Goal: Information Seeking & Learning: Learn about a topic

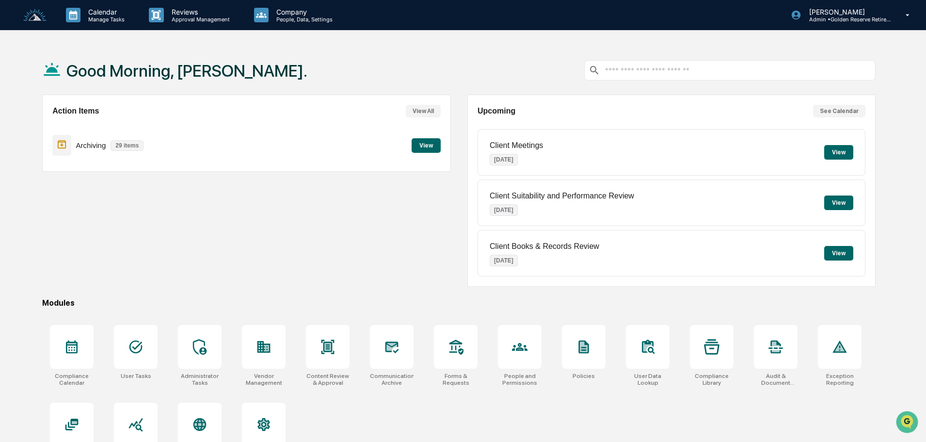
click at [424, 146] on button "View" at bounding box center [426, 145] width 29 height 15
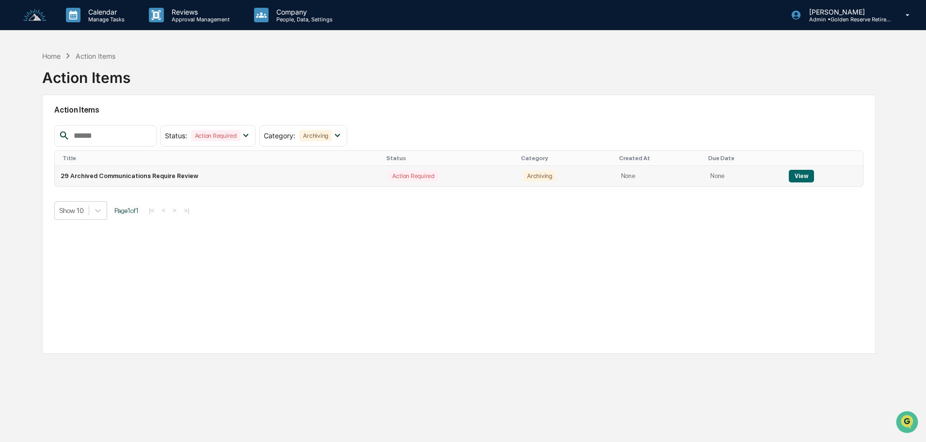
click at [800, 178] on button "View" at bounding box center [801, 176] width 25 height 13
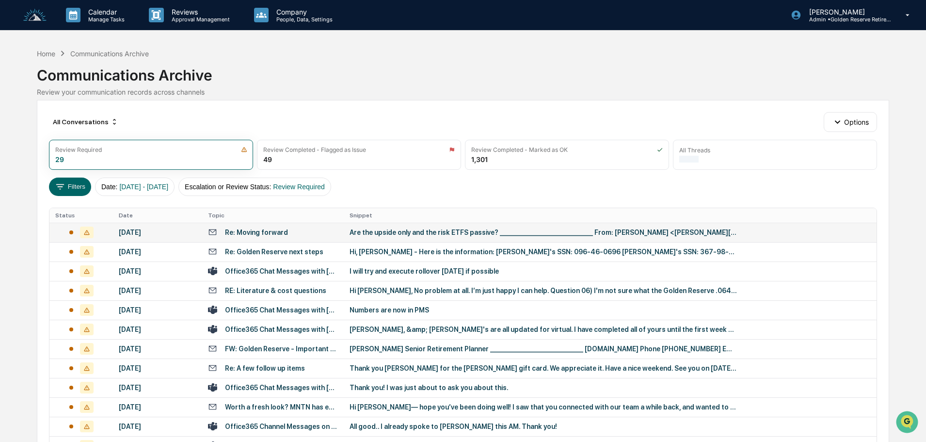
click at [405, 228] on div "Are the upside only and the risk ETFS passive? ________________________________…" at bounding box center [544, 232] width 388 height 8
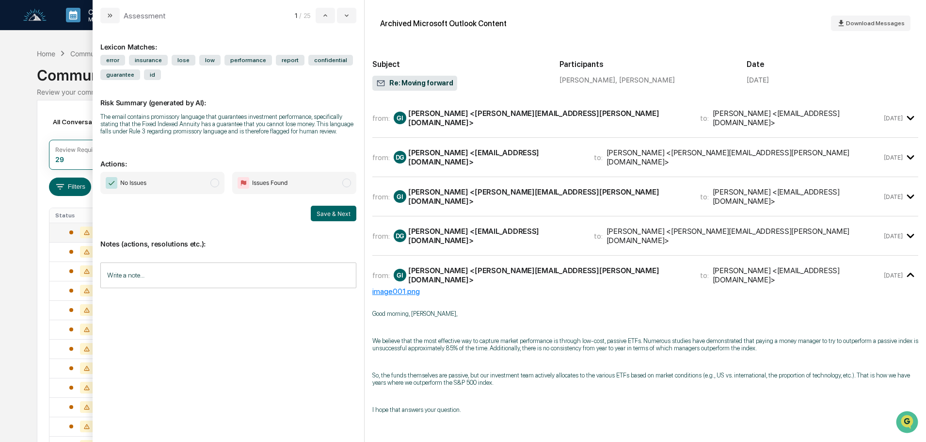
scroll to position [48, 0]
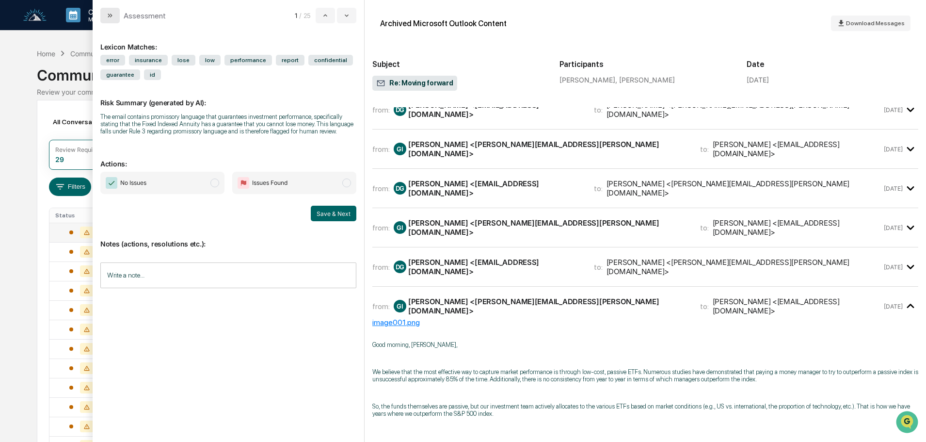
click at [111, 17] on icon "modal" at bounding box center [110, 16] width 8 height 8
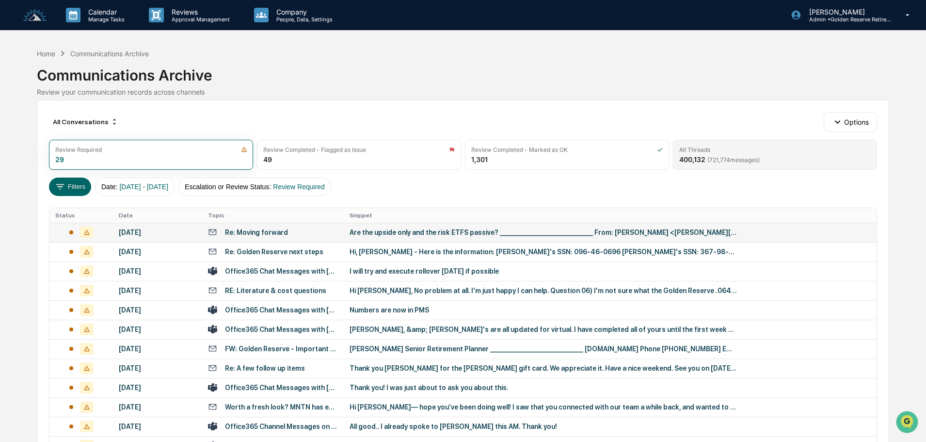
click at [721, 154] on div "All Threads 400,132 ( 721,774 messages)" at bounding box center [775, 155] width 204 height 30
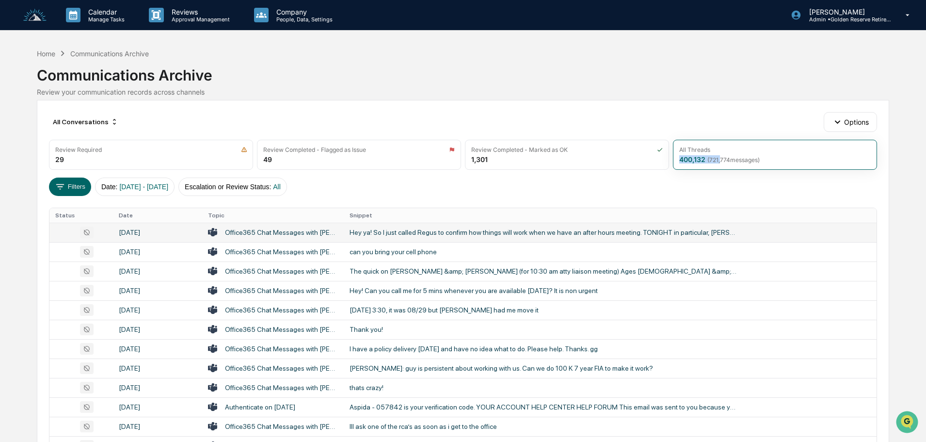
click at [459, 233] on div "Hey ya! So I just called Regus to confirm how things will work when we have an …" at bounding box center [544, 232] width 388 height 8
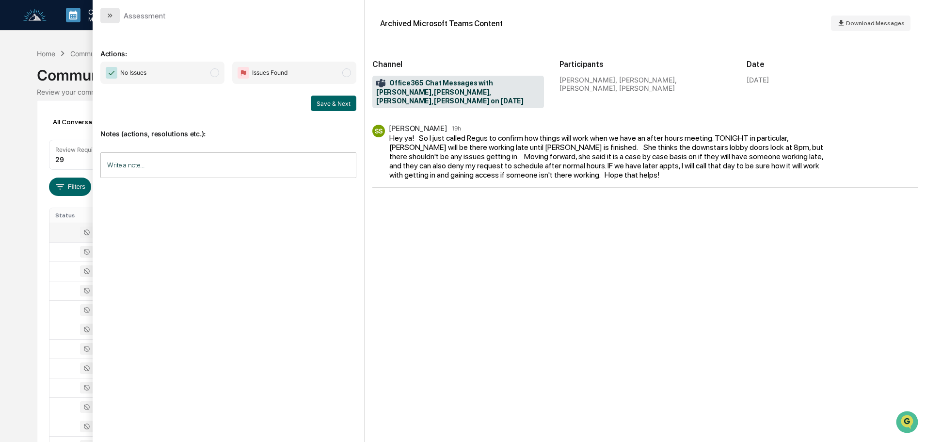
click at [112, 21] on button "modal" at bounding box center [109, 16] width 19 height 16
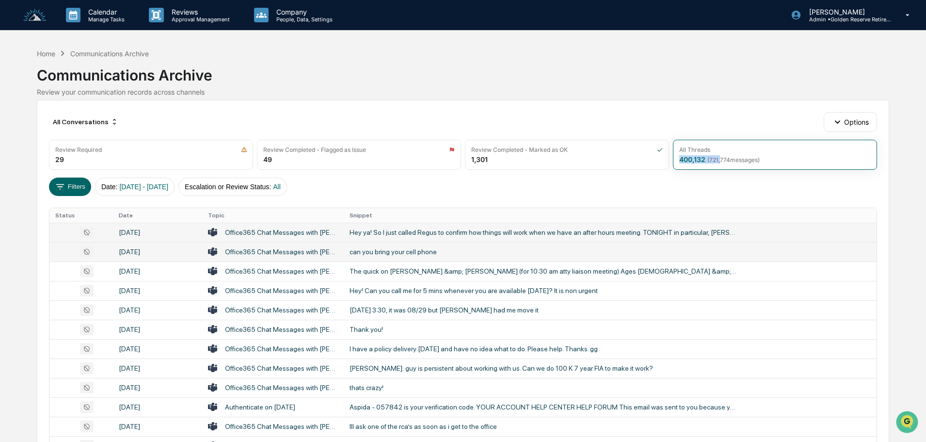
click at [365, 254] on div "can you bring your cell phone" at bounding box center [544, 252] width 388 height 8
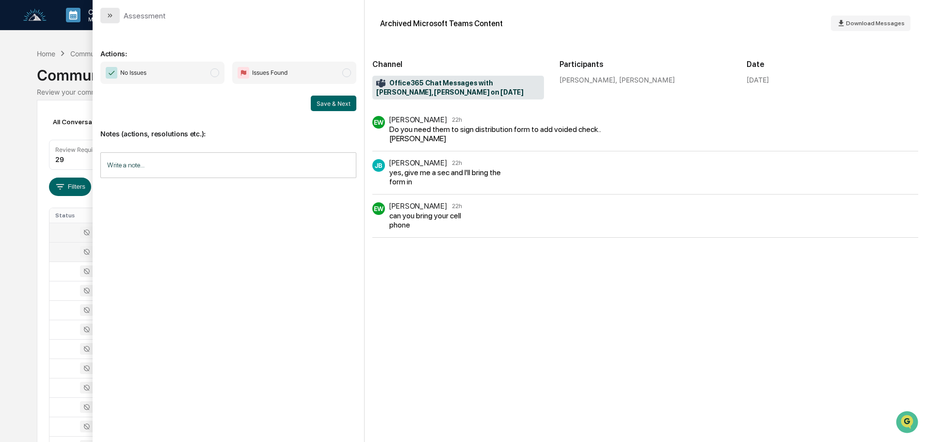
click at [104, 14] on button "modal" at bounding box center [109, 16] width 19 height 16
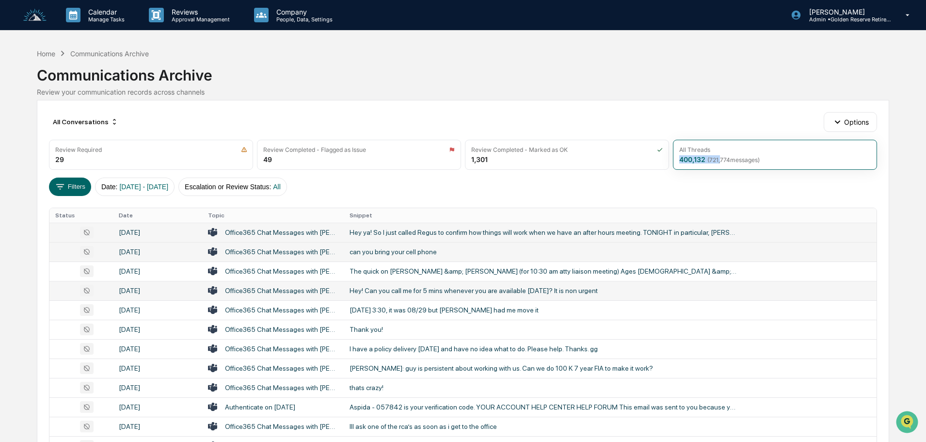
click at [391, 291] on div "Hey! Can you call me for 5 mins whenever you are available [DATE]? It is non ur…" at bounding box center [544, 291] width 388 height 8
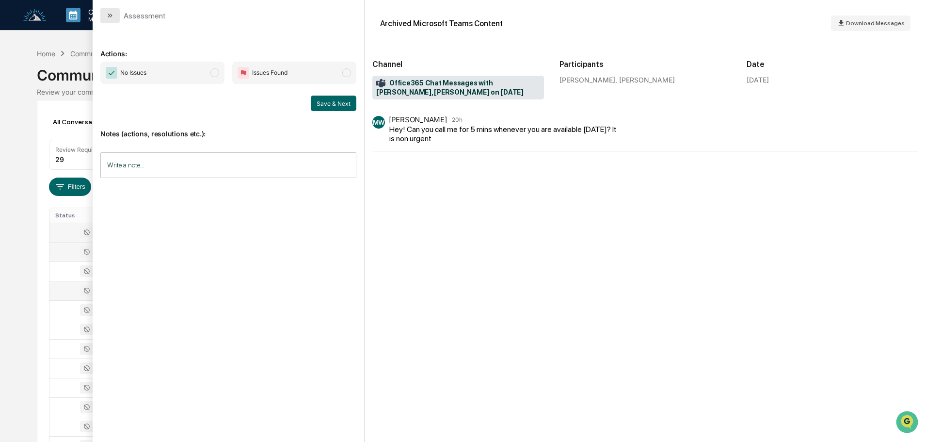
click at [110, 11] on button "modal" at bounding box center [109, 16] width 19 height 16
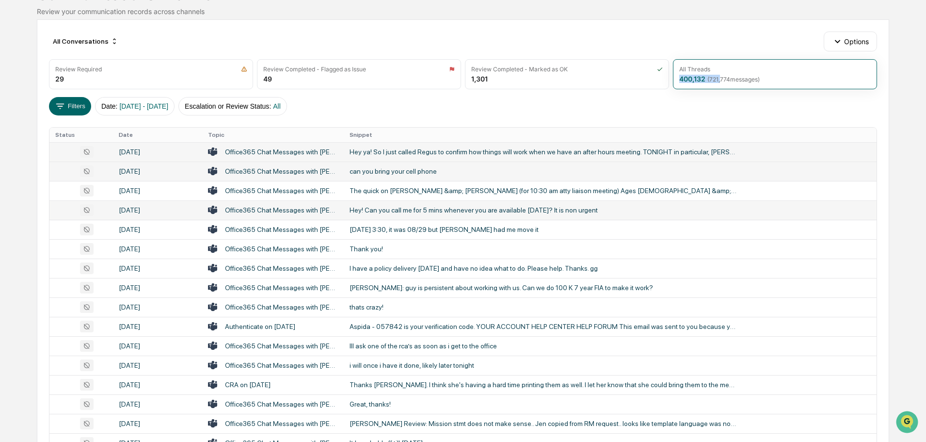
scroll to position [97, 0]
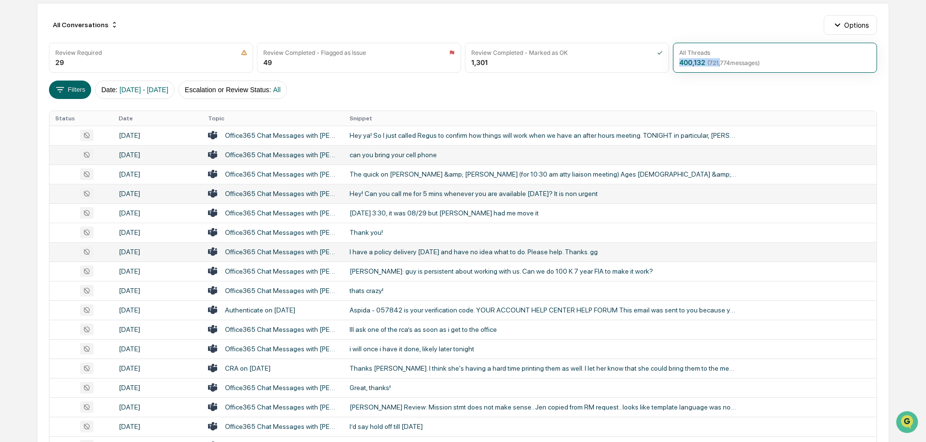
click at [399, 251] on div "I have a policy delivery [DATE] and have no idea what to do. Please help. Thank…" at bounding box center [544, 252] width 388 height 8
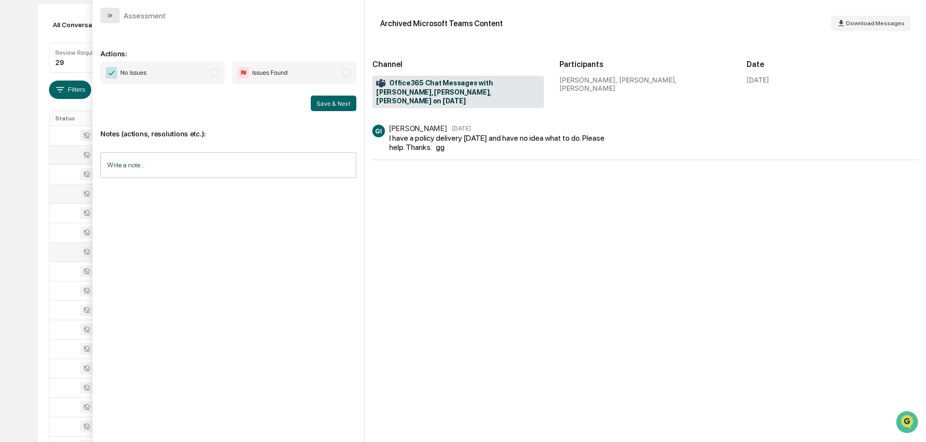
click at [111, 13] on icon "modal" at bounding box center [110, 16] width 8 height 8
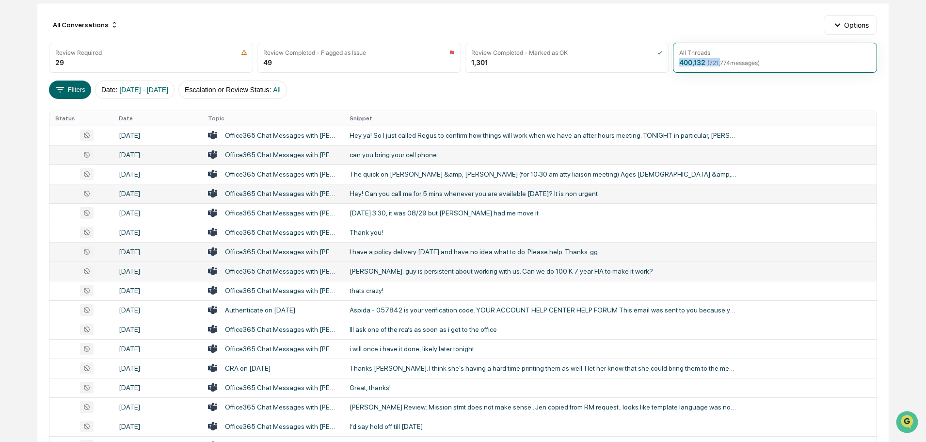
click at [405, 267] on div "[PERSON_NAME]: guy is persistent about working with us. Can we do 100 K 7 year …" at bounding box center [544, 271] width 388 height 8
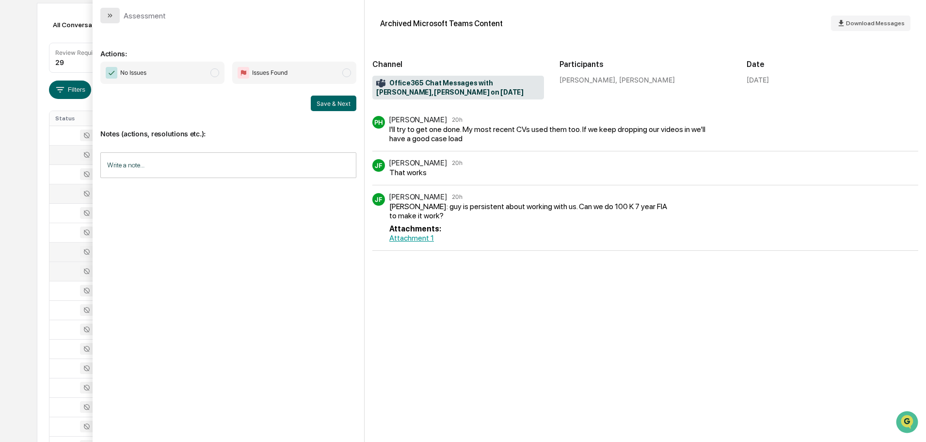
click at [112, 16] on icon "modal" at bounding box center [111, 16] width 2 height 4
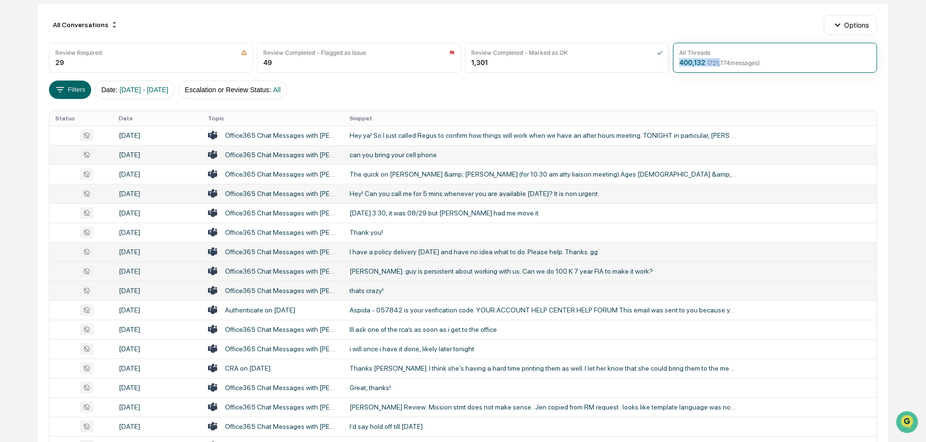
click at [367, 288] on div "thats crazy!" at bounding box center [544, 291] width 388 height 8
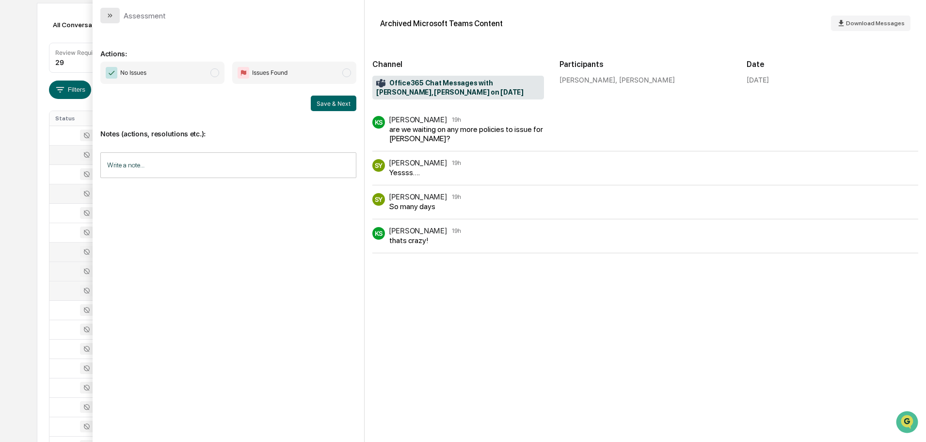
click at [113, 19] on button "modal" at bounding box center [109, 16] width 19 height 16
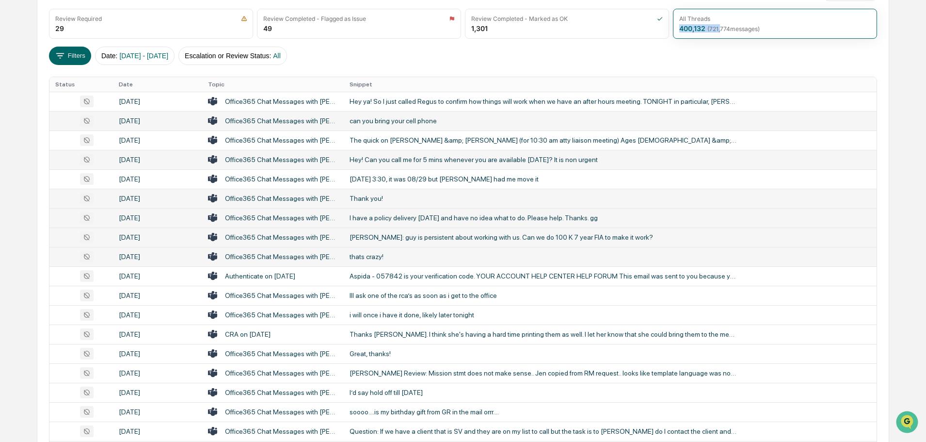
scroll to position [145, 0]
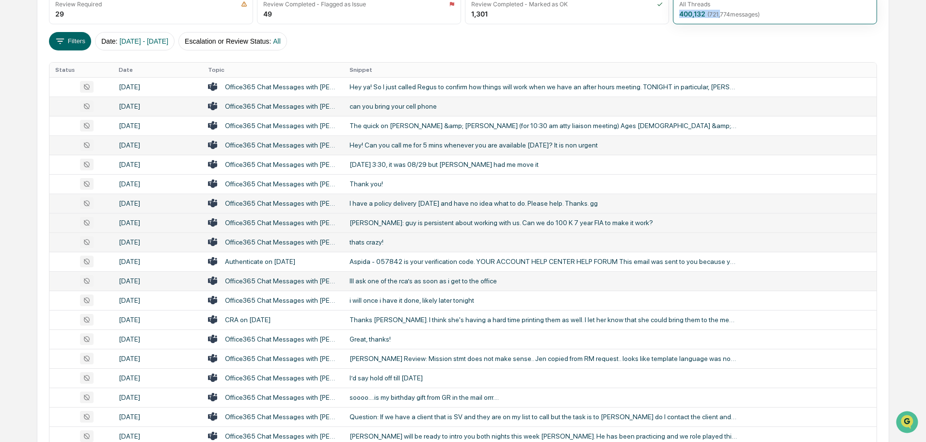
click at [396, 281] on div "Ill ask one of the rca’s as soon as i get to the office" at bounding box center [544, 281] width 388 height 8
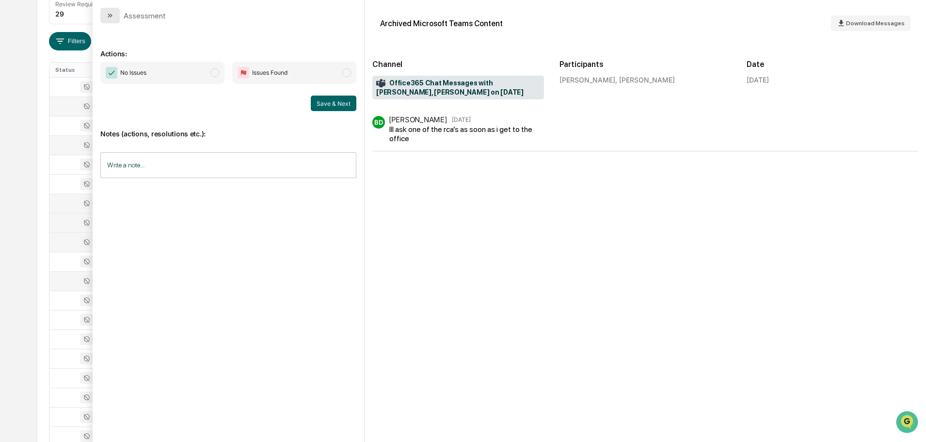
click at [108, 16] on icon "modal" at bounding box center [110, 16] width 8 height 8
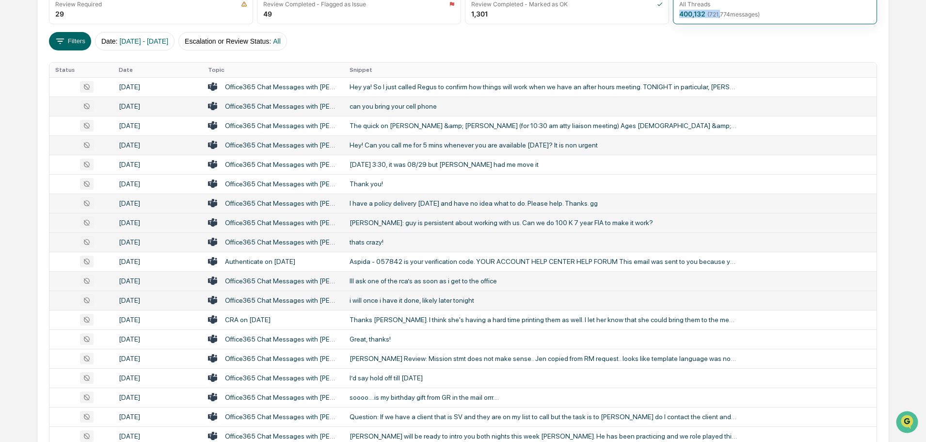
click at [400, 298] on div "i will once i have it done, likely later tonight" at bounding box center [544, 300] width 388 height 8
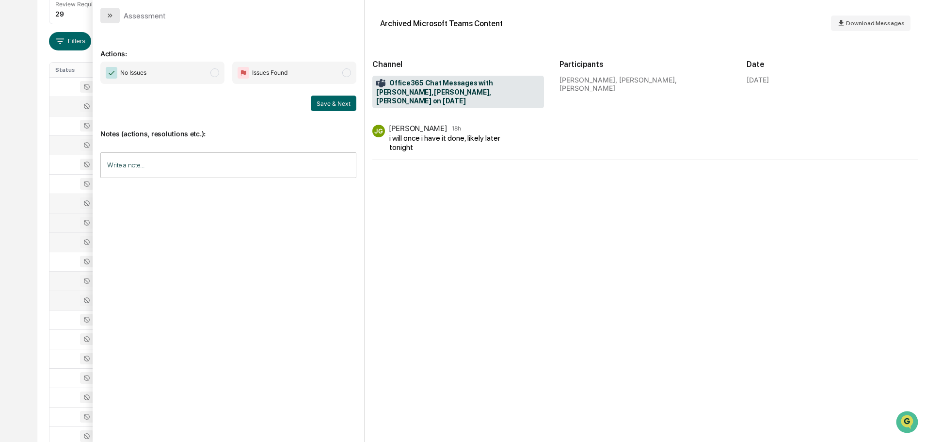
click at [114, 15] on button "modal" at bounding box center [109, 16] width 19 height 16
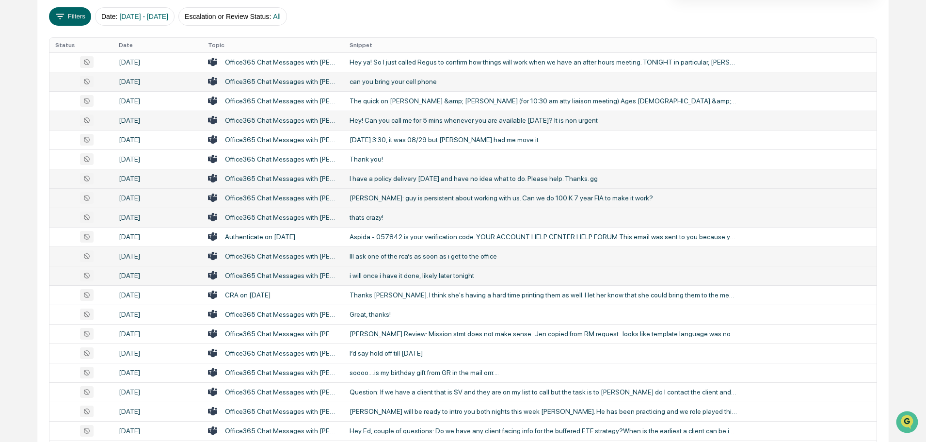
scroll to position [194, 0]
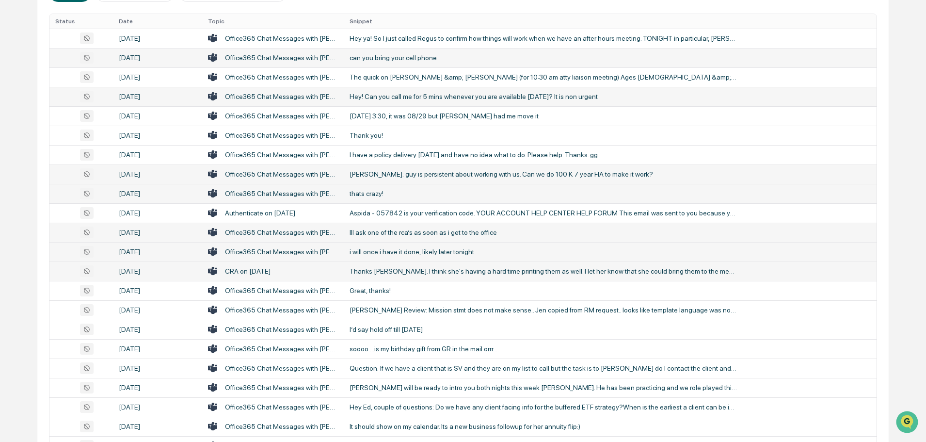
click at [412, 272] on div "Thanks [PERSON_NAME]. I think she's having a hard time printing them as well. I…" at bounding box center [544, 271] width 388 height 8
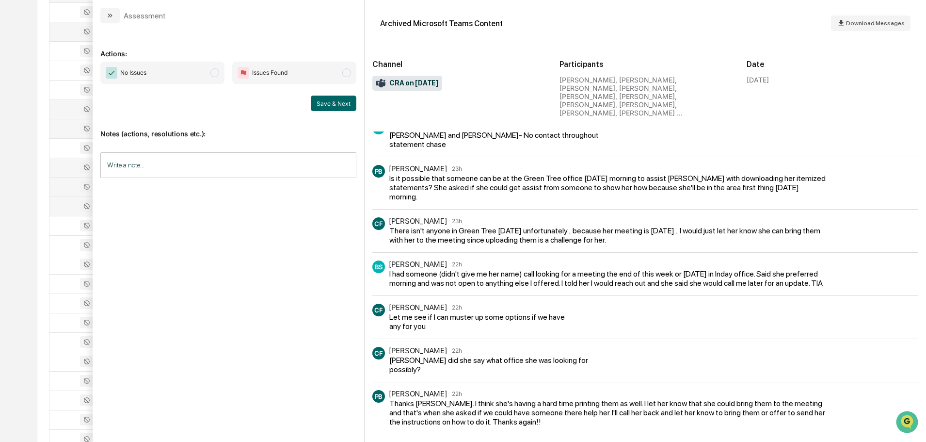
scroll to position [291, 0]
click at [111, 13] on icon "modal" at bounding box center [110, 16] width 8 height 8
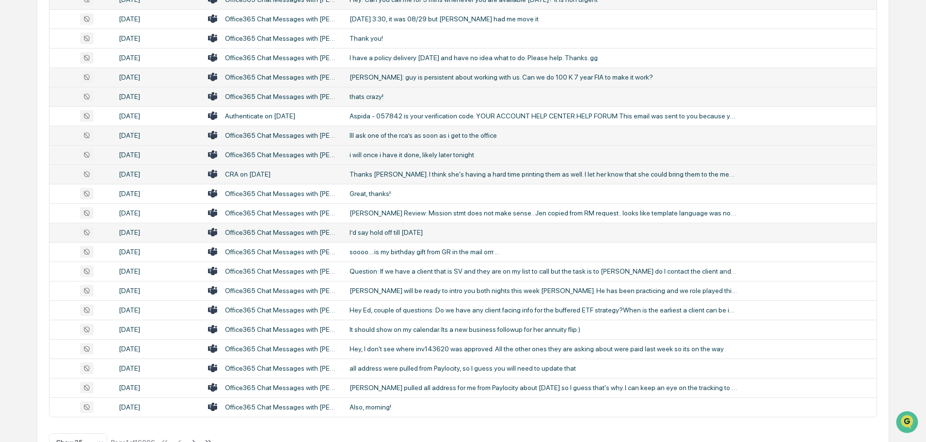
click at [380, 231] on div "I’d say hold off till [DATE]" at bounding box center [544, 232] width 388 height 8
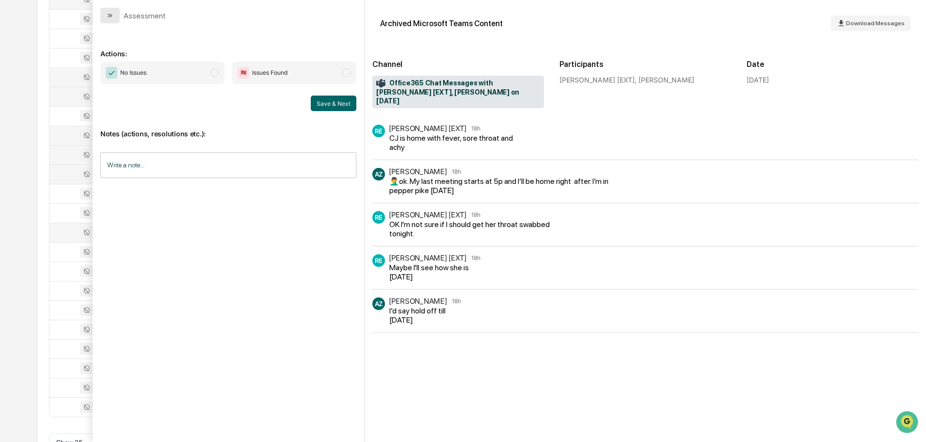
click at [106, 15] on icon "modal" at bounding box center [110, 16] width 8 height 8
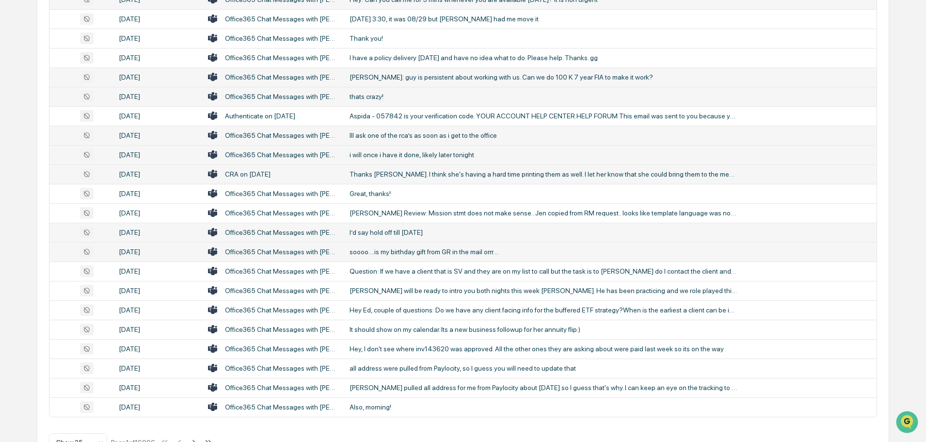
click at [385, 252] on div "soooo....is my birthday gift from GR in the mail orrr...." at bounding box center [544, 252] width 388 height 8
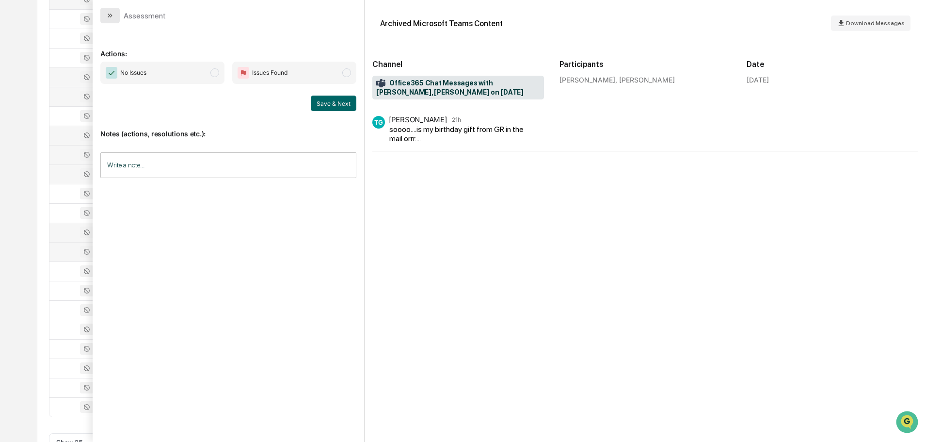
click at [114, 15] on button "modal" at bounding box center [109, 16] width 19 height 16
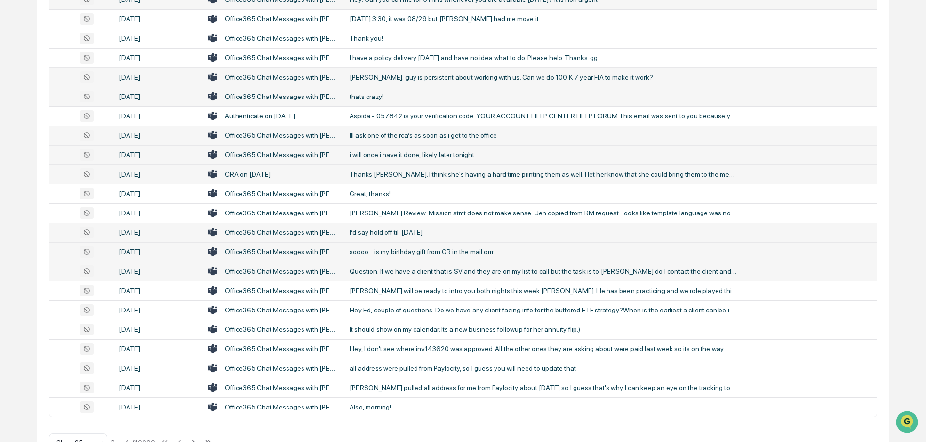
click at [415, 270] on div "Question: If we have a client that is SV and they are on my list to call but th…" at bounding box center [544, 271] width 388 height 8
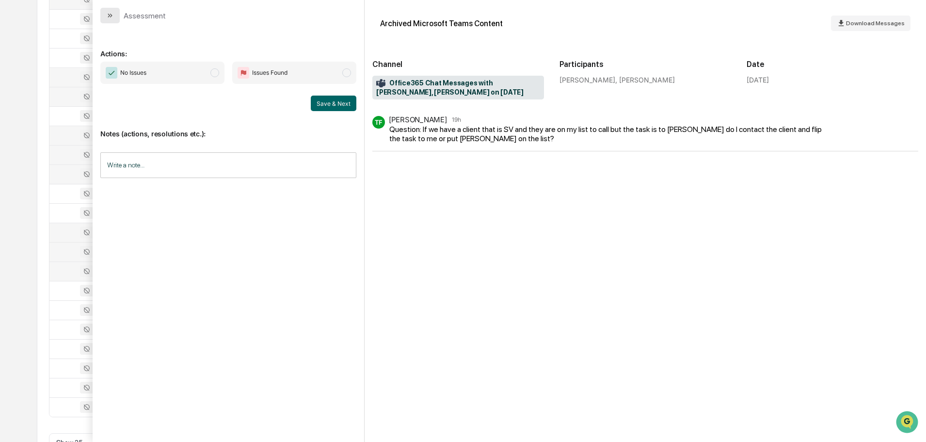
click at [114, 17] on button "modal" at bounding box center [109, 16] width 19 height 16
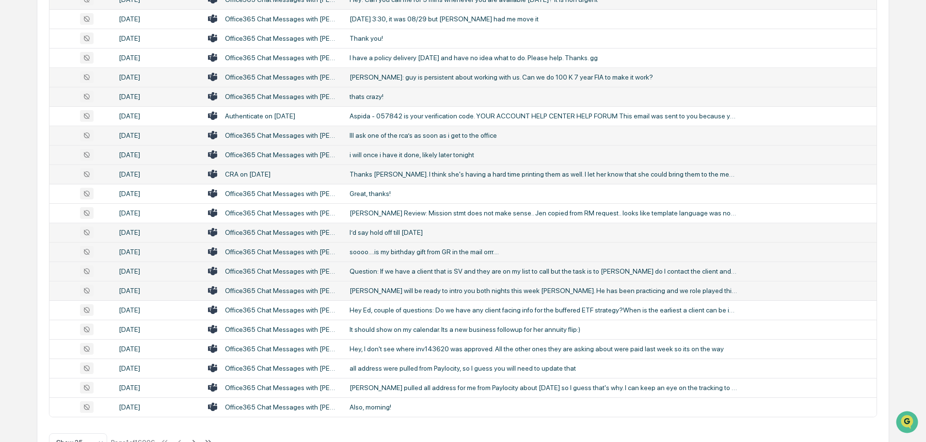
click at [398, 296] on td "[PERSON_NAME] will be ready to intro you both nights this week [PERSON_NAME]. H…" at bounding box center [610, 290] width 533 height 19
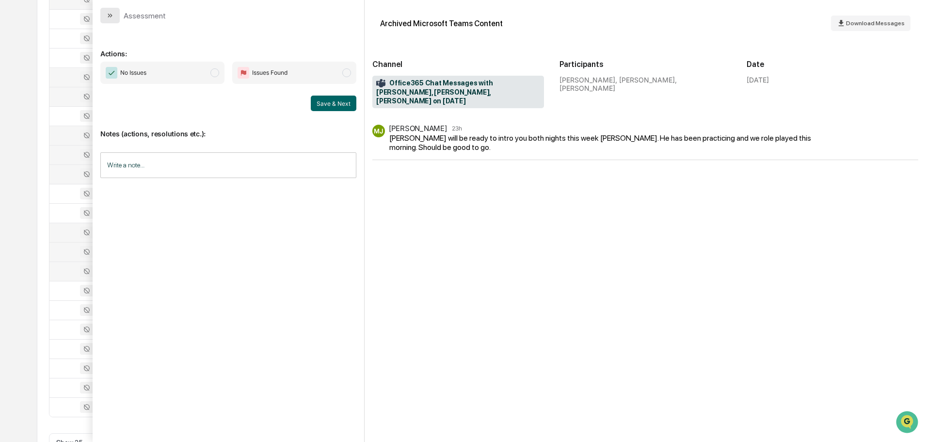
click at [112, 12] on icon "modal" at bounding box center [110, 16] width 8 height 8
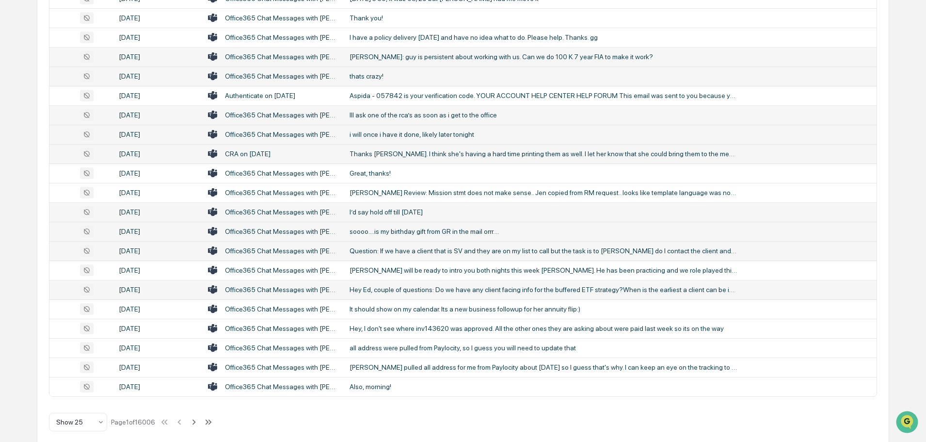
scroll to position [321, 0]
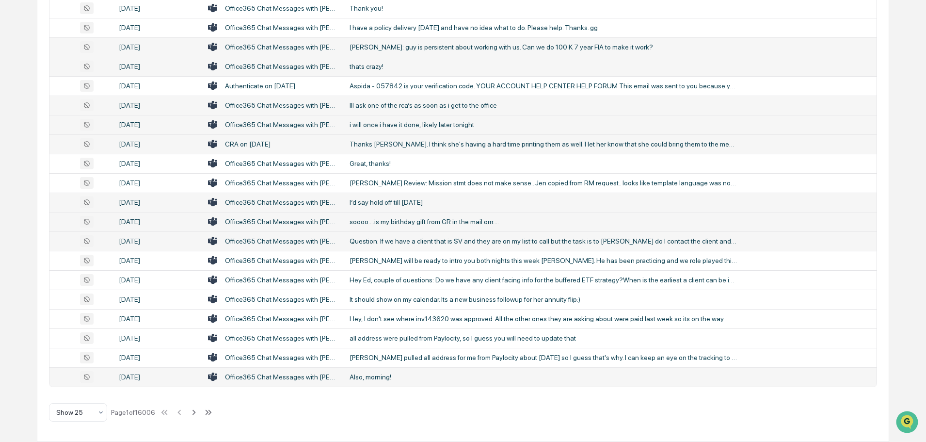
click at [380, 375] on div "Also, morning!" at bounding box center [544, 377] width 388 height 8
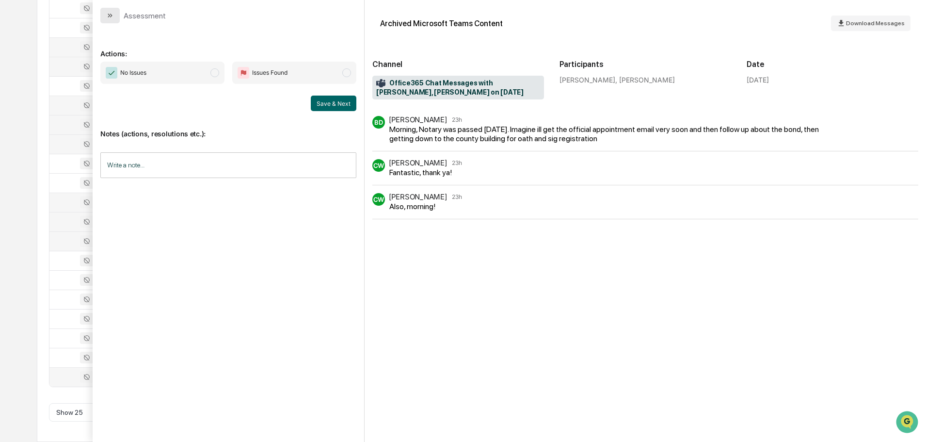
click at [113, 14] on icon "modal" at bounding box center [110, 16] width 8 height 8
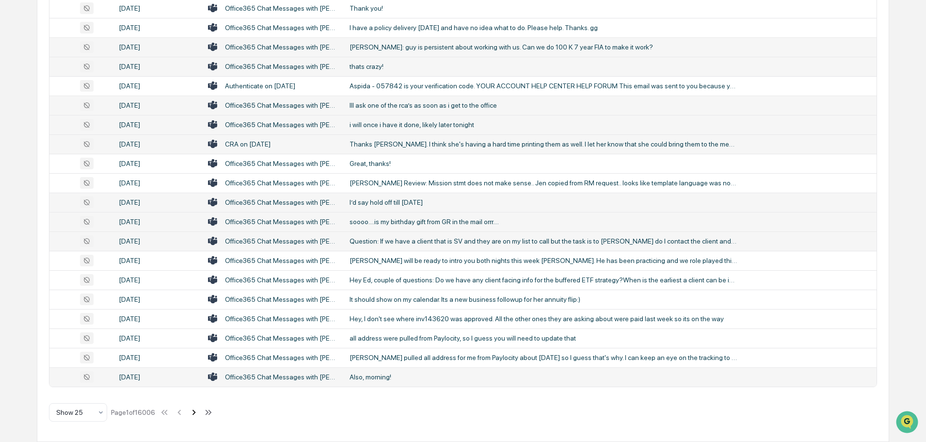
click at [194, 413] on icon at bounding box center [194, 412] width 11 height 11
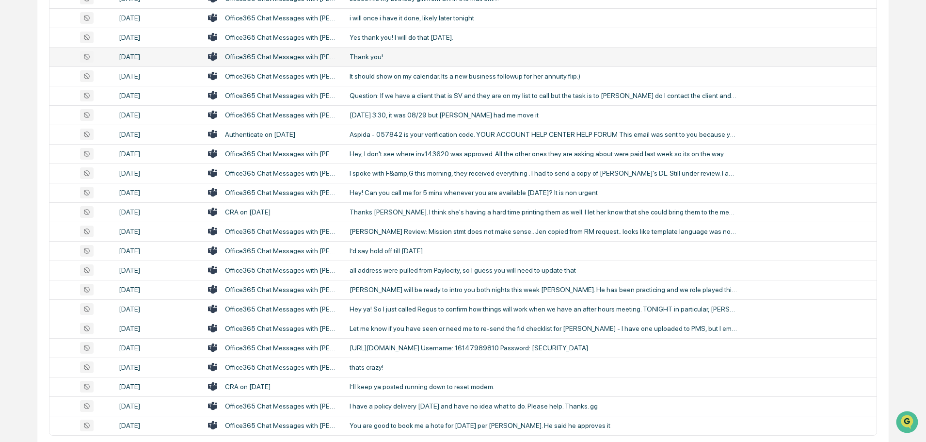
scroll to position [321, 0]
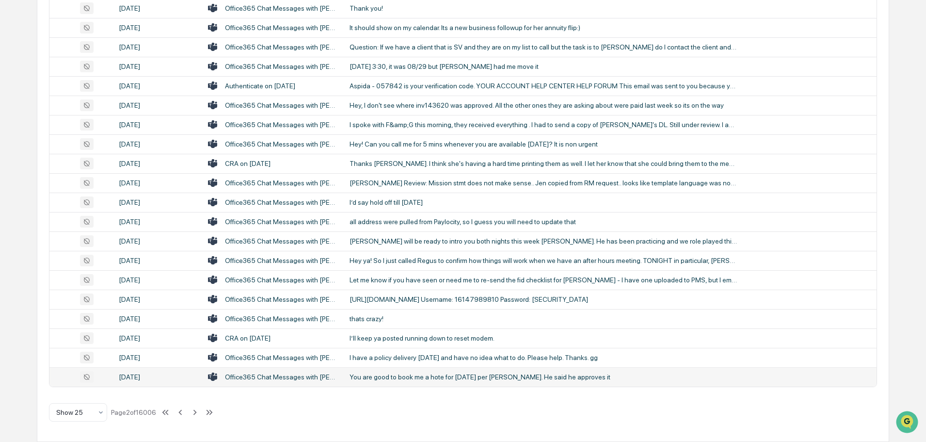
click at [410, 380] on div "You are good to book me a hote for [DATE] per [PERSON_NAME]. He said he approve…" at bounding box center [544, 377] width 388 height 8
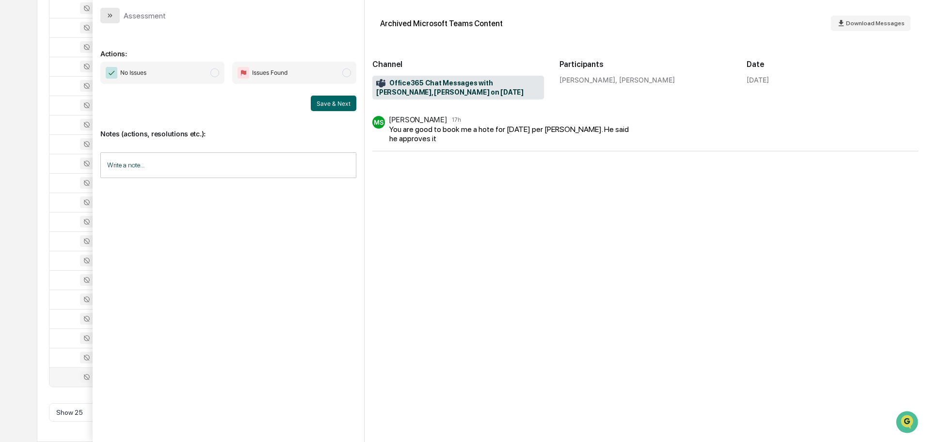
click at [112, 12] on icon "modal" at bounding box center [110, 16] width 8 height 8
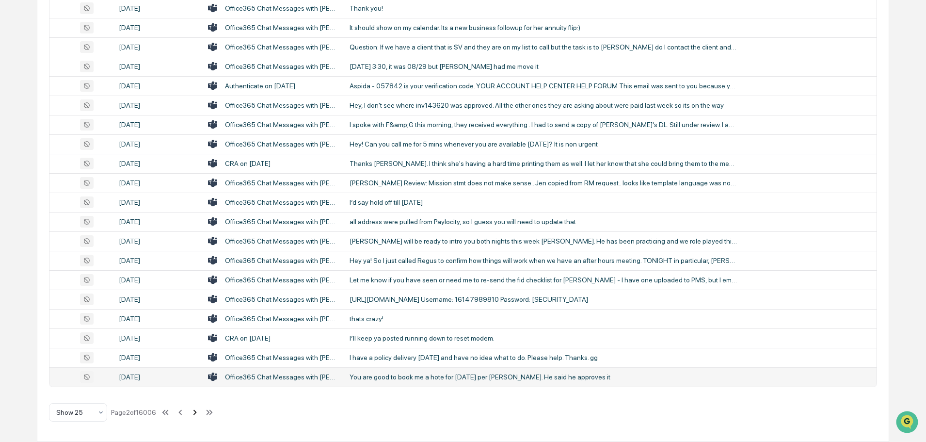
click at [194, 412] on icon at bounding box center [195, 412] width 11 height 11
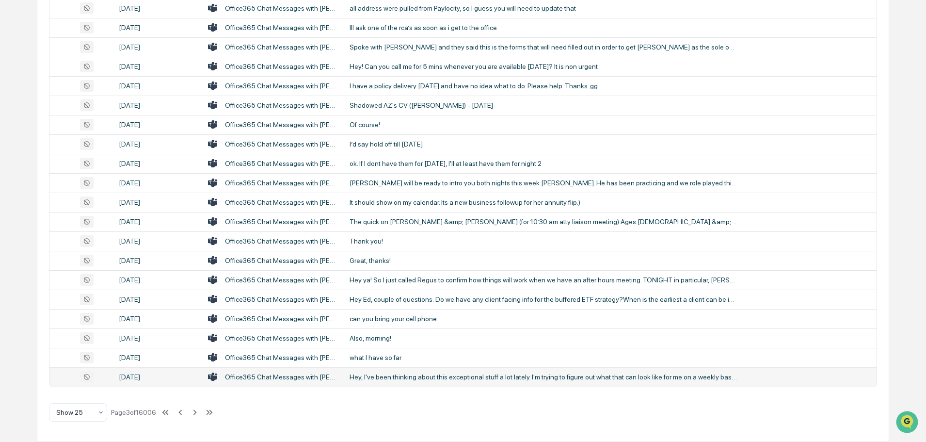
click at [411, 378] on div "Hey, I've been thinking about this exceptional stuff a lot lately. I'm trying t…" at bounding box center [544, 377] width 388 height 8
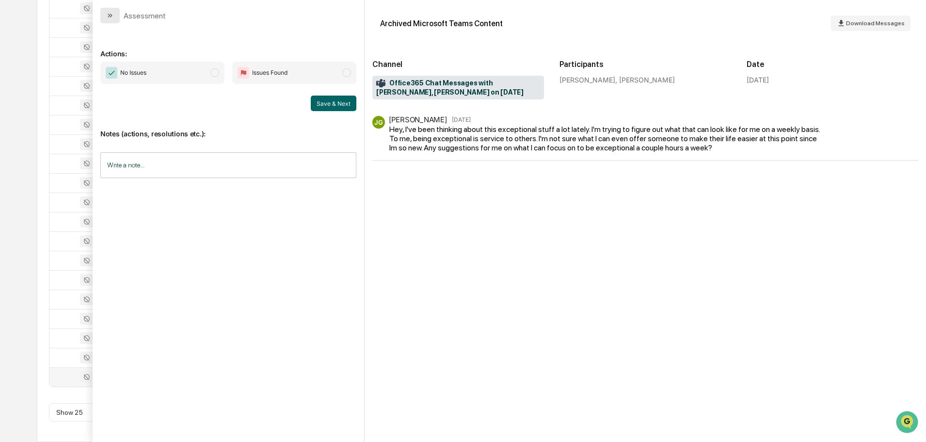
click at [111, 17] on icon "modal" at bounding box center [110, 16] width 8 height 8
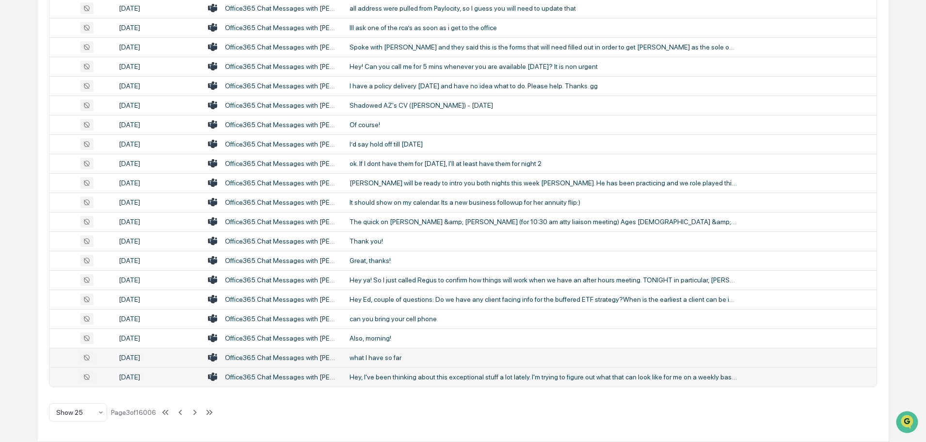
click at [388, 355] on div "what I have so far" at bounding box center [544, 357] width 388 height 8
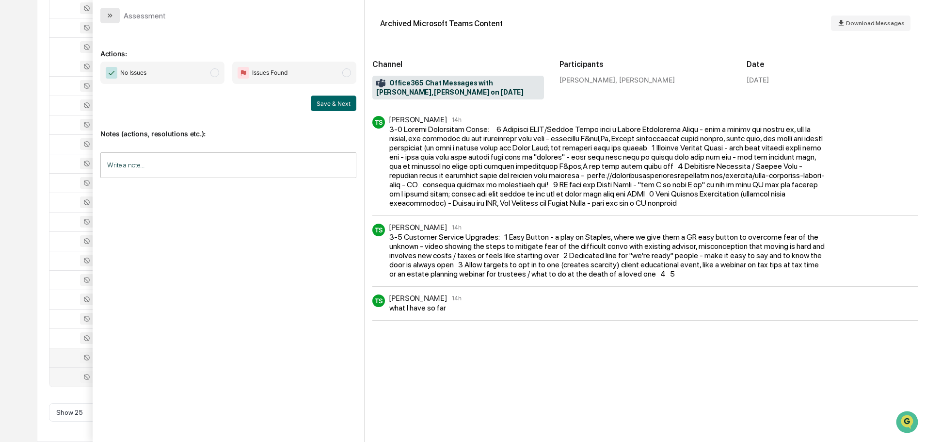
click at [113, 15] on icon "modal" at bounding box center [110, 16] width 8 height 8
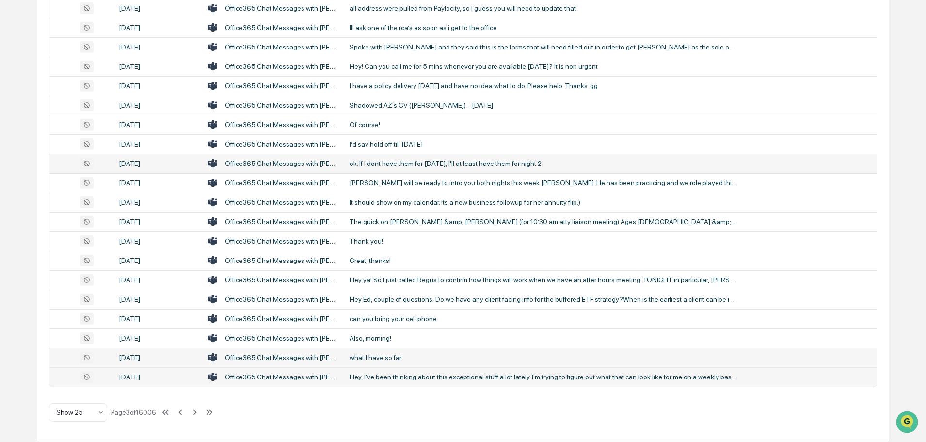
click at [432, 160] on div "ok. If I dont have them for [DATE], I'll at least have them for night 2" at bounding box center [544, 164] width 388 height 8
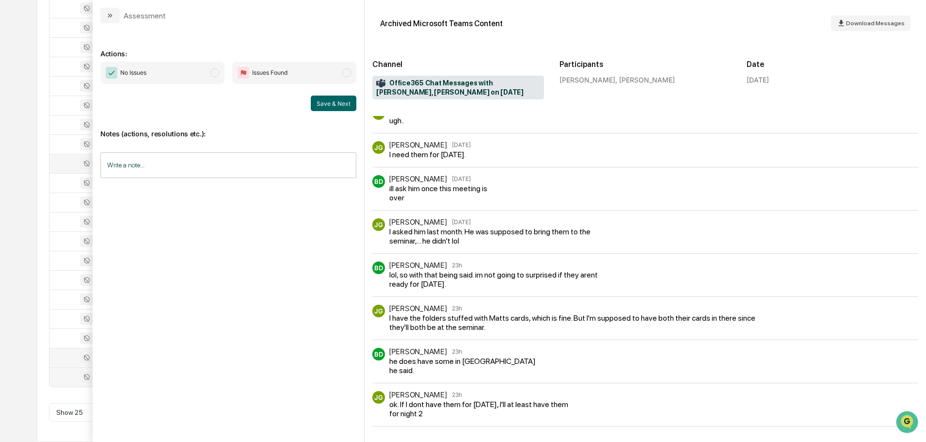
scroll to position [104, 0]
click at [107, 14] on icon "modal" at bounding box center [110, 16] width 8 height 8
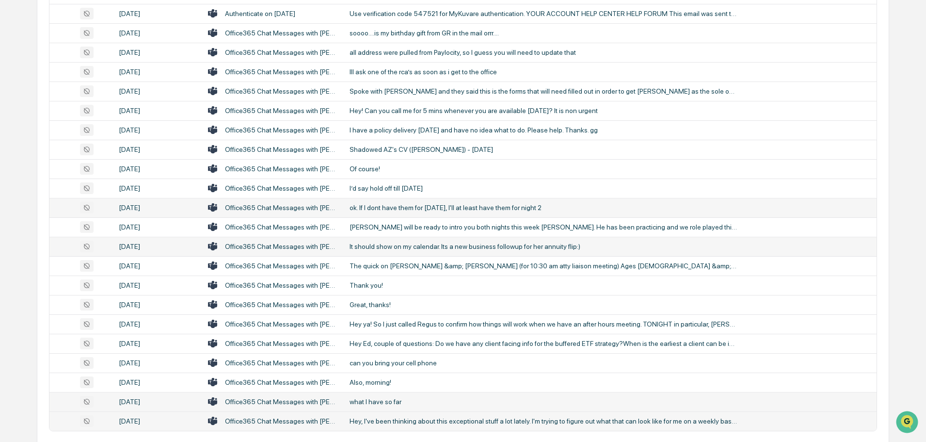
scroll to position [321, 0]
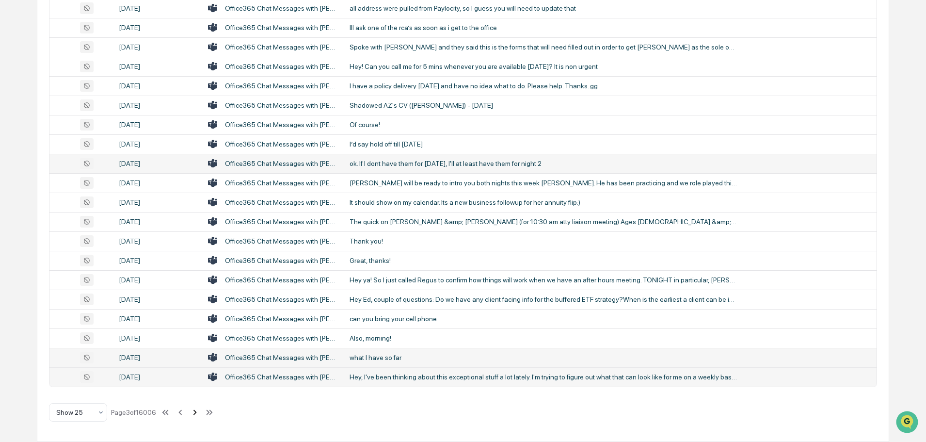
click at [196, 413] on icon at bounding box center [195, 412] width 11 height 11
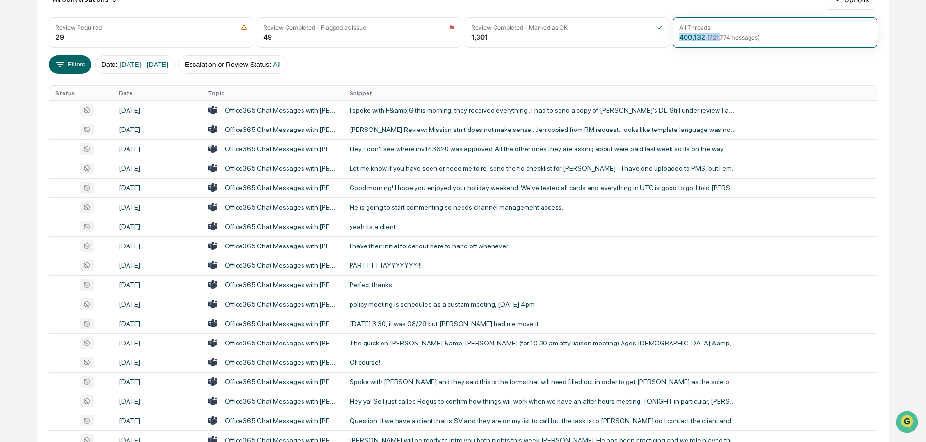
scroll to position [30, 0]
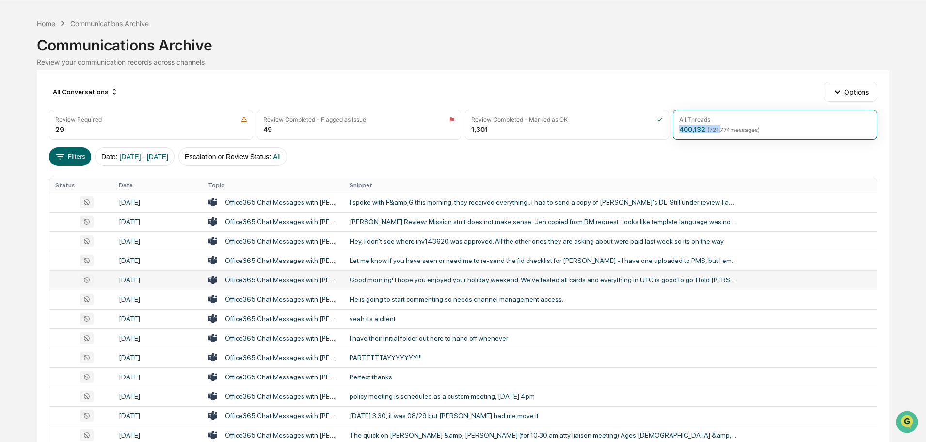
click at [445, 281] on div "Good morning! I hope you enjoyed your holiday weekend. We've tested all cards a…" at bounding box center [544, 280] width 388 height 8
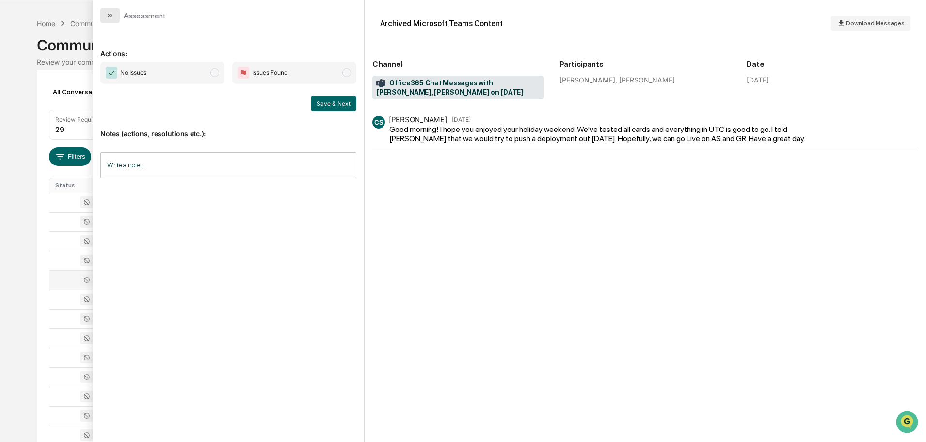
click at [114, 15] on button "modal" at bounding box center [109, 16] width 19 height 16
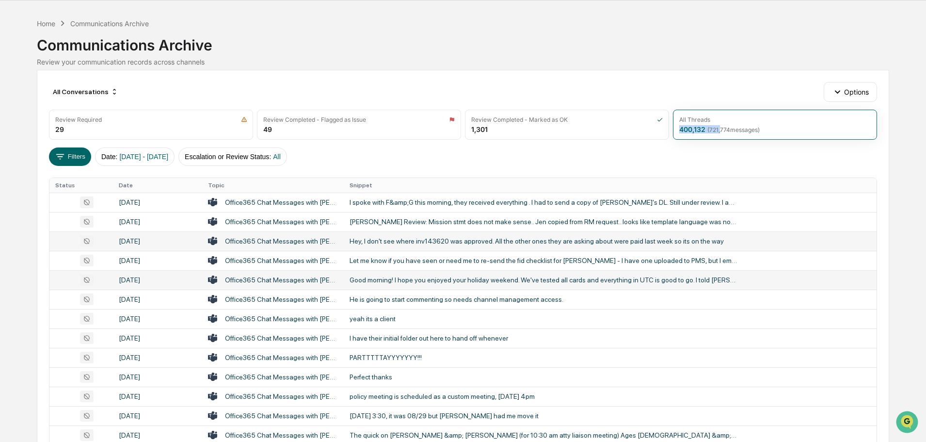
scroll to position [79, 0]
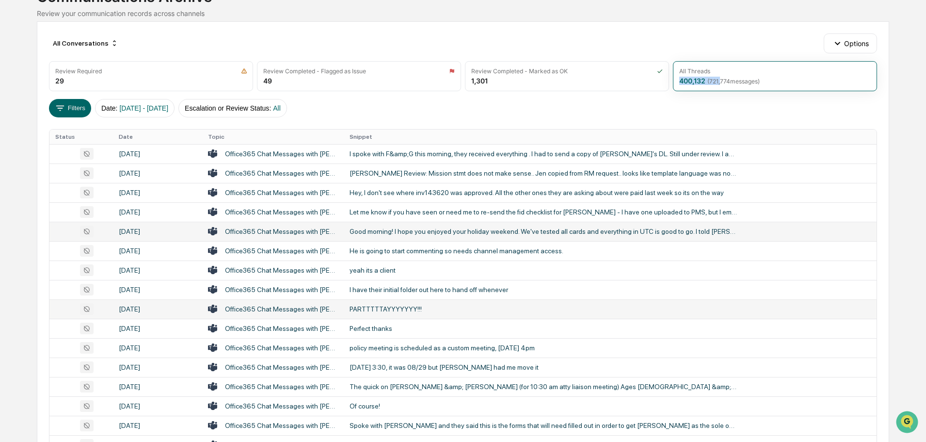
click at [386, 304] on td "PARTTTTTAYYYYYYY!!!" at bounding box center [610, 308] width 533 height 19
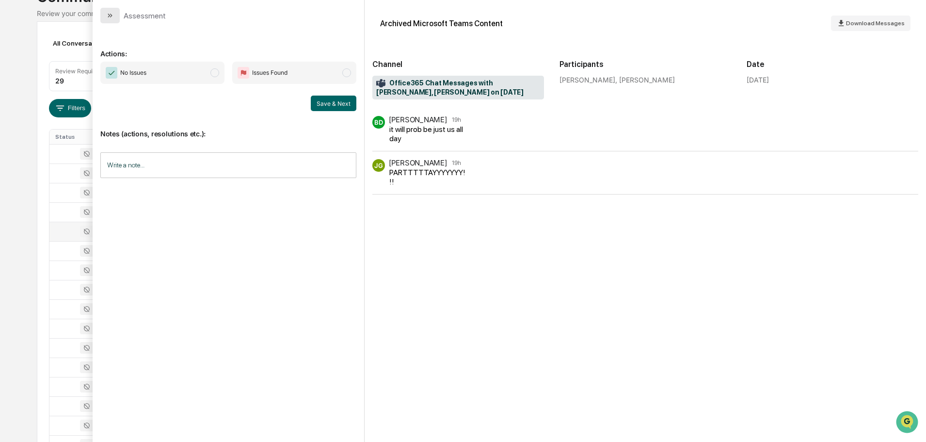
click at [113, 16] on icon "modal" at bounding box center [110, 16] width 8 height 8
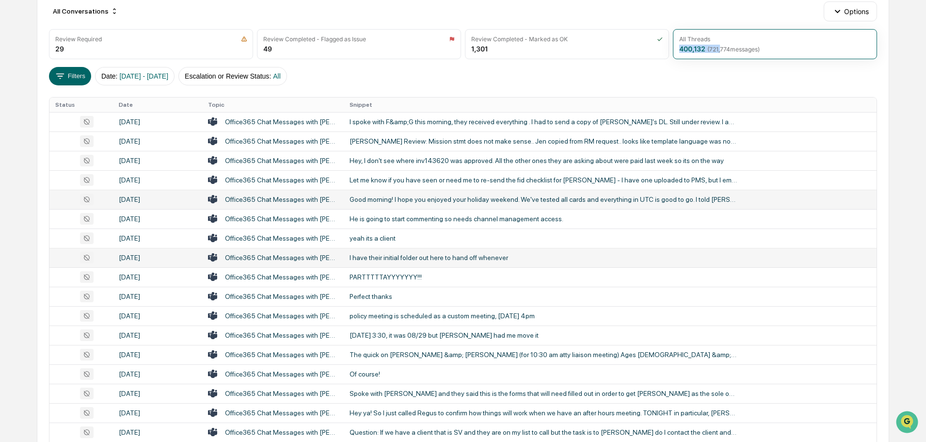
scroll to position [127, 0]
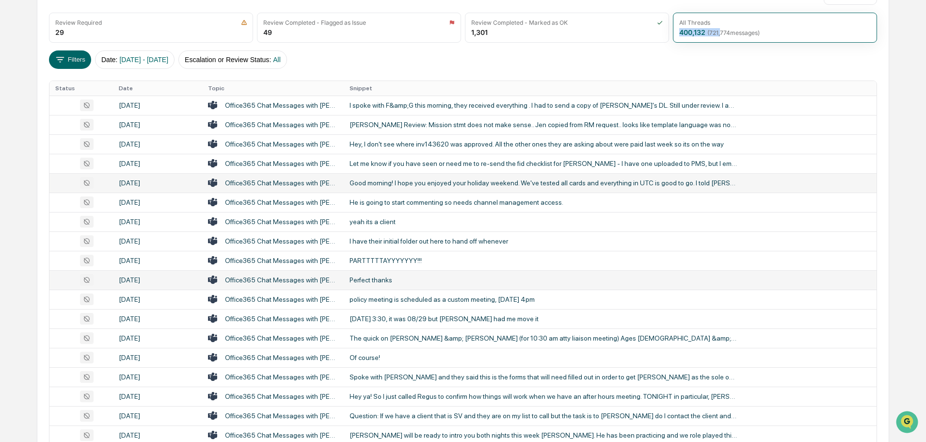
click at [365, 279] on div "Perfect thanks" at bounding box center [544, 280] width 388 height 8
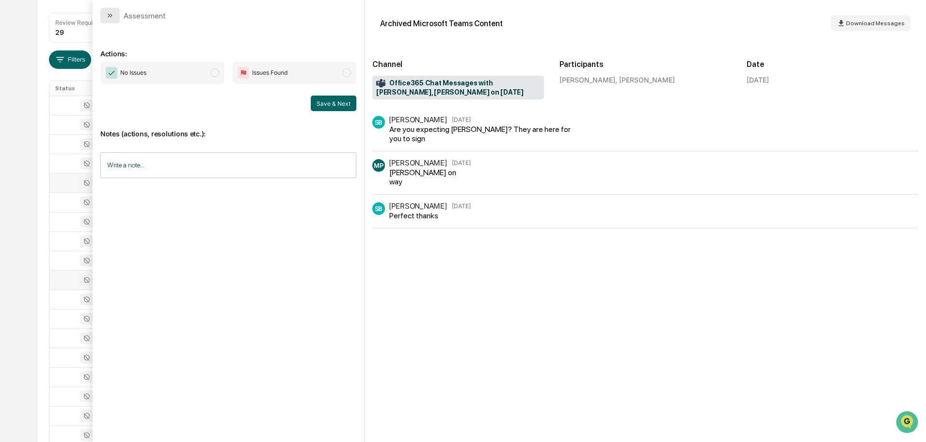
click at [112, 14] on icon "modal" at bounding box center [110, 16] width 8 height 8
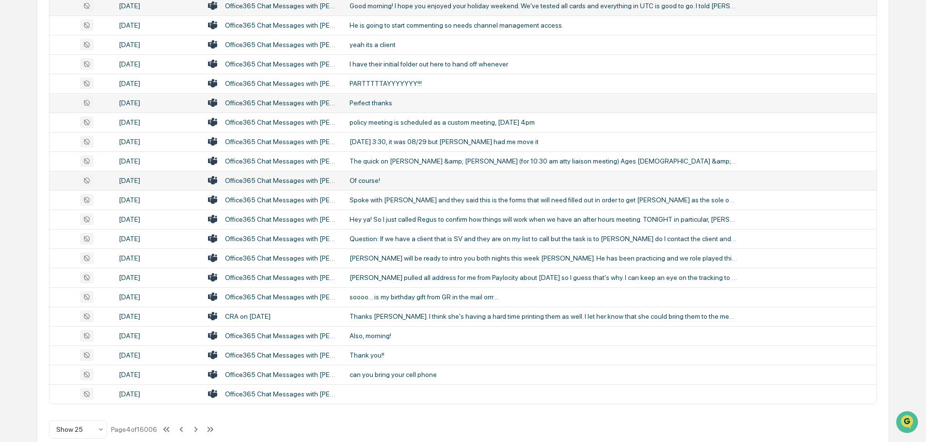
scroll to position [321, 0]
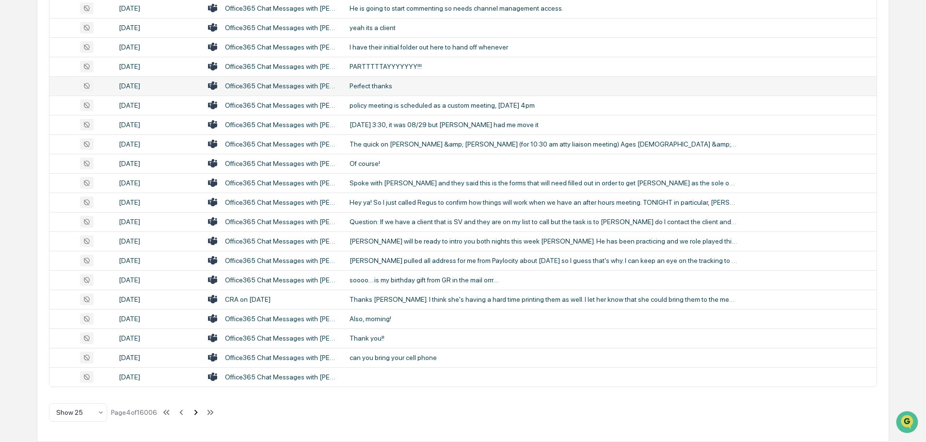
click at [198, 411] on icon at bounding box center [195, 411] width 3 height 5
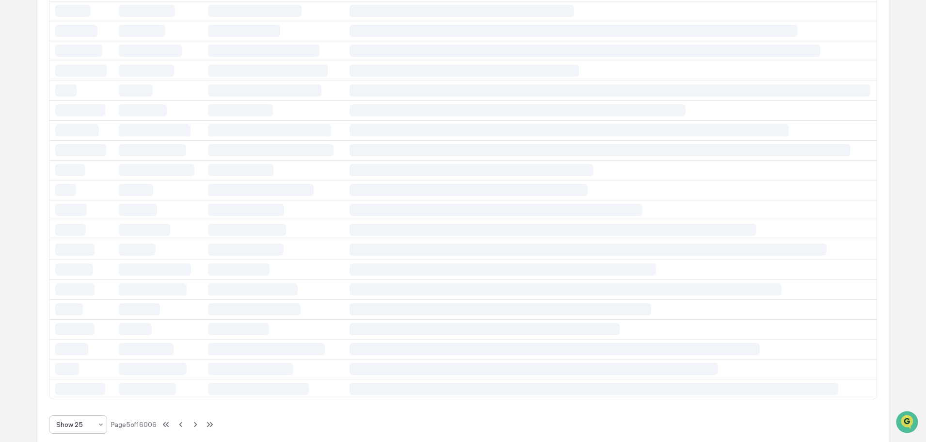
click at [96, 427] on div "Show 25" at bounding box center [74, 424] width 46 height 14
click at [76, 401] on div "Show 100" at bounding box center [77, 398] width 57 height 19
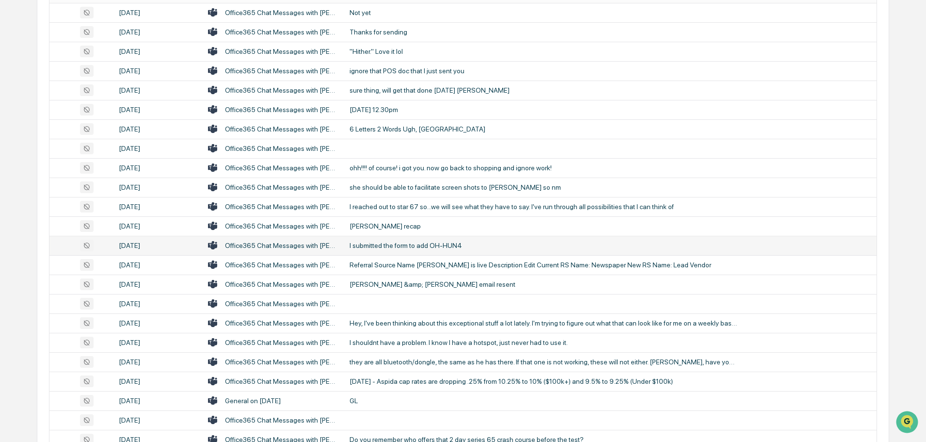
scroll to position [79, 0]
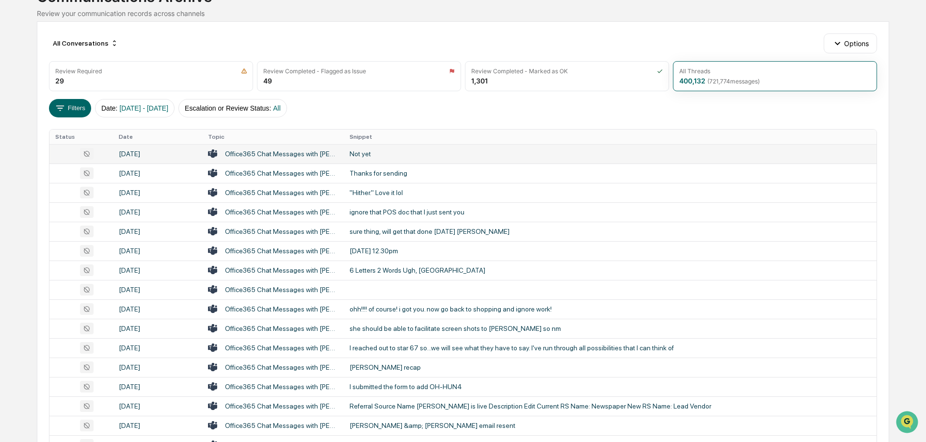
click at [362, 153] on div "Not yet" at bounding box center [544, 154] width 388 height 8
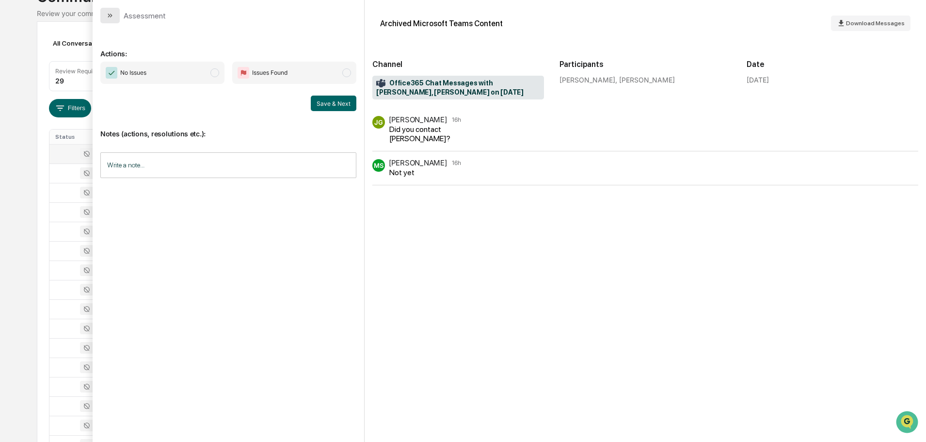
click at [109, 16] on icon "modal" at bounding box center [110, 16] width 8 height 8
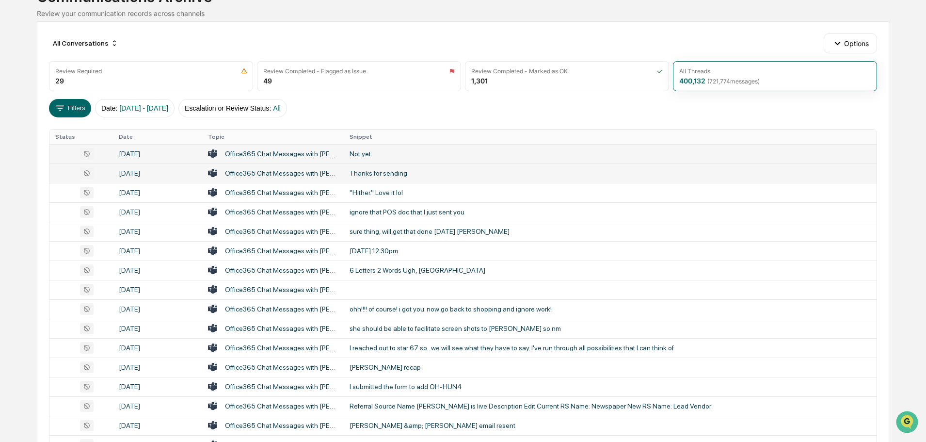
click at [372, 174] on div "Thanks for sending" at bounding box center [544, 173] width 388 height 8
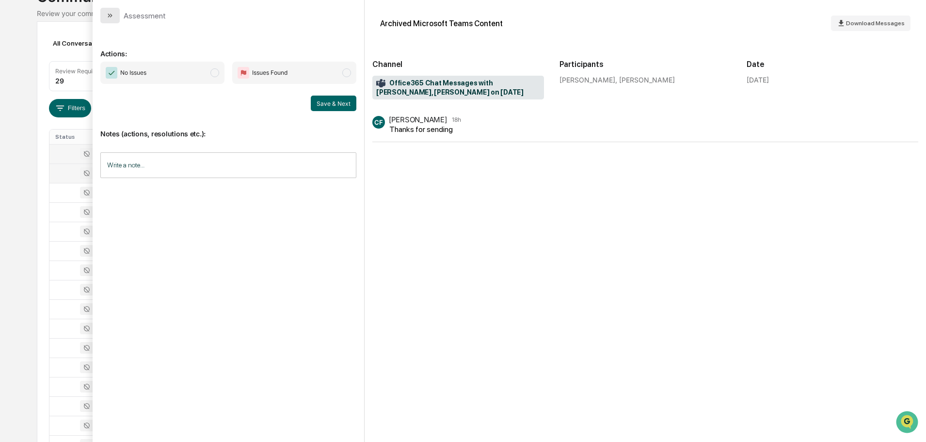
click at [110, 11] on button "modal" at bounding box center [109, 16] width 19 height 16
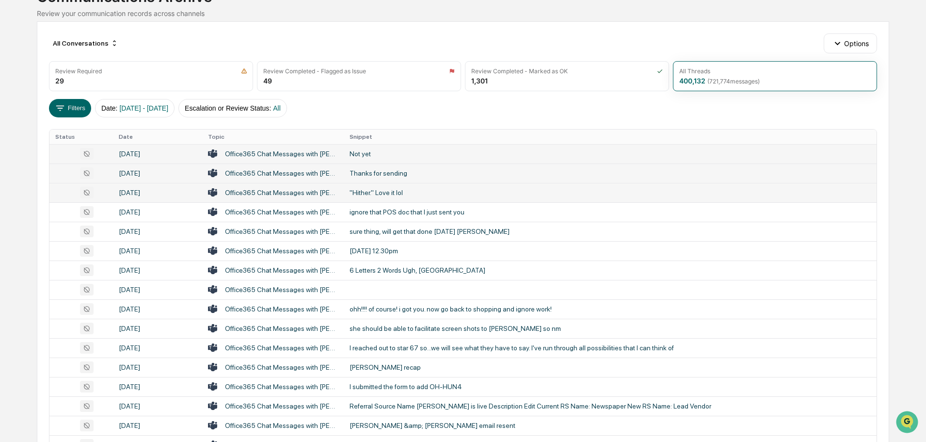
click at [382, 192] on div ""Hither." Love it lol" at bounding box center [544, 193] width 388 height 8
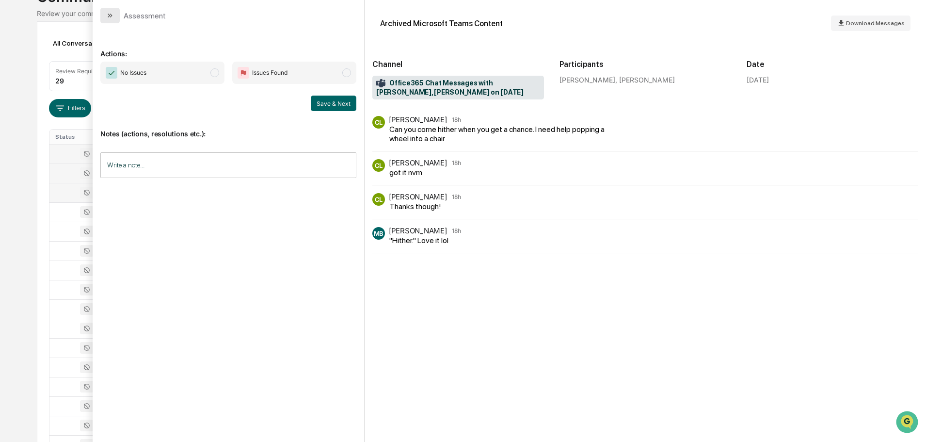
click at [111, 15] on icon "modal" at bounding box center [111, 16] width 2 height 4
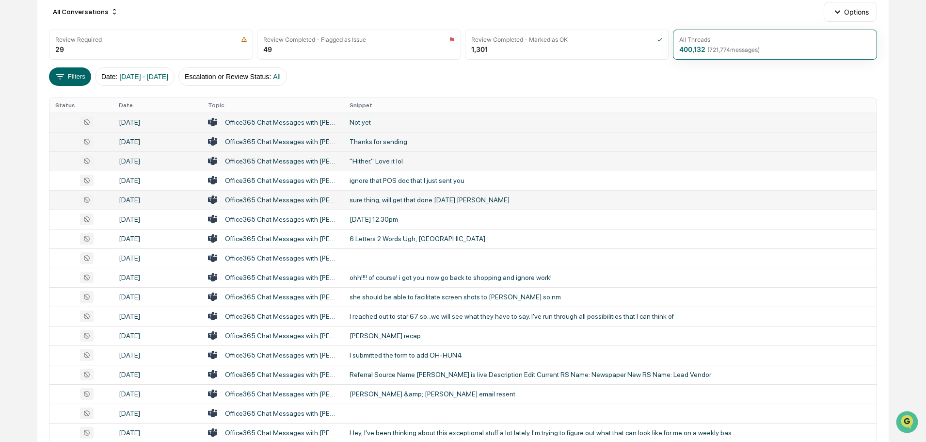
scroll to position [127, 0]
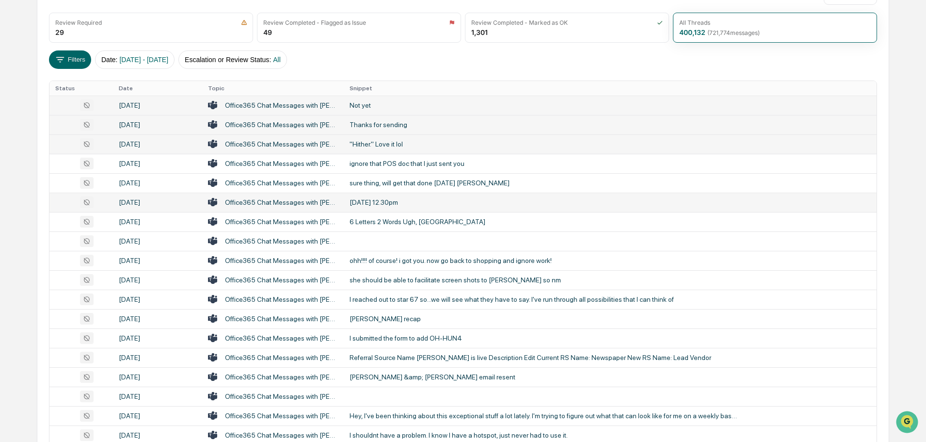
click at [385, 201] on div "[DATE] 12.30pm" at bounding box center [544, 202] width 388 height 8
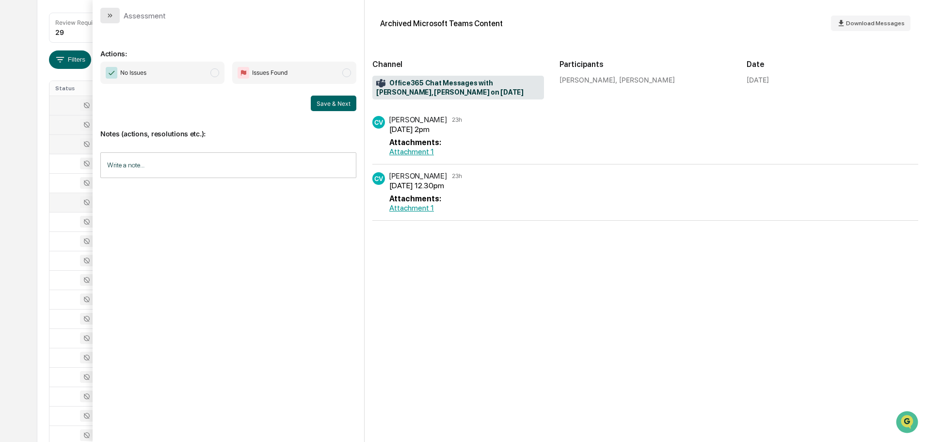
click at [109, 15] on icon "modal" at bounding box center [109, 16] width 2 height 4
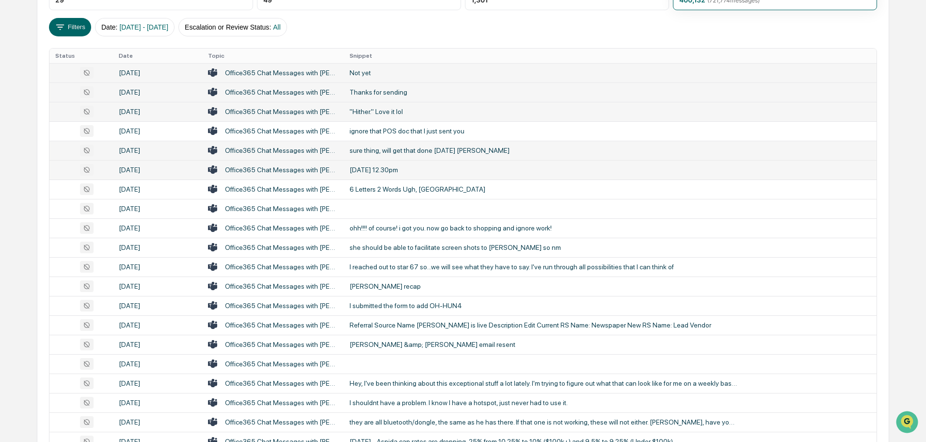
scroll to position [176, 0]
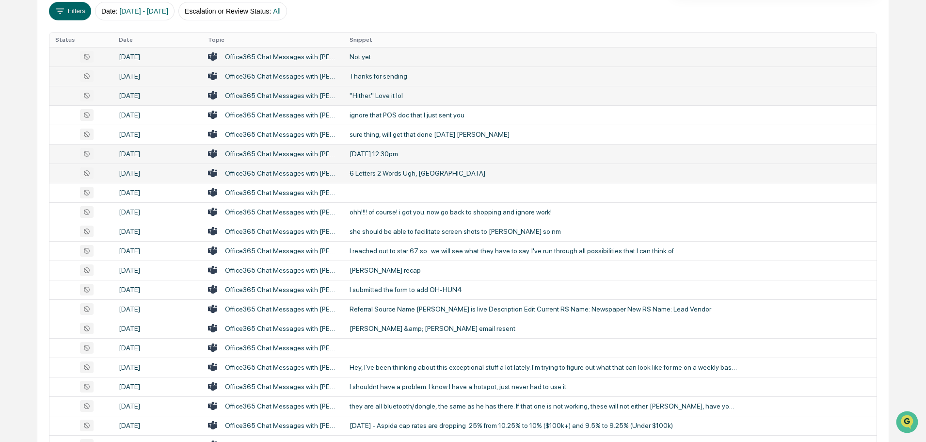
click at [374, 173] on div "6 Letters 2 Words Ugh, [GEOGRAPHIC_DATA]" at bounding box center [544, 173] width 388 height 8
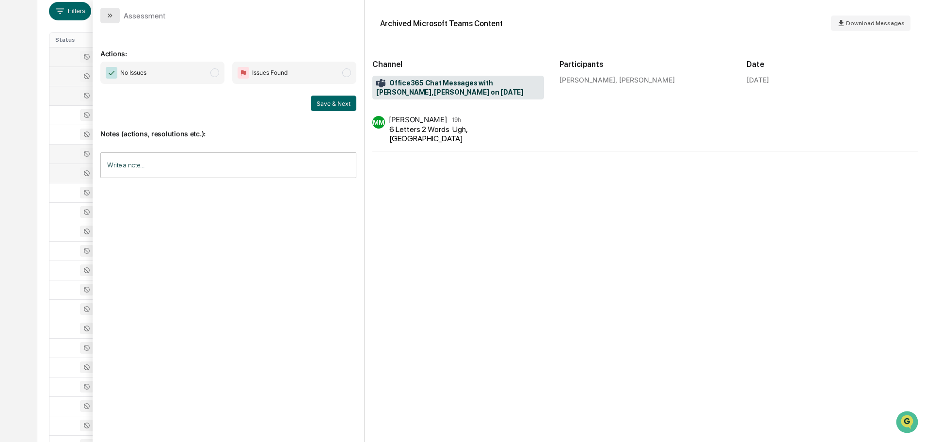
click at [112, 14] on icon "modal" at bounding box center [110, 16] width 8 height 8
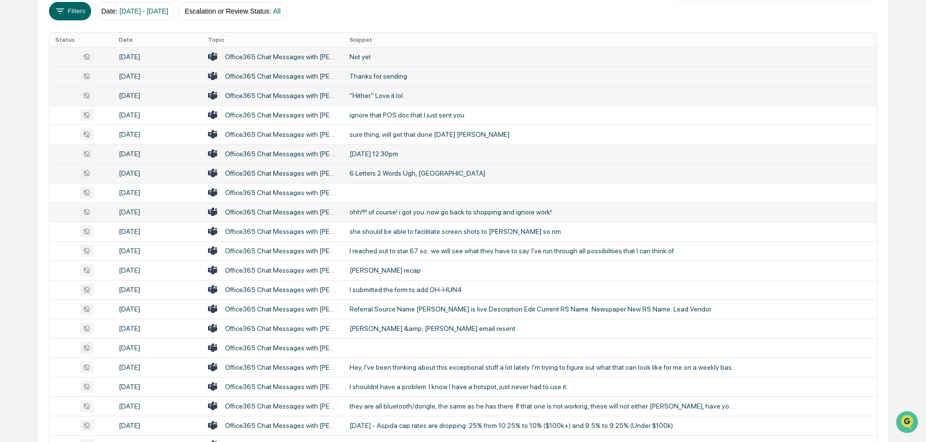
click at [371, 212] on div "ohh!!!! of course! i got you. now go back to shopping and ignore work!" at bounding box center [544, 212] width 388 height 8
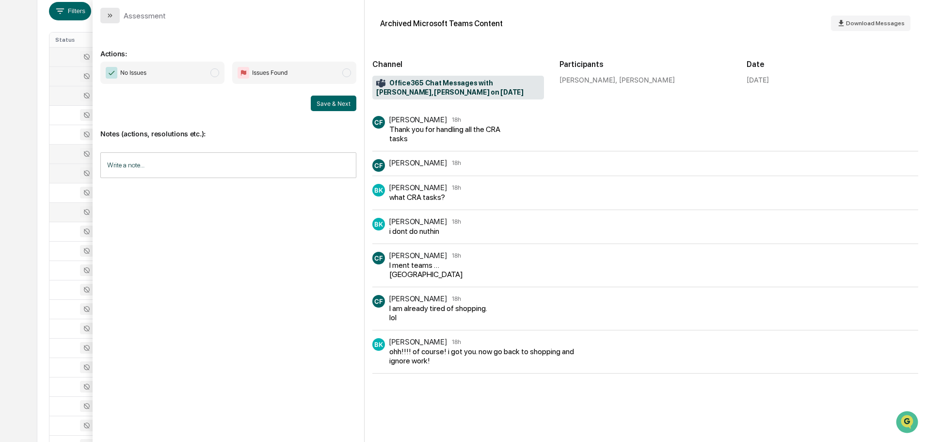
click at [112, 16] on icon "modal" at bounding box center [110, 16] width 8 height 8
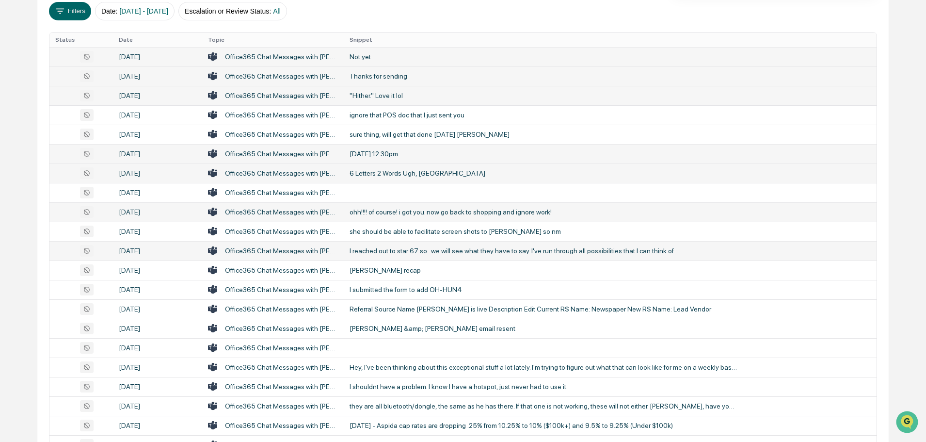
click at [397, 251] on div "I reached out to star 67 so...we will see what they have to say. I've run throu…" at bounding box center [544, 251] width 388 height 8
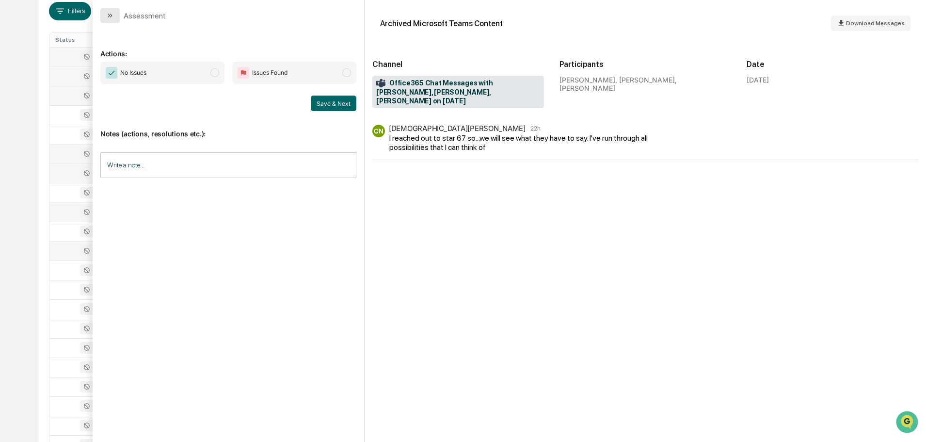
click at [113, 15] on icon "modal" at bounding box center [110, 16] width 8 height 8
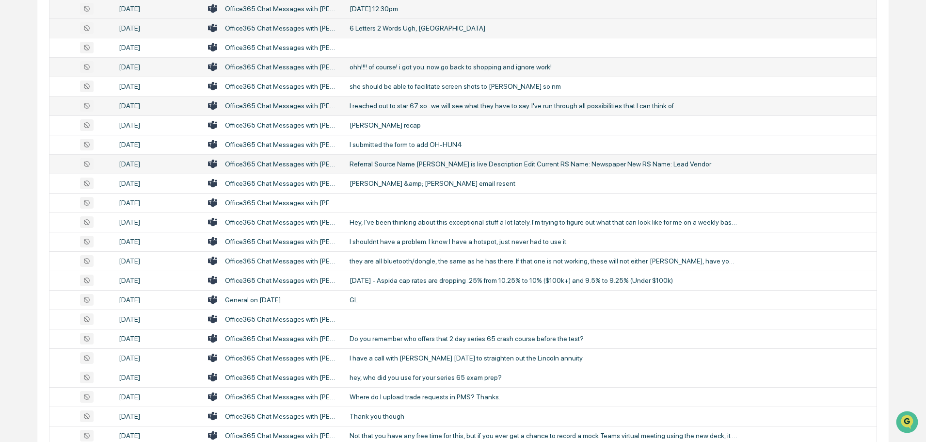
scroll to position [321, 0]
click at [441, 238] on div "I shouldnt have a problem. I know I have a hotspot, just never had to use it." at bounding box center [544, 241] width 388 height 8
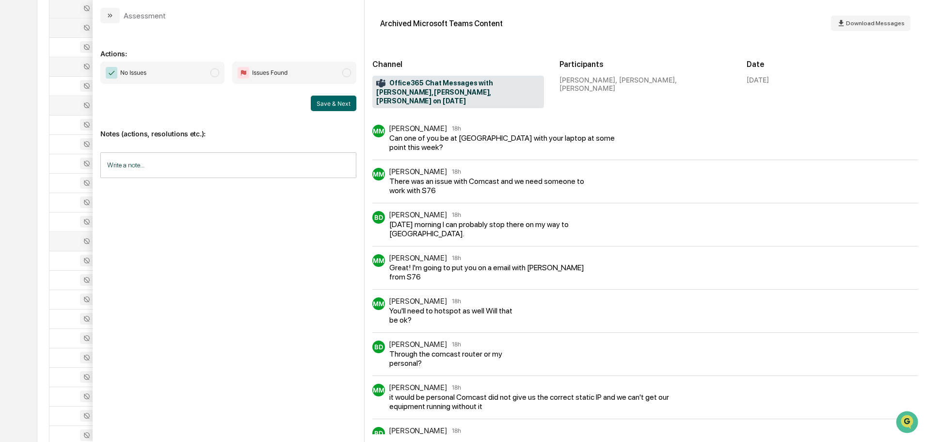
scroll to position [27, 0]
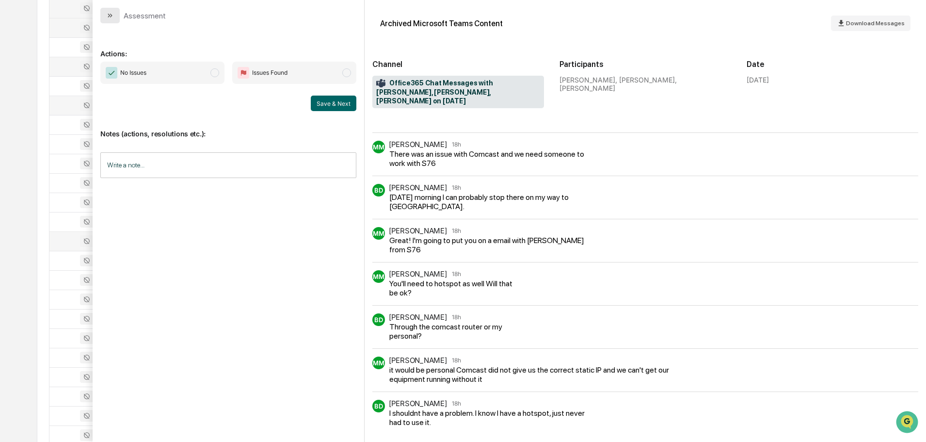
click at [115, 13] on button "modal" at bounding box center [109, 16] width 19 height 16
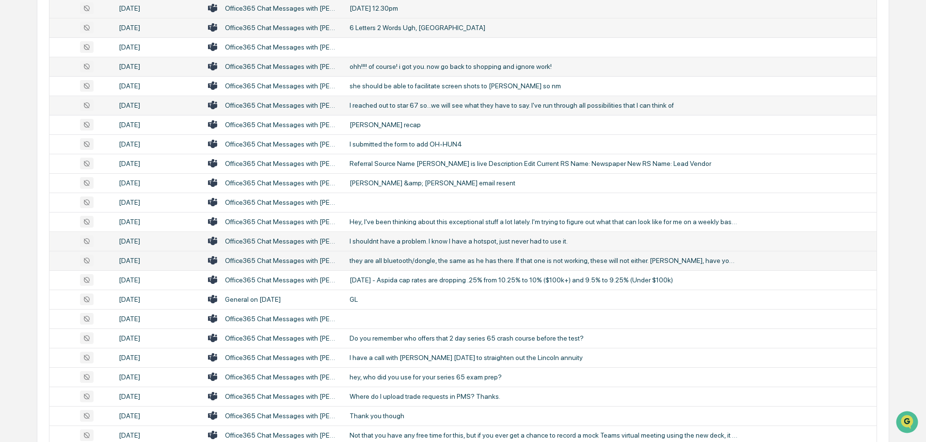
click at [395, 259] on div "they are all bluetooth/dongle, the same as he has there. If that one is not wor…" at bounding box center [544, 260] width 388 height 8
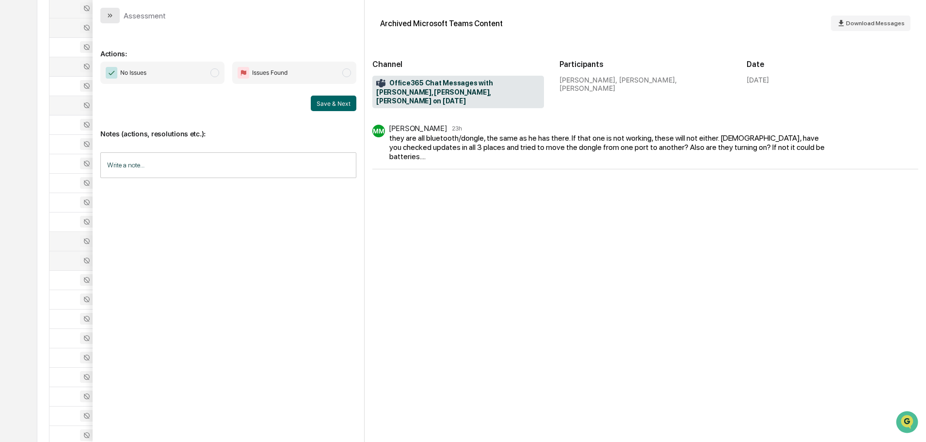
click at [115, 17] on button "modal" at bounding box center [109, 16] width 19 height 16
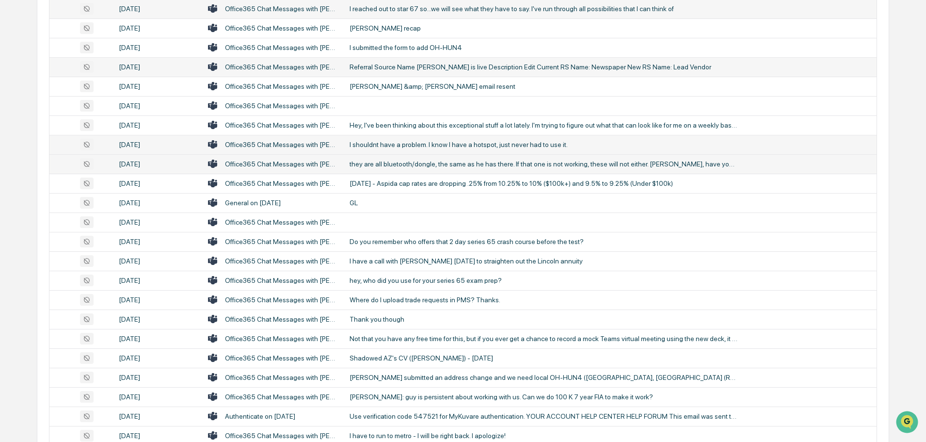
scroll to position [418, 0]
click at [408, 239] on div "Do you remember who offers that 2 day series 65 crash course before the test?" at bounding box center [544, 241] width 388 height 8
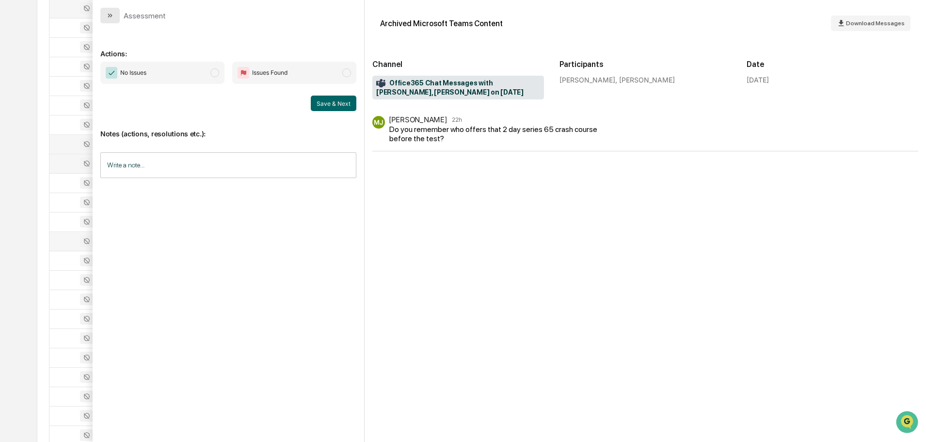
click at [108, 17] on icon "modal" at bounding box center [110, 16] width 8 height 8
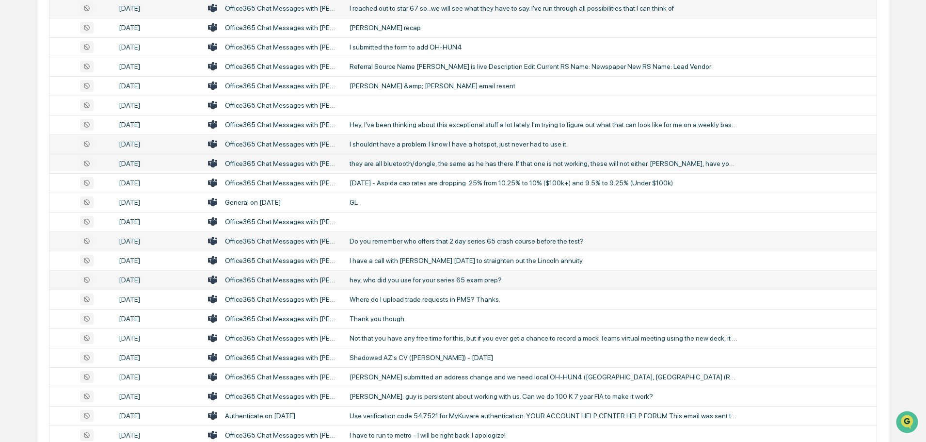
click at [433, 277] on div "hey, who did you use for your series 65 exam prep?" at bounding box center [544, 280] width 388 height 8
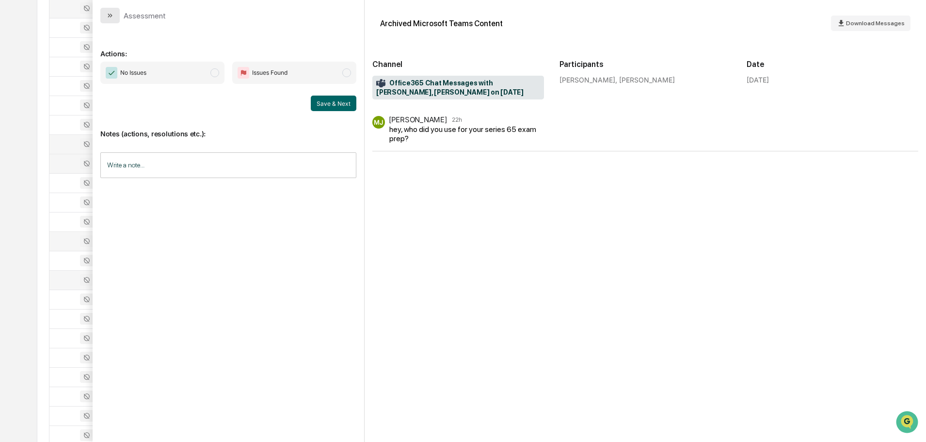
click at [102, 8] on button "modal" at bounding box center [109, 16] width 19 height 16
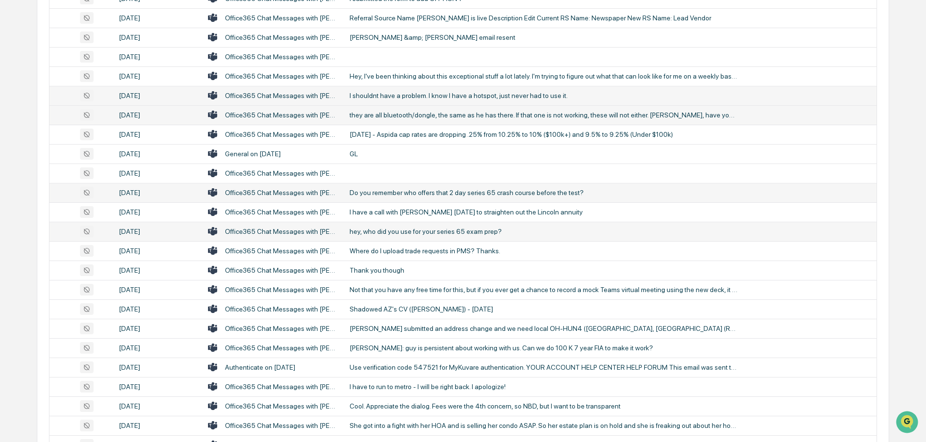
scroll to position [515, 0]
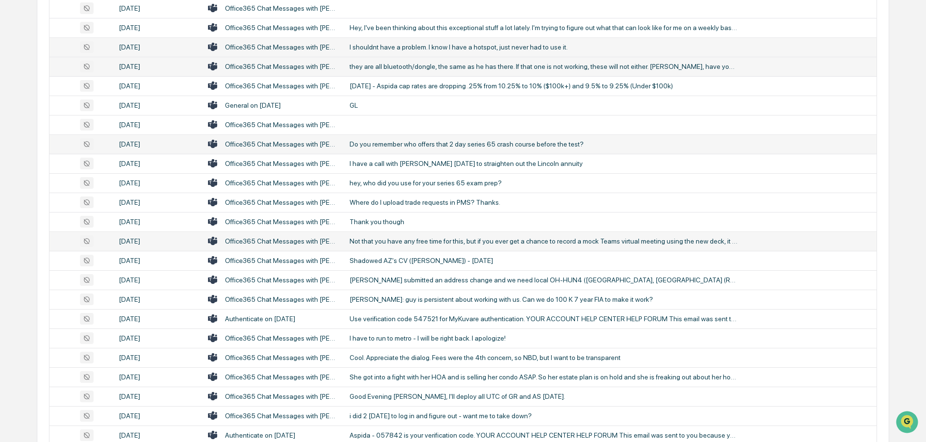
click at [428, 241] on div "Not that you have any free time for this, but if you ever get a chance to recor…" at bounding box center [544, 241] width 388 height 8
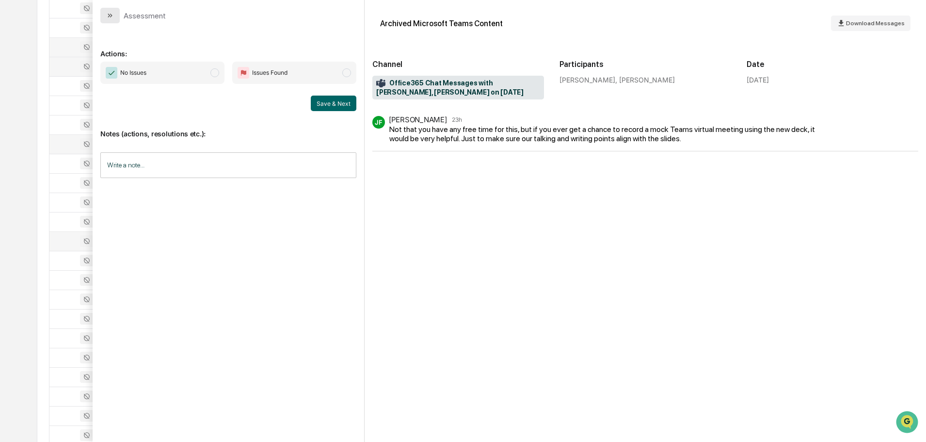
click at [111, 16] on icon "modal" at bounding box center [111, 16] width 2 height 4
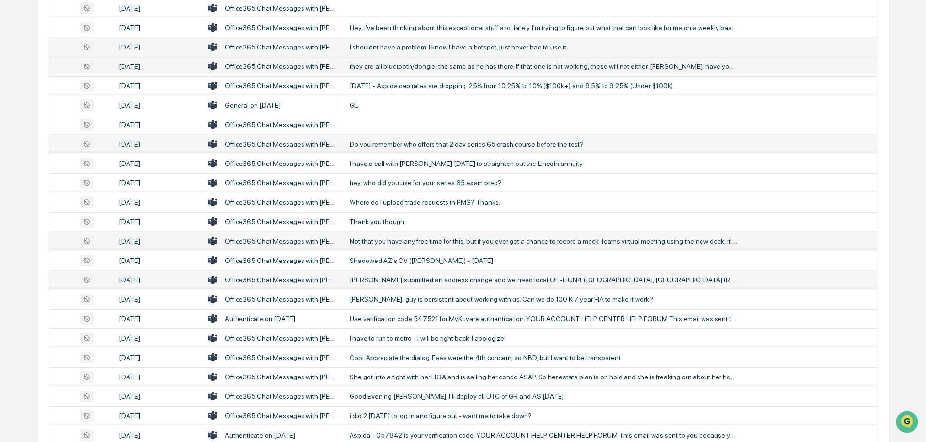
click at [397, 279] on div "[PERSON_NAME] submitted an address change and we need local OH-HUN4 ([GEOGRAPHI…" at bounding box center [544, 280] width 388 height 8
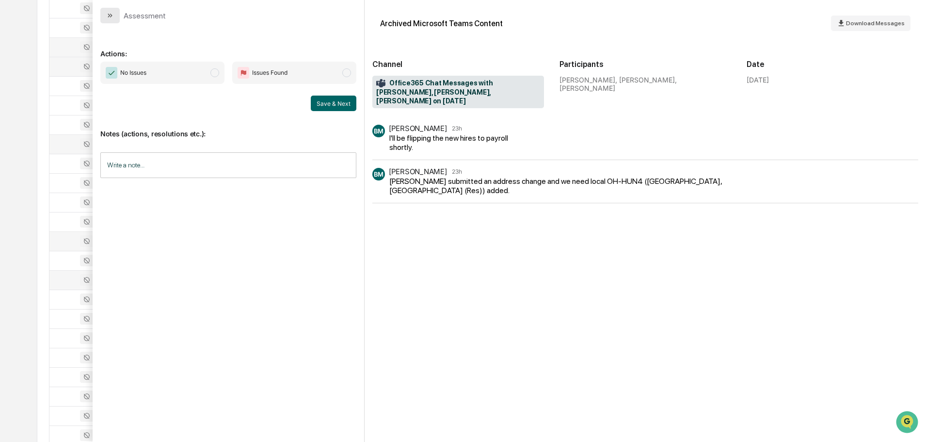
click at [113, 18] on icon "modal" at bounding box center [110, 16] width 8 height 8
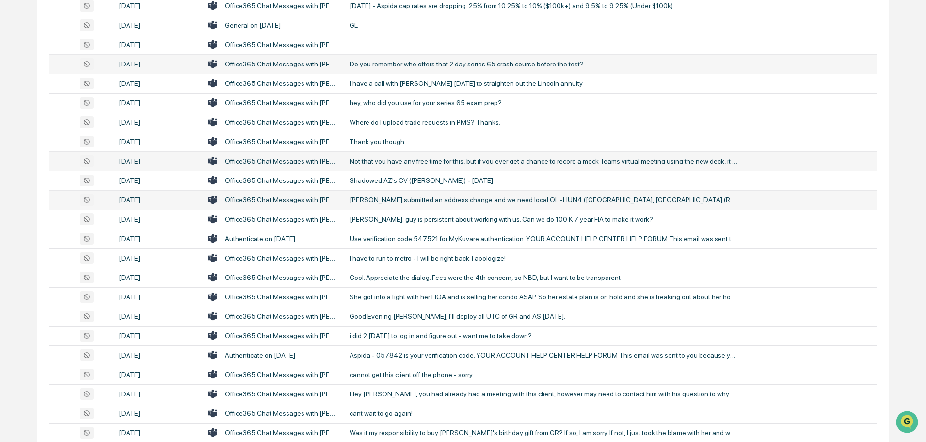
scroll to position [612, 0]
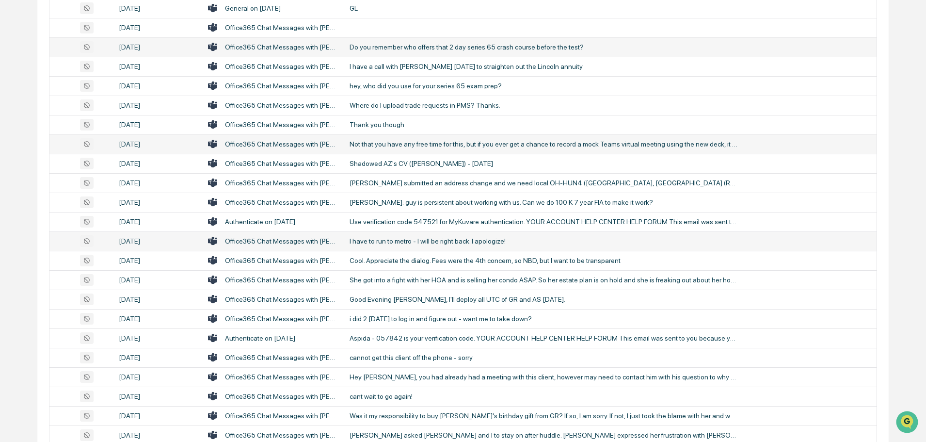
click at [413, 242] on div "I have to run to metro - I will be right back. I apologize!" at bounding box center [544, 241] width 388 height 8
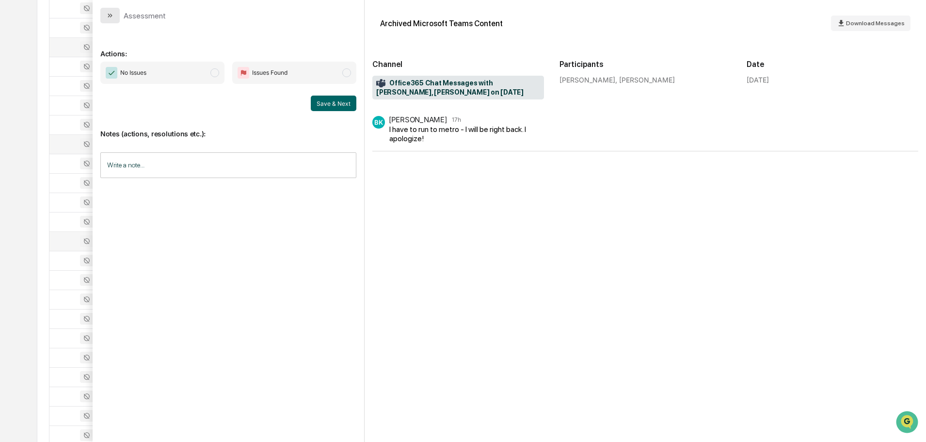
click at [108, 17] on icon "modal" at bounding box center [110, 16] width 8 height 8
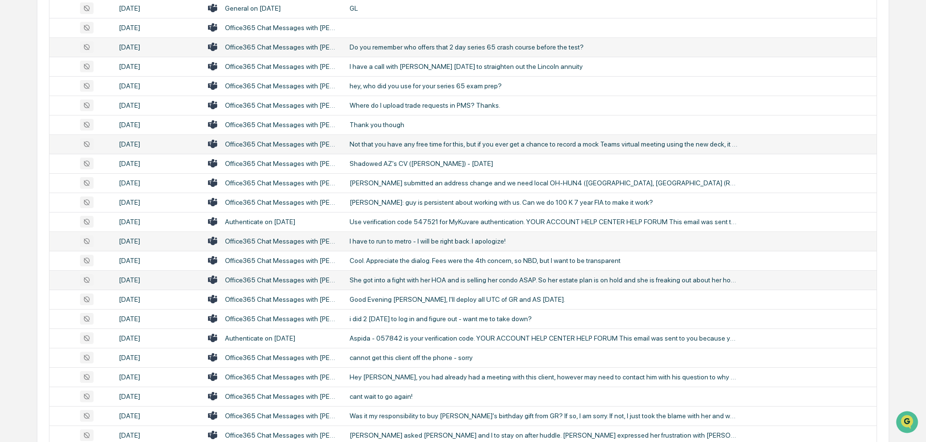
click at [402, 278] on div "She got into a fight with her HOA and is selling her condo ASAP. So her estate …" at bounding box center [544, 280] width 388 height 8
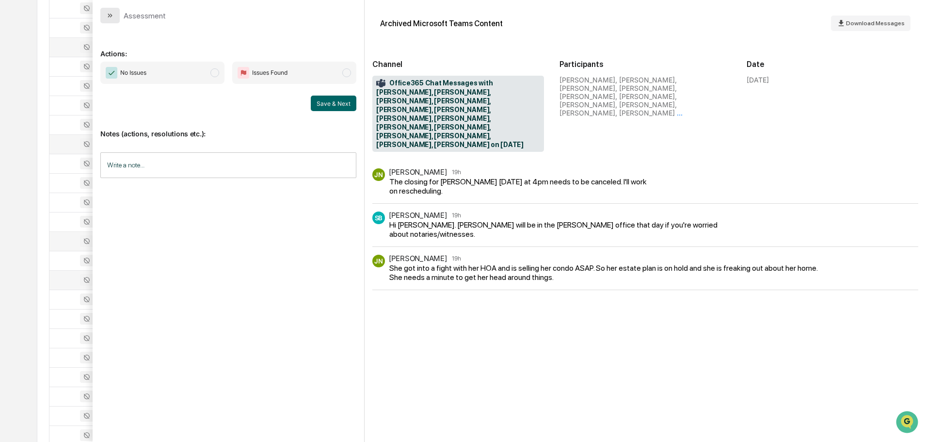
click at [108, 11] on button "modal" at bounding box center [109, 16] width 19 height 16
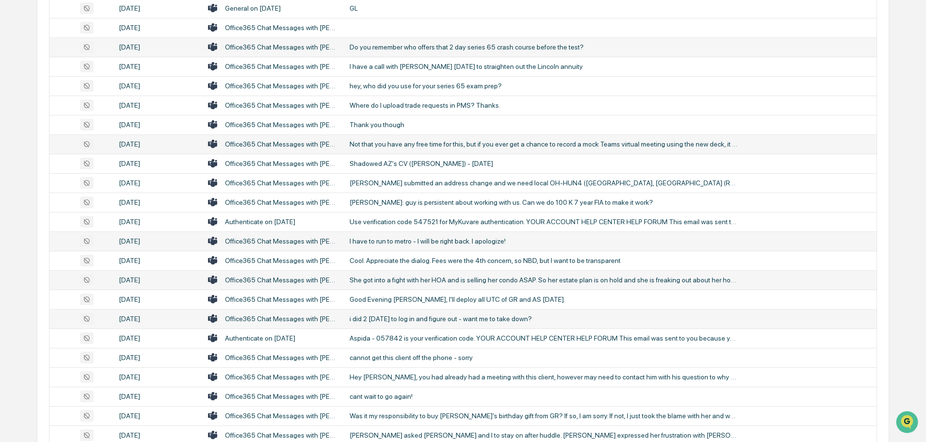
click at [404, 320] on div "i did 2 [DATE] to log in and figure out - want me to take down?" at bounding box center [544, 319] width 388 height 8
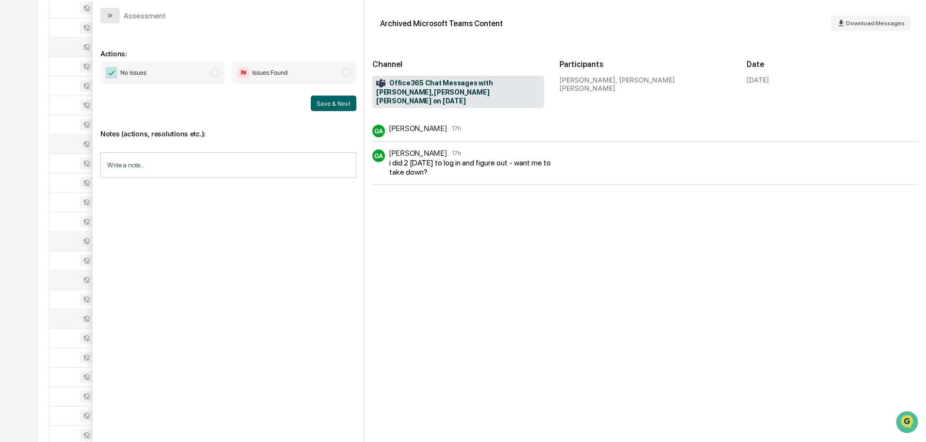
click at [110, 16] on icon "modal" at bounding box center [110, 16] width 8 height 8
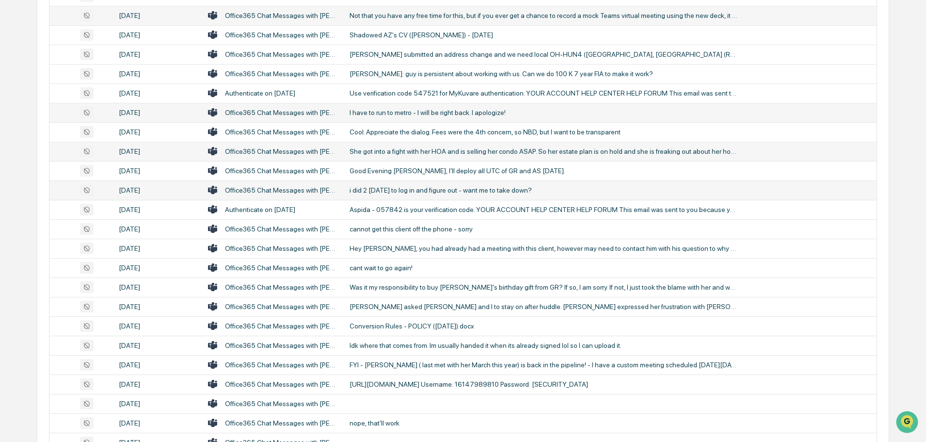
scroll to position [757, 0]
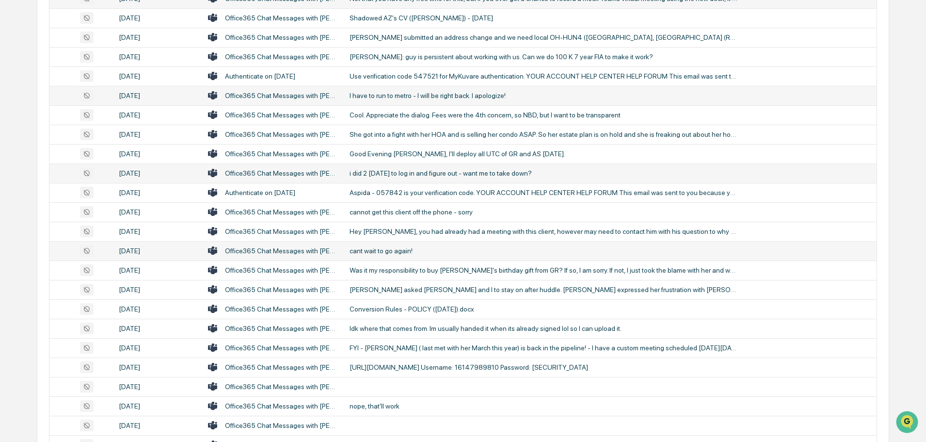
click at [401, 251] on div "cant wait to go again!" at bounding box center [544, 251] width 388 height 8
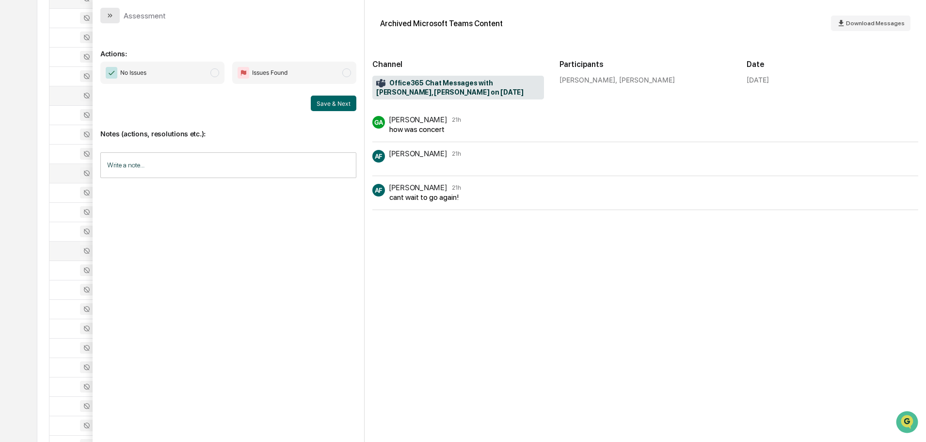
click at [107, 15] on icon "modal" at bounding box center [110, 16] width 8 height 8
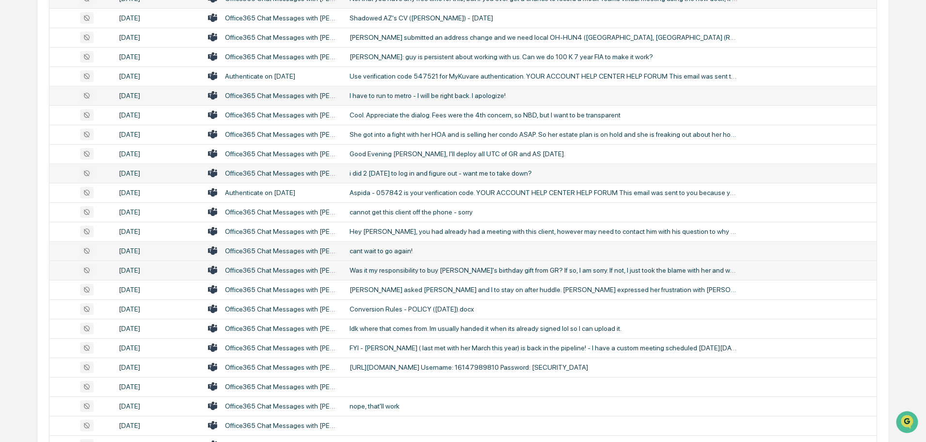
click at [391, 270] on div "Was it my responsibility to buy [PERSON_NAME]'s birthday gift from GR? If so, I…" at bounding box center [544, 270] width 388 height 8
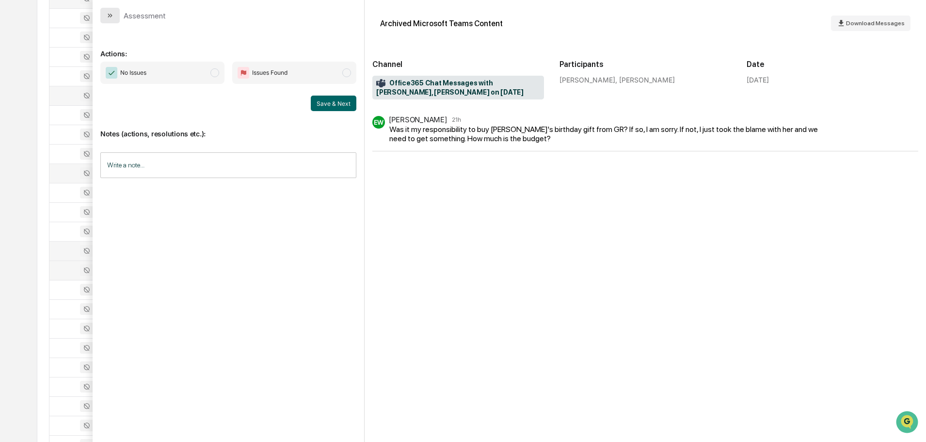
click at [112, 14] on icon "modal" at bounding box center [110, 16] width 8 height 8
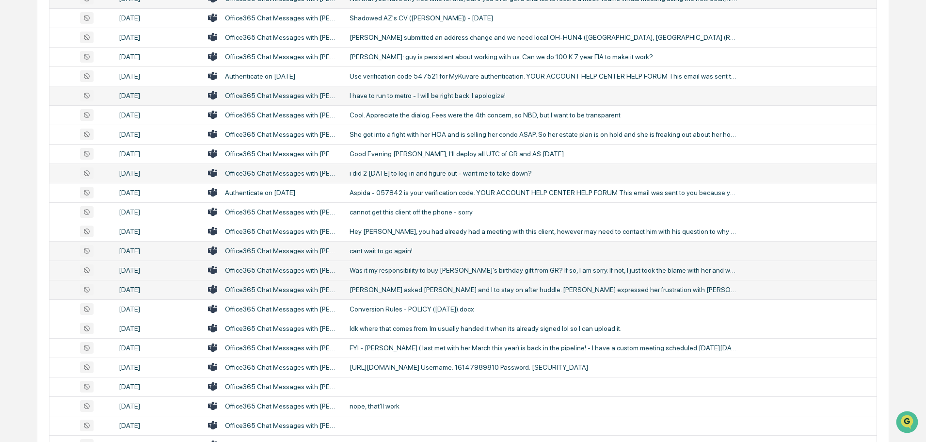
click at [434, 291] on div "[PERSON_NAME] asked [PERSON_NAME] and I to stay on after huddle. [PERSON_NAME] …" at bounding box center [544, 290] width 388 height 8
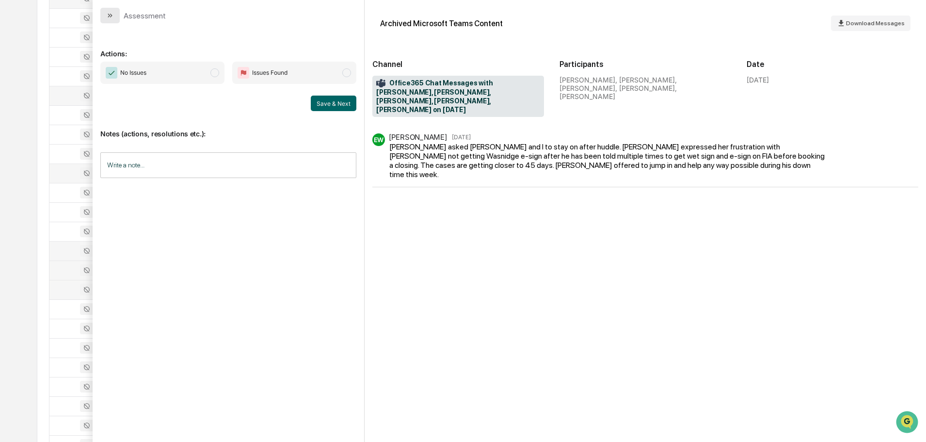
click at [110, 13] on icon "modal" at bounding box center [110, 16] width 8 height 8
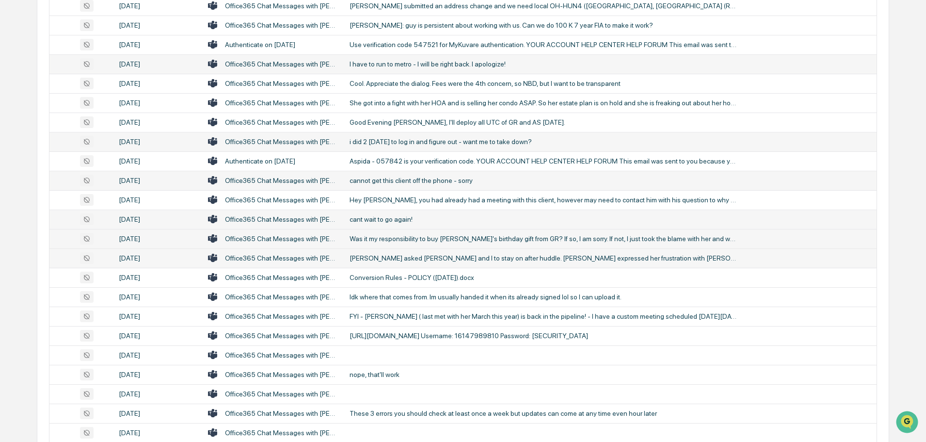
scroll to position [806, 0]
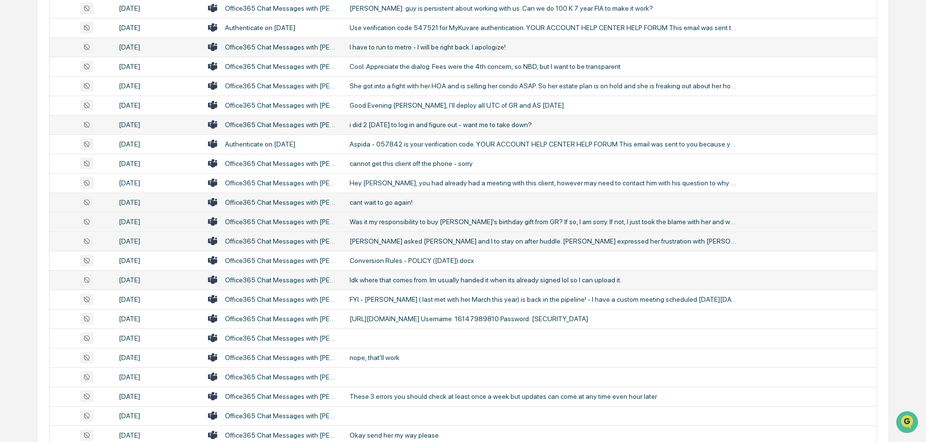
click at [402, 282] on div "Idk where that comes from. Im usually handed it when its already signed lol so …" at bounding box center [544, 280] width 388 height 8
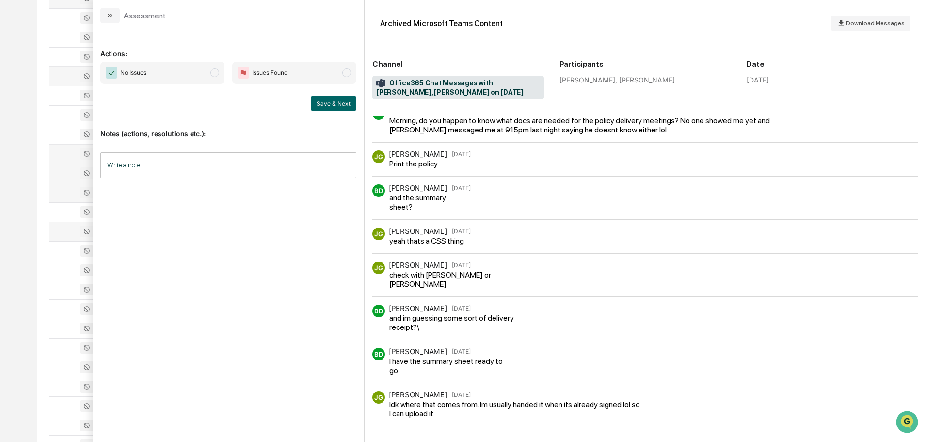
scroll to position [903, 0]
click at [107, 14] on icon "modal" at bounding box center [110, 16] width 8 height 8
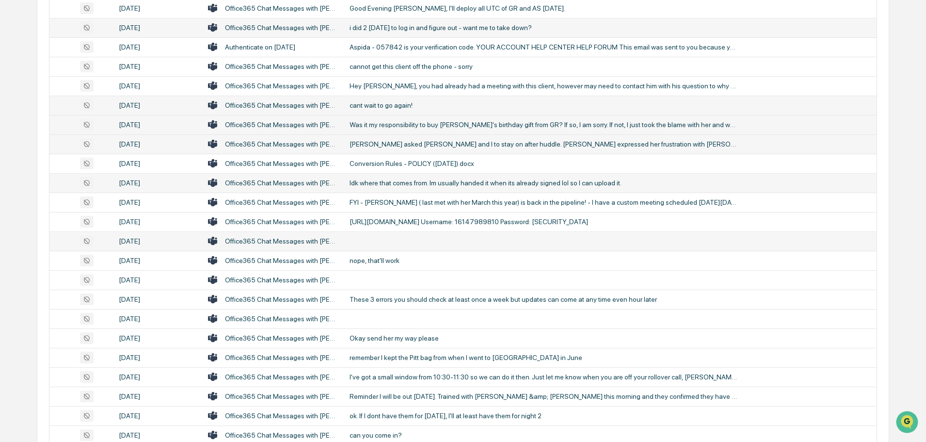
scroll to position [951, 0]
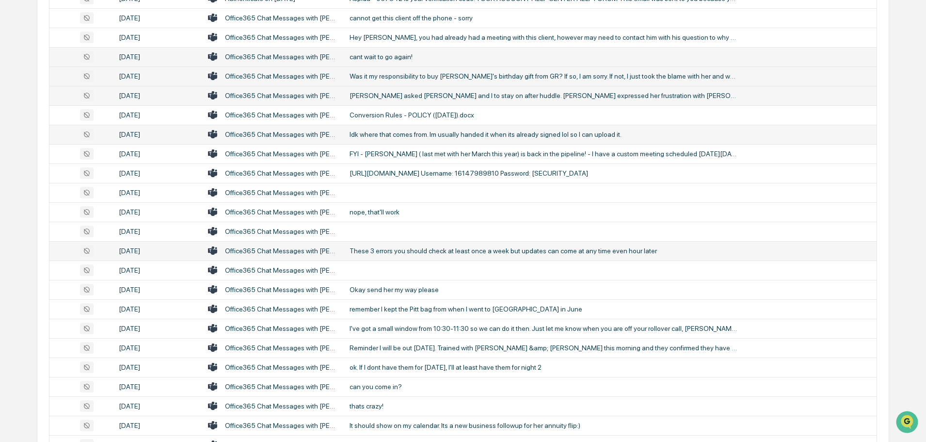
click at [408, 251] on div "These 3 errors you should check at least once a week but updates can come at an…" at bounding box center [544, 251] width 388 height 8
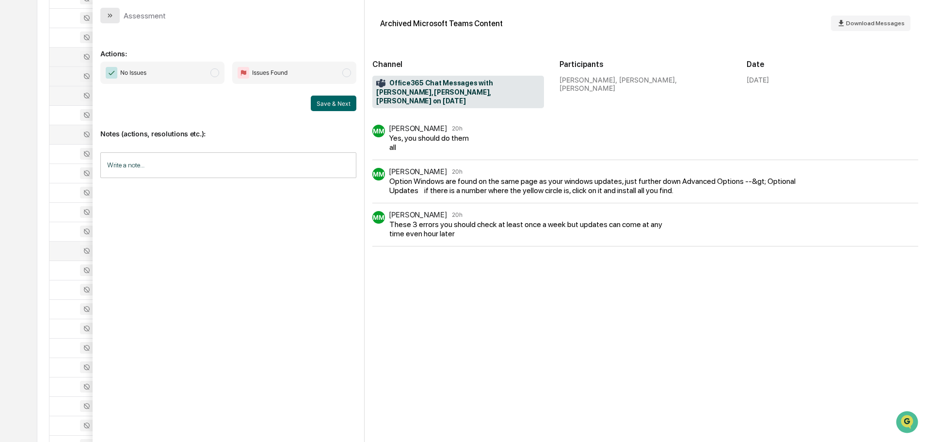
click at [109, 12] on icon "modal" at bounding box center [110, 16] width 8 height 8
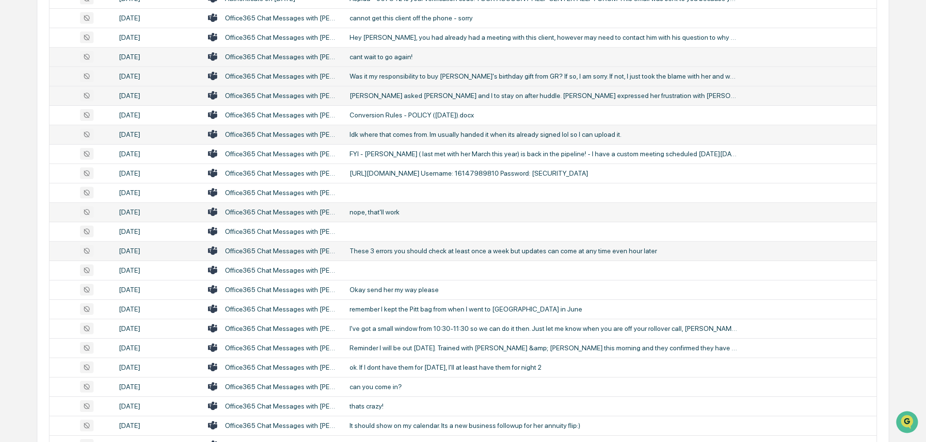
scroll to position [1000, 0]
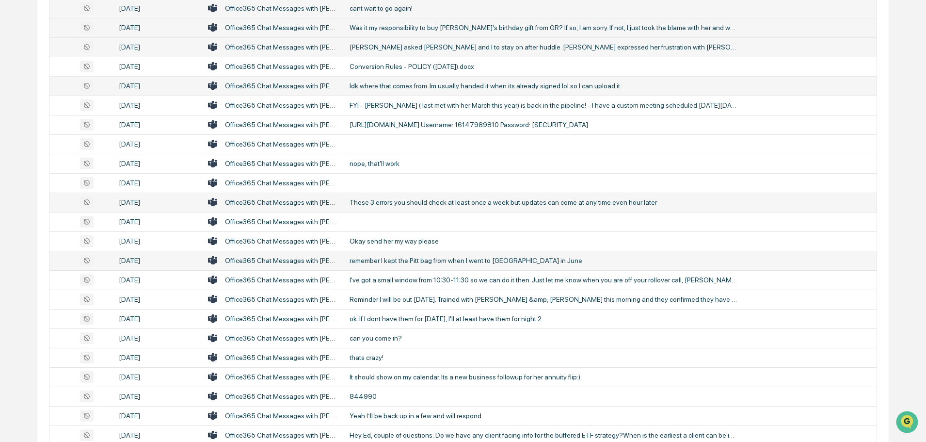
click at [394, 262] on div "remember I kept the Pitt bag from when I went to [GEOGRAPHIC_DATA] in June" at bounding box center [544, 260] width 388 height 8
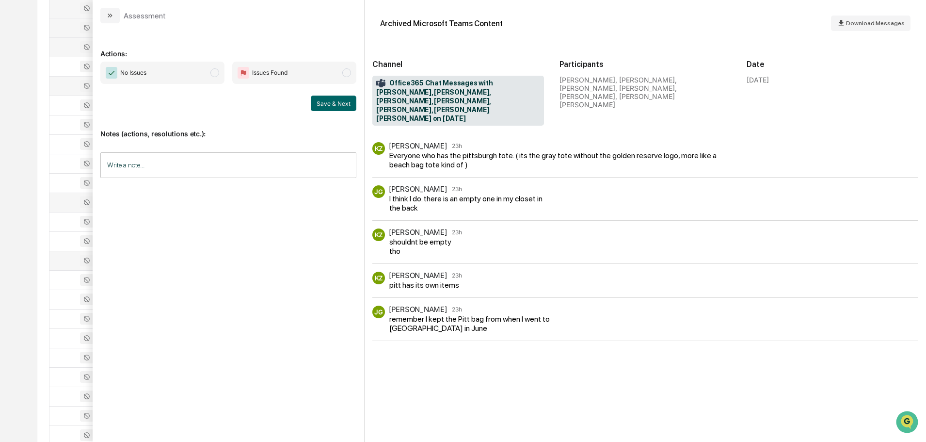
drag, startPoint x: 109, startPoint y: 15, endPoint x: 141, endPoint y: 37, distance: 38.3
click at [109, 15] on icon "modal" at bounding box center [109, 16] width 2 height 4
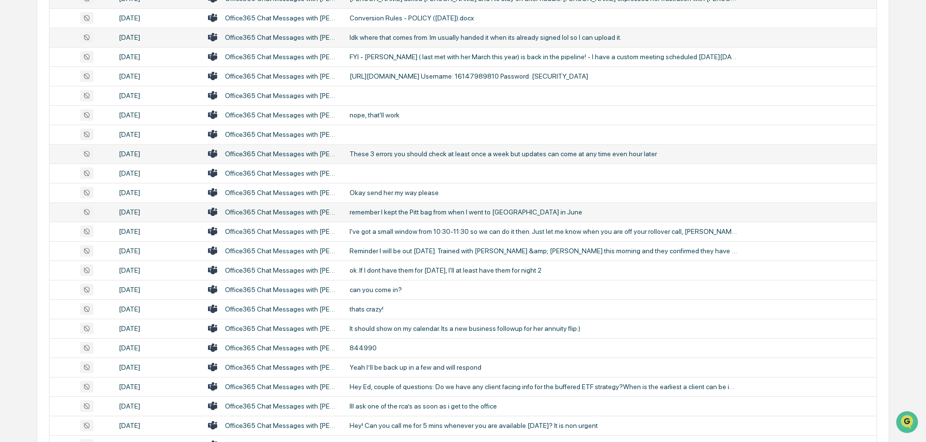
scroll to position [1097, 0]
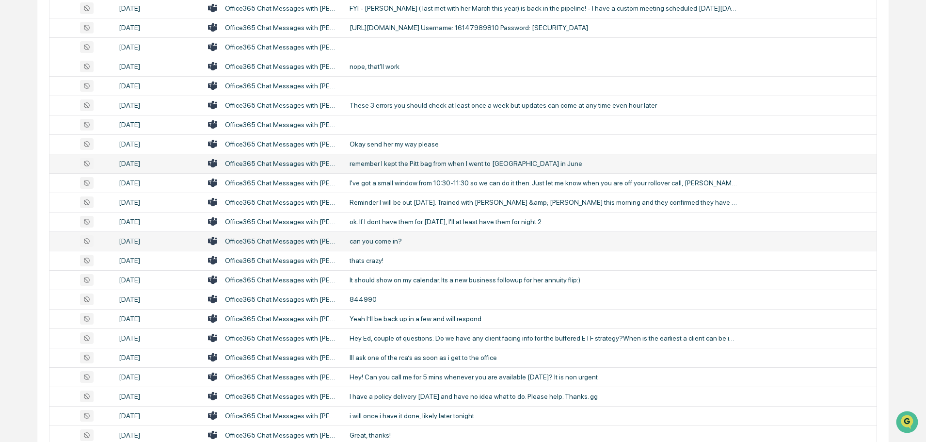
click at [400, 237] on div "can you come in?" at bounding box center [544, 241] width 388 height 8
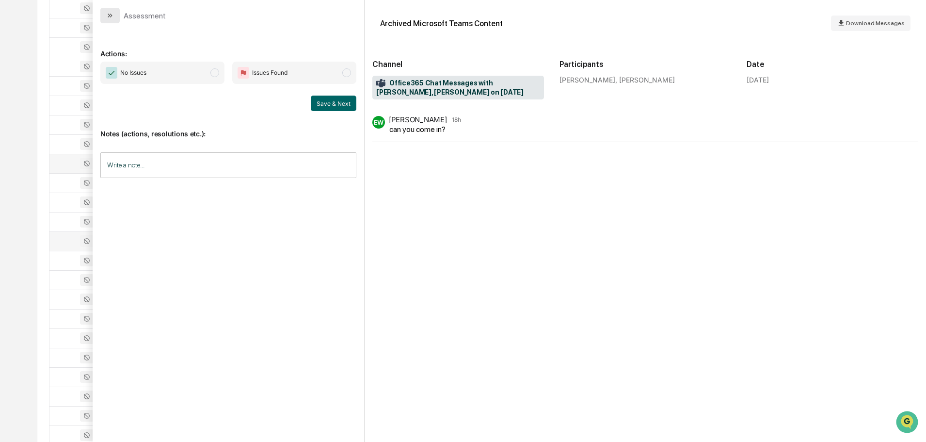
click at [116, 12] on button "modal" at bounding box center [109, 16] width 19 height 16
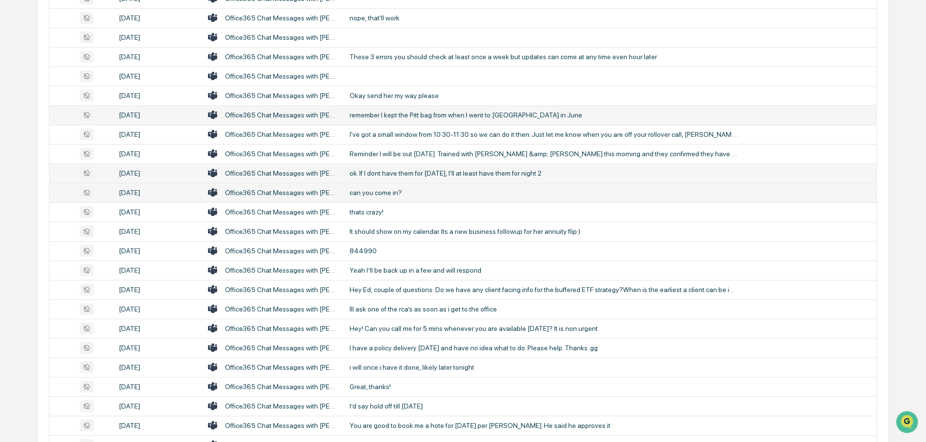
scroll to position [1194, 0]
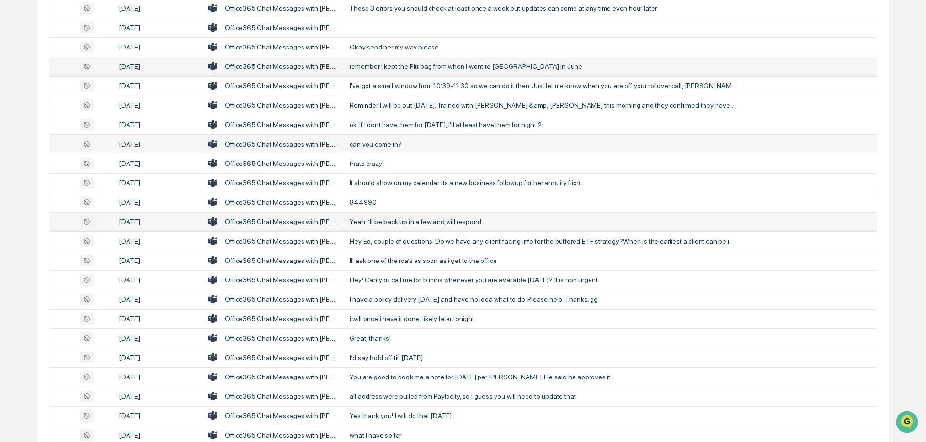
click at [398, 225] on td "Yeah I’ll be back up in a few and will respond" at bounding box center [610, 221] width 533 height 19
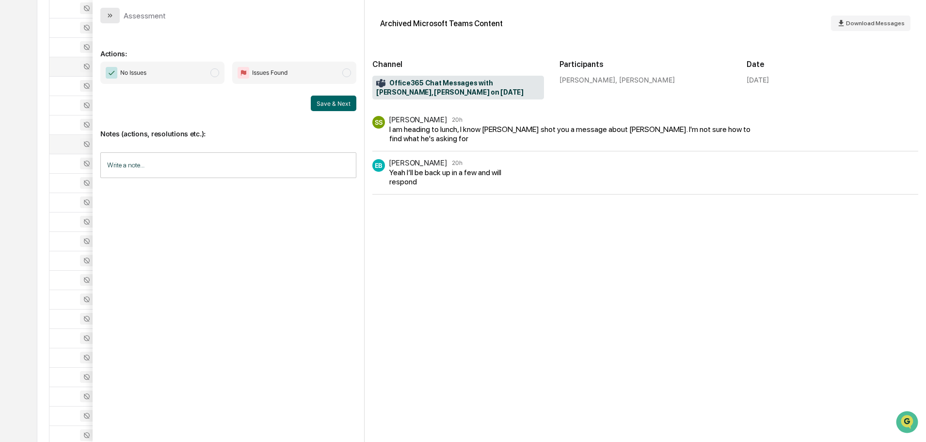
click at [113, 14] on icon "modal" at bounding box center [110, 16] width 8 height 8
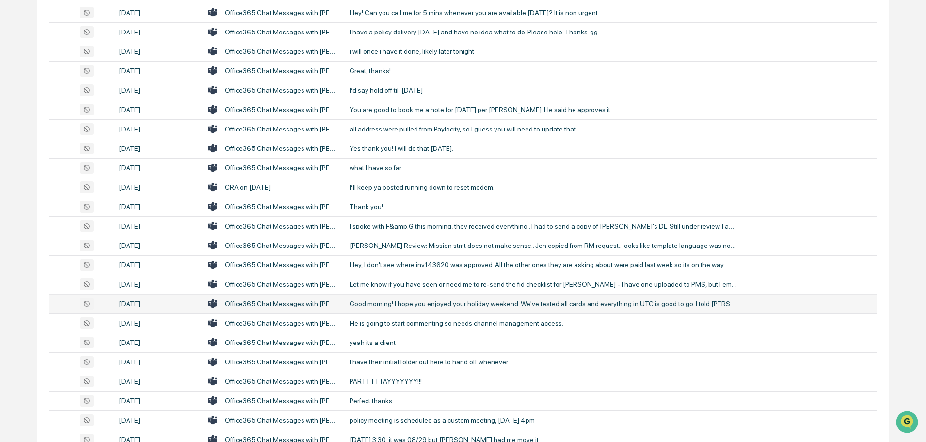
scroll to position [1485, 0]
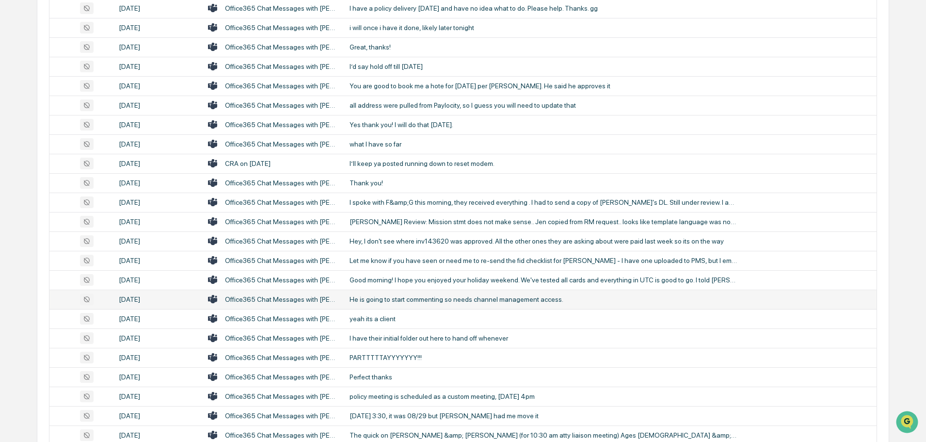
click at [417, 296] on div "He is going to start commenting so needs channel management access." at bounding box center [544, 299] width 388 height 8
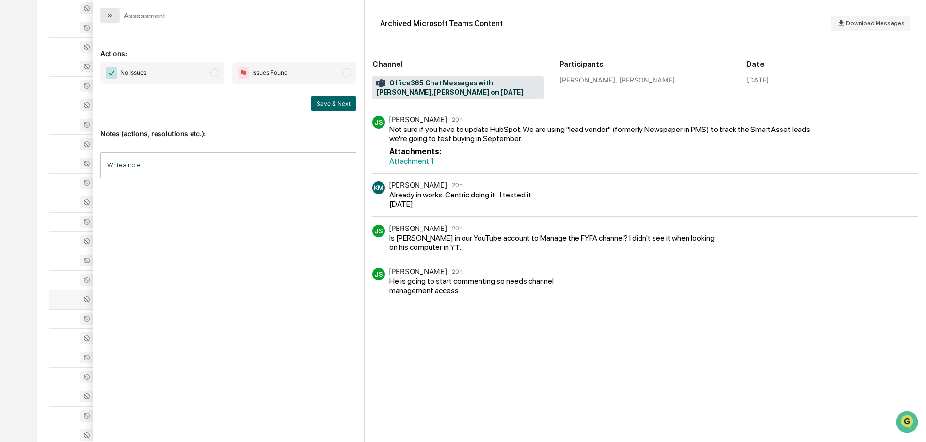
click at [110, 16] on icon "modal" at bounding box center [109, 16] width 2 height 4
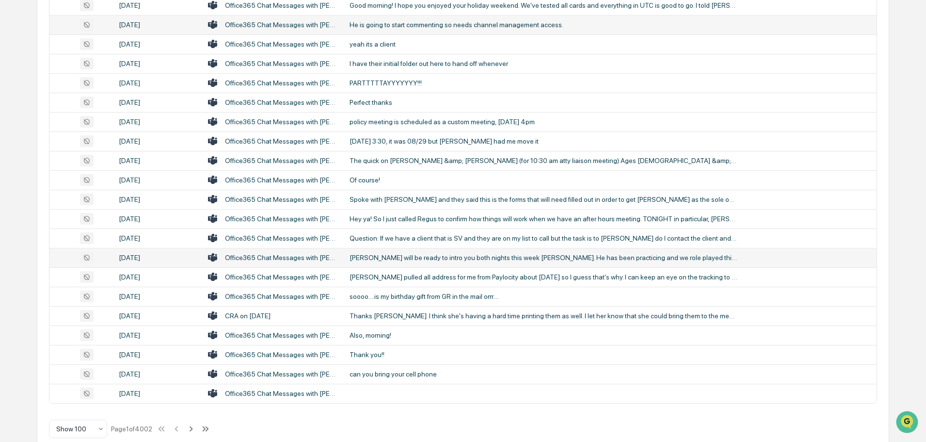
scroll to position [1776, 0]
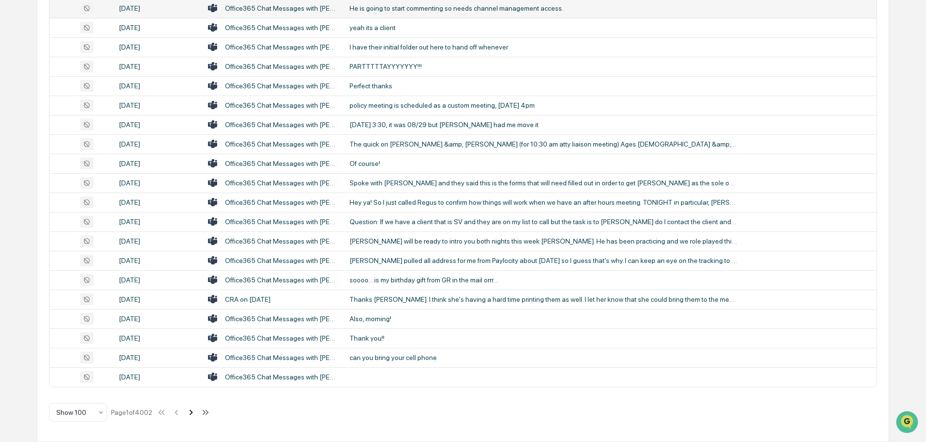
click at [192, 411] on icon at bounding box center [191, 412] width 11 height 11
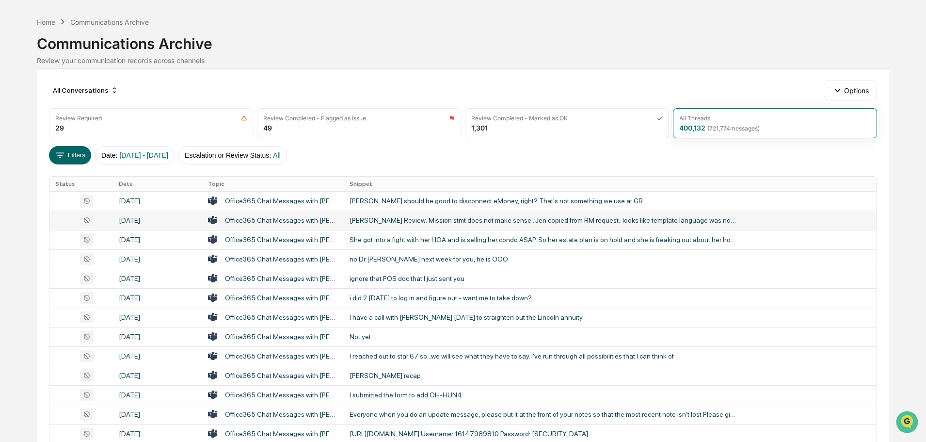
scroll to position [48, 0]
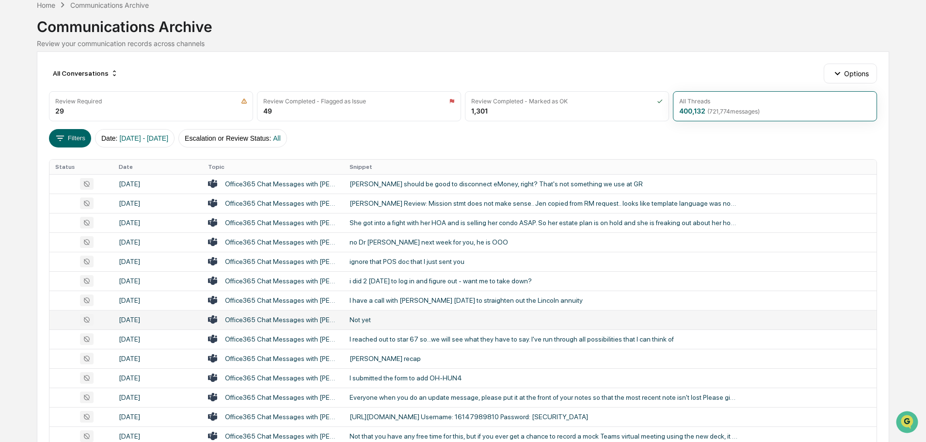
click at [391, 321] on div "Not yet" at bounding box center [544, 320] width 388 height 8
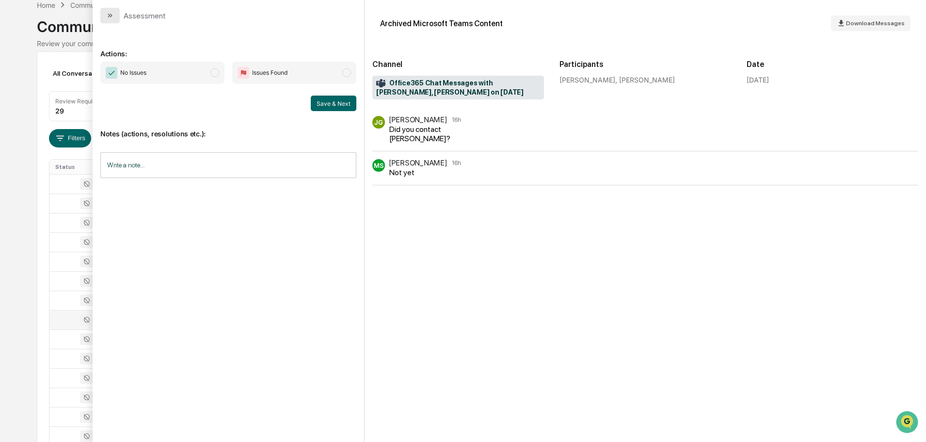
click at [108, 17] on icon "modal" at bounding box center [110, 16] width 8 height 8
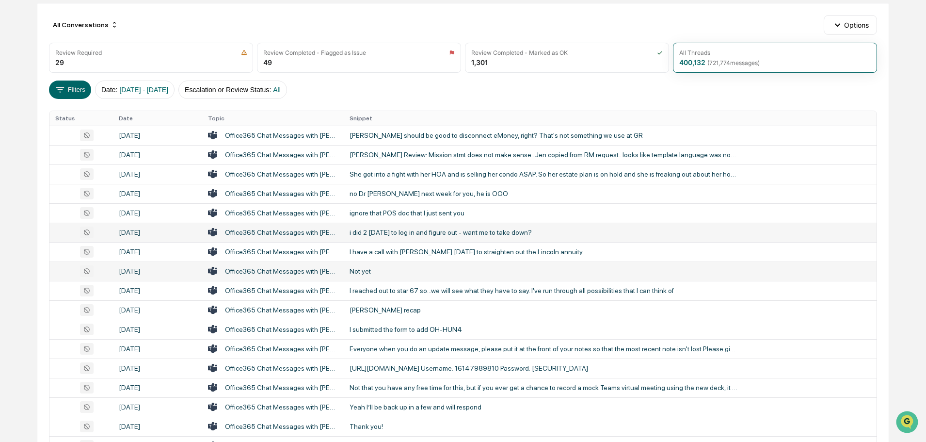
scroll to position [145, 0]
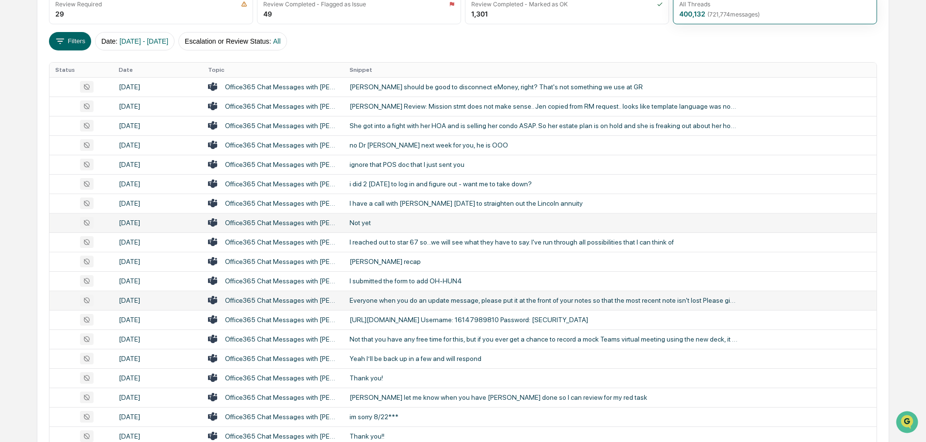
click at [430, 305] on td "Everyone when you do an update message, please put it at the front of your note…" at bounding box center [610, 299] width 533 height 19
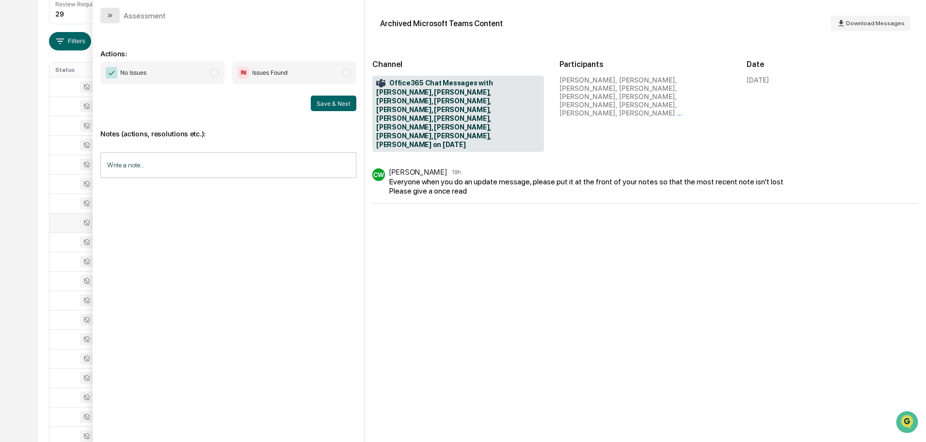
click at [115, 17] on button "modal" at bounding box center [109, 16] width 19 height 16
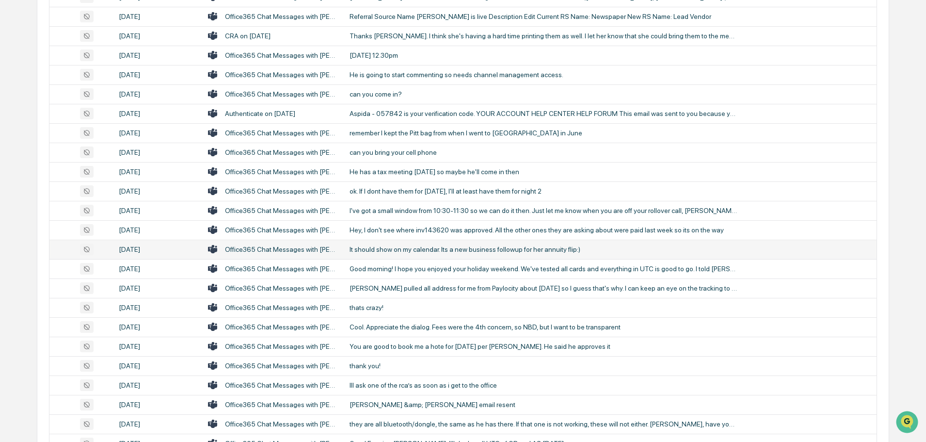
scroll to position [679, 0]
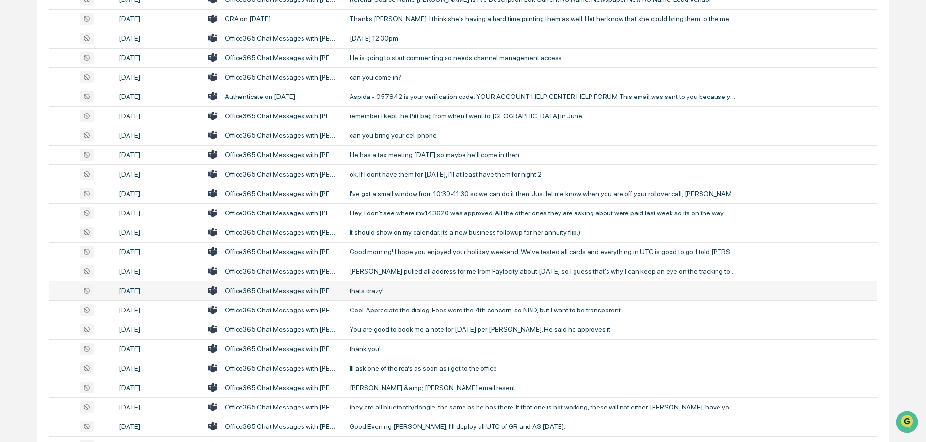
click at [390, 289] on div "thats crazy!" at bounding box center [544, 291] width 388 height 8
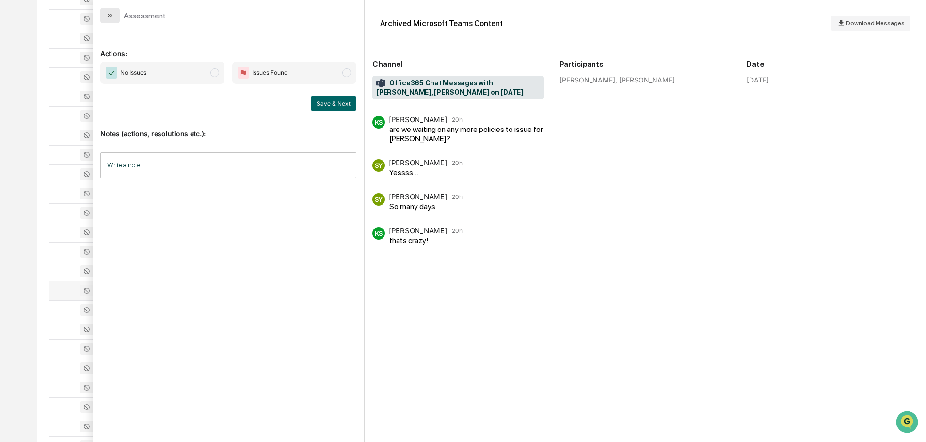
click at [114, 9] on button "modal" at bounding box center [109, 16] width 19 height 16
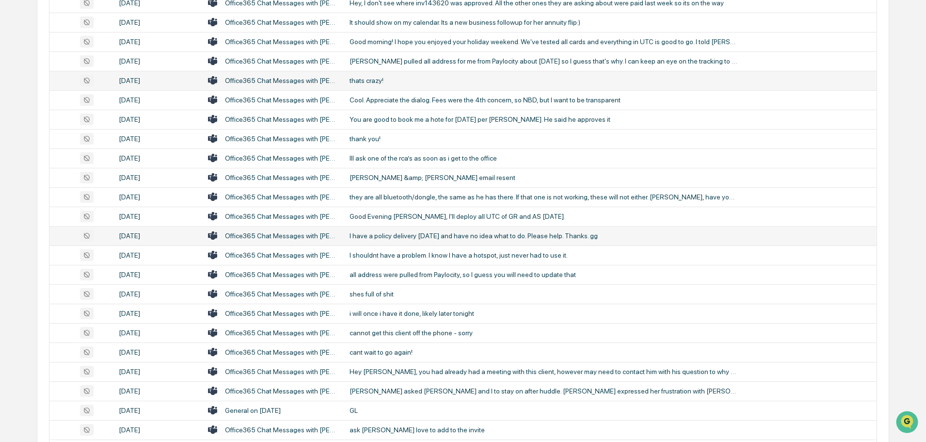
scroll to position [921, 0]
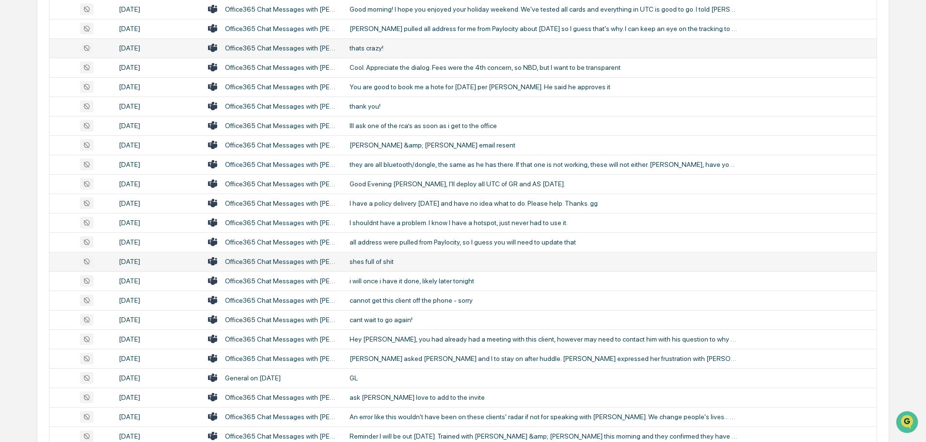
click at [386, 261] on div "shes full of shit" at bounding box center [544, 261] width 388 height 8
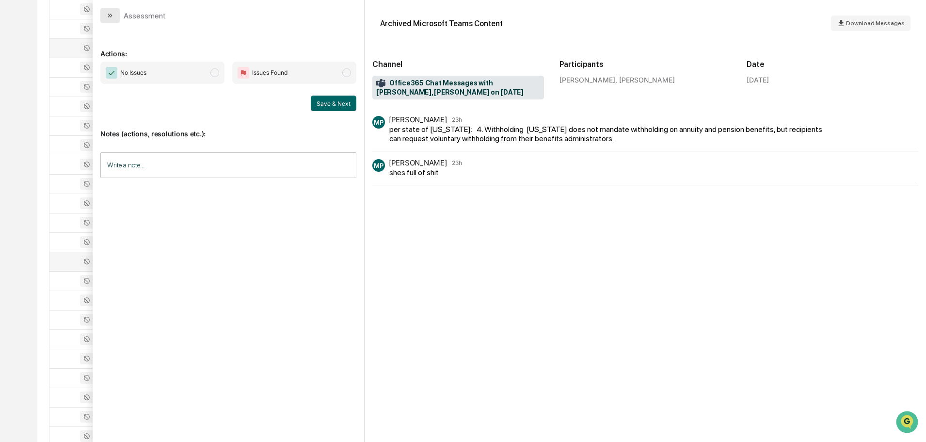
click at [103, 12] on button "modal" at bounding box center [109, 16] width 19 height 16
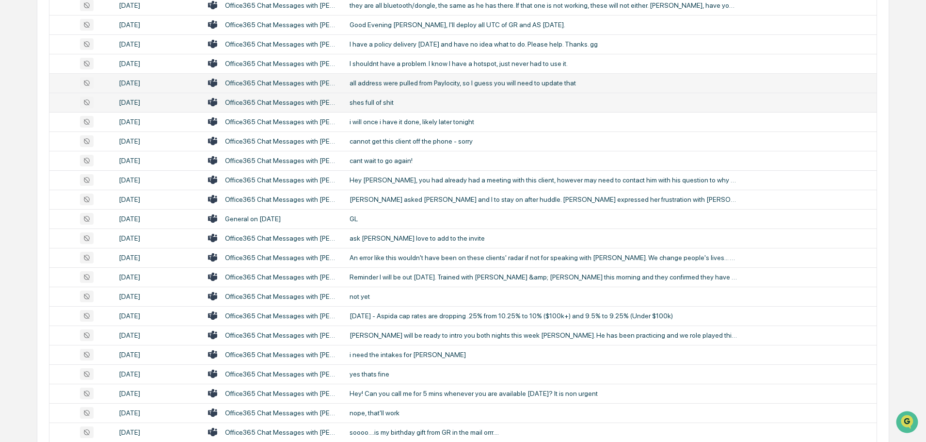
scroll to position [1115, 0]
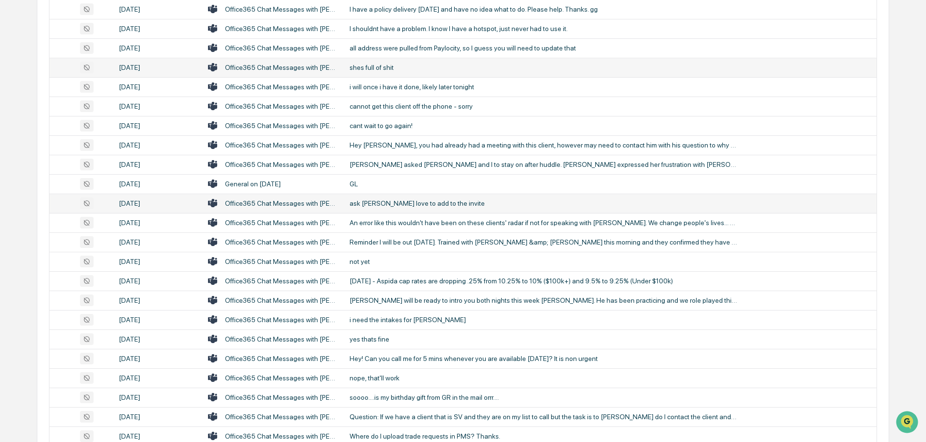
click at [408, 201] on div "ask [PERSON_NAME] love to add to the invite" at bounding box center [544, 203] width 388 height 8
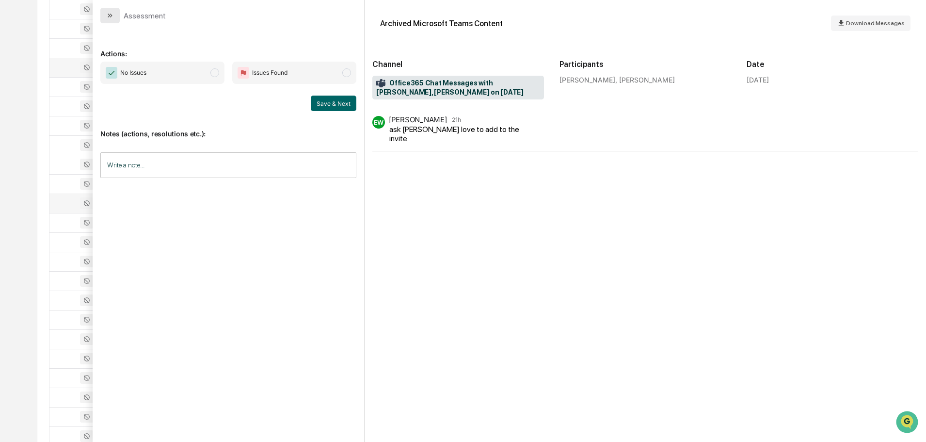
click at [106, 15] on button "modal" at bounding box center [109, 16] width 19 height 16
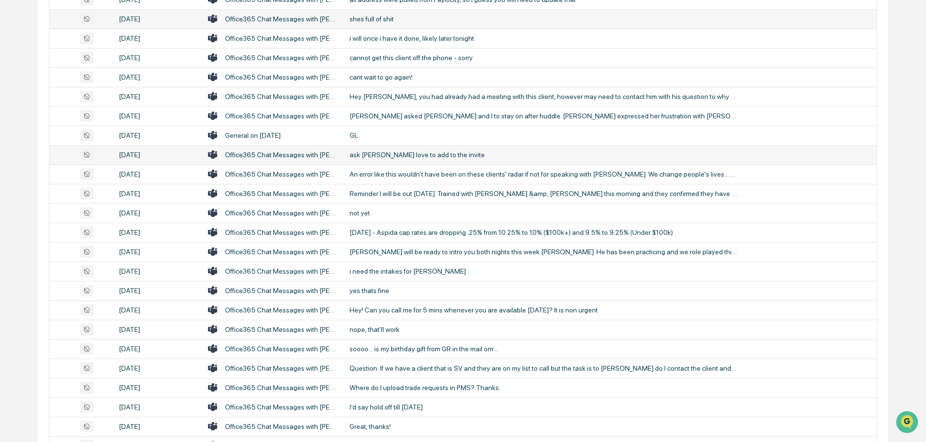
scroll to position [1212, 0]
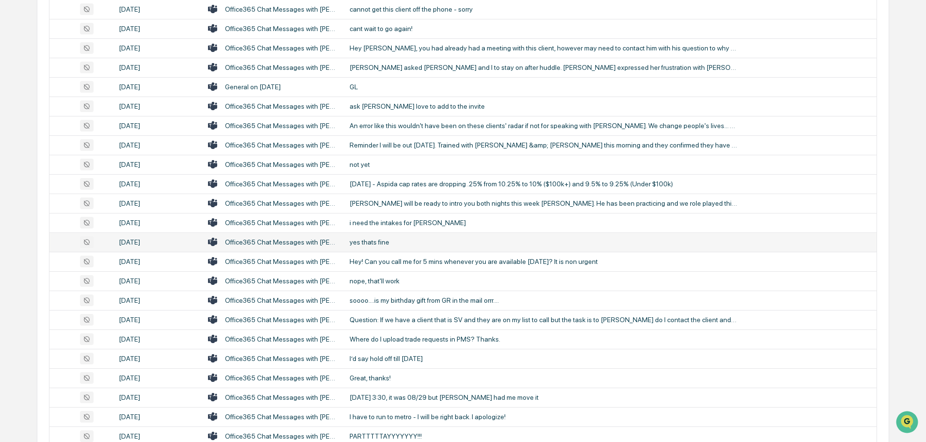
click at [378, 243] on div "yes thats fine" at bounding box center [544, 242] width 388 height 8
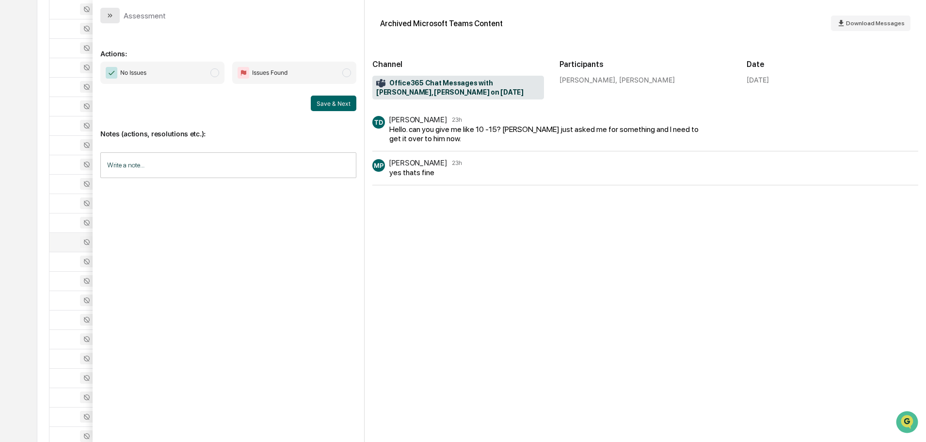
click at [111, 13] on icon "modal" at bounding box center [110, 16] width 8 height 8
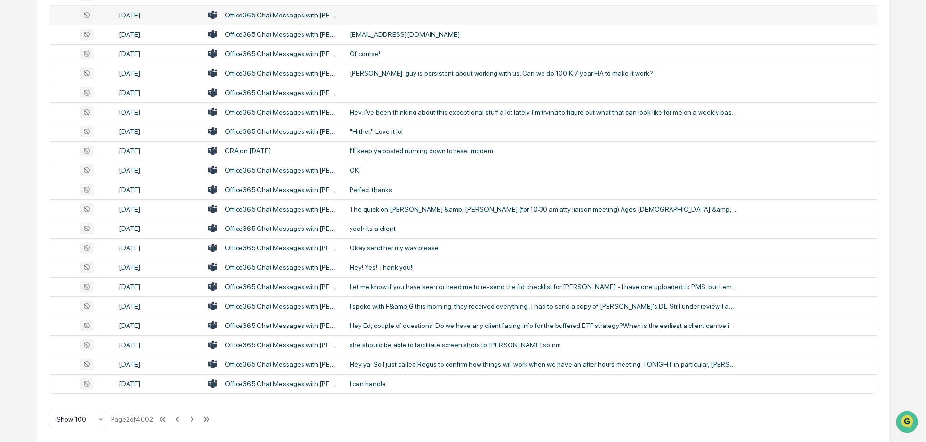
scroll to position [1776, 0]
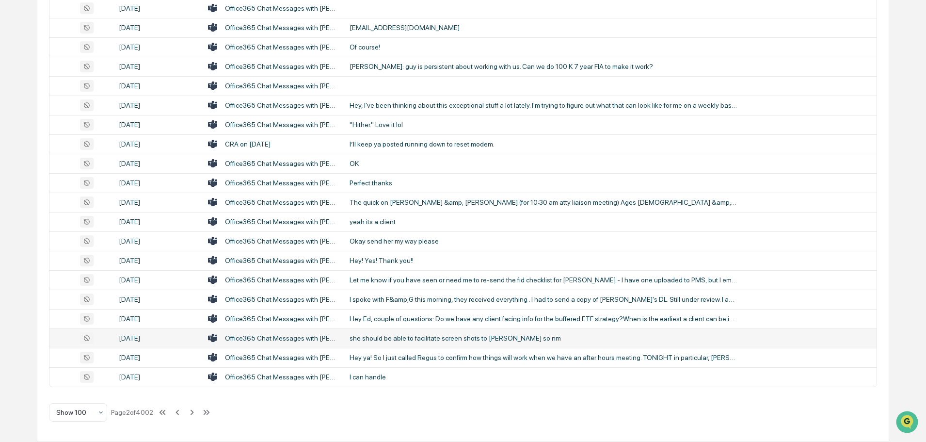
click at [411, 337] on div "she should be able to facilitate screen shots to [PERSON_NAME] so nm" at bounding box center [544, 338] width 388 height 8
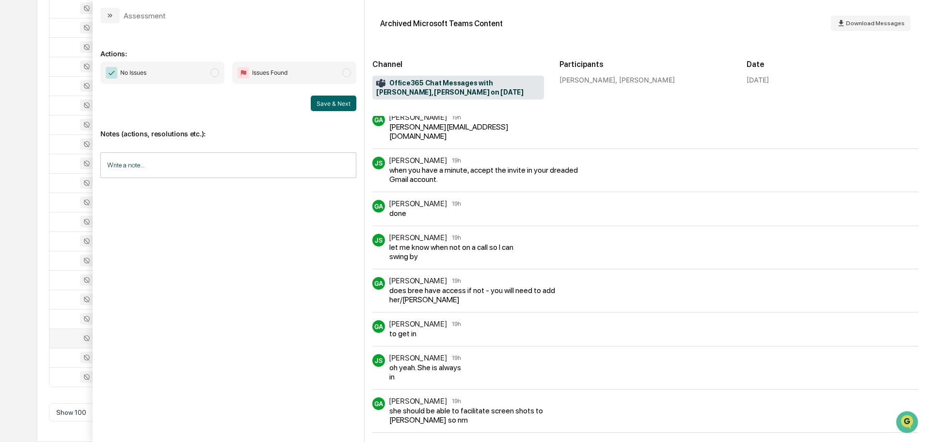
scroll to position [172, 0]
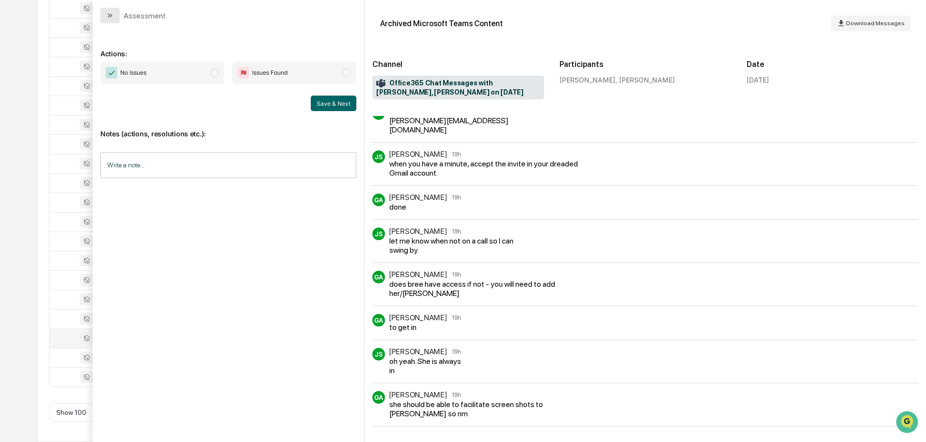
click at [116, 14] on button "modal" at bounding box center [109, 16] width 19 height 16
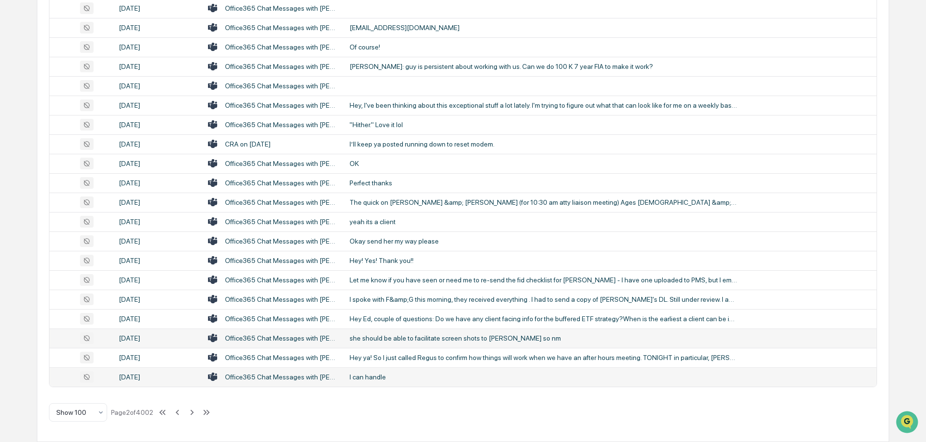
click at [378, 374] on div "I can handle" at bounding box center [544, 377] width 388 height 8
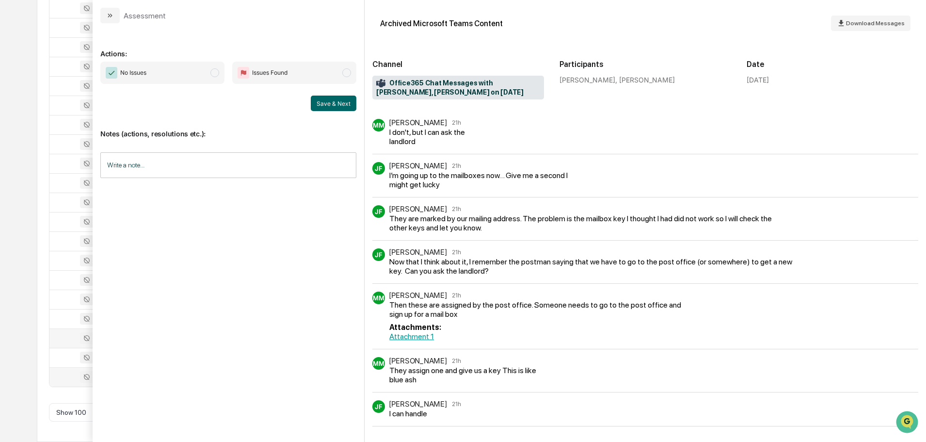
scroll to position [170, 0]
click at [108, 18] on icon "modal" at bounding box center [110, 16] width 8 height 8
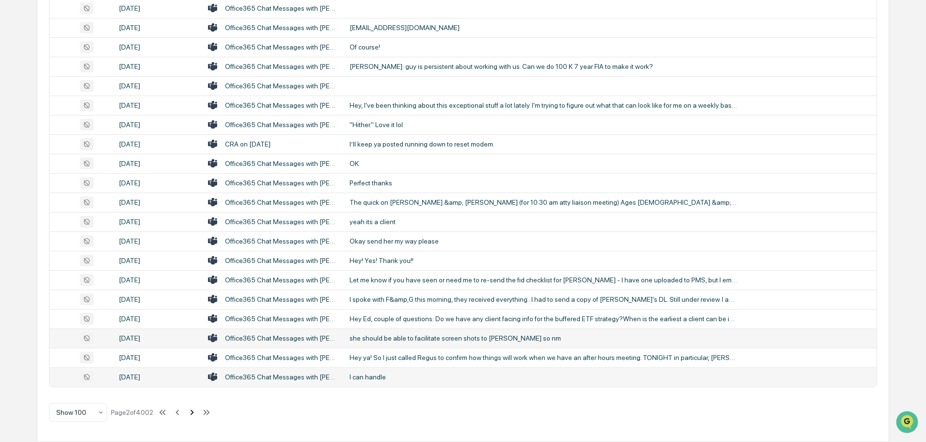
click at [192, 410] on icon at bounding box center [192, 412] width 11 height 11
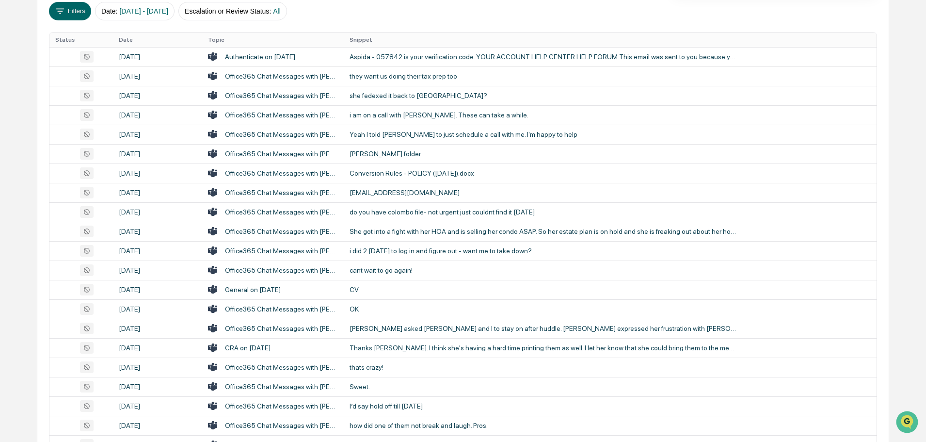
scroll to position [79, 0]
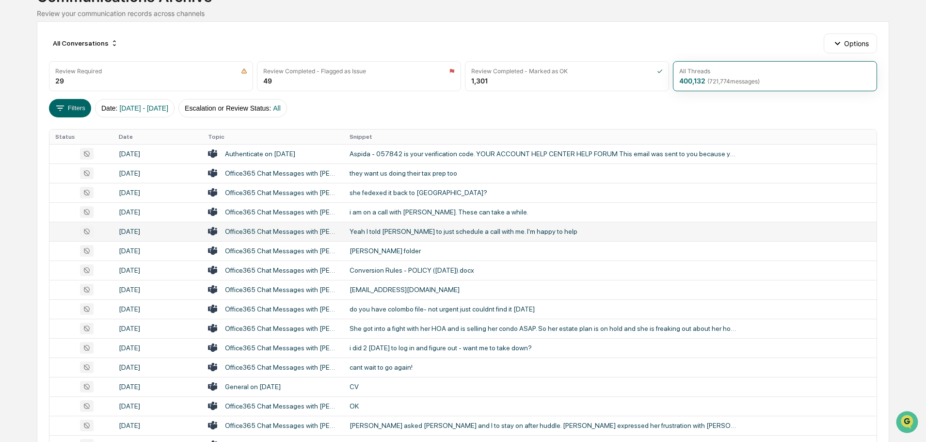
click at [416, 230] on div "Yeah I told [PERSON_NAME] to just schedule a call with me. I'm happy to help" at bounding box center [544, 231] width 388 height 8
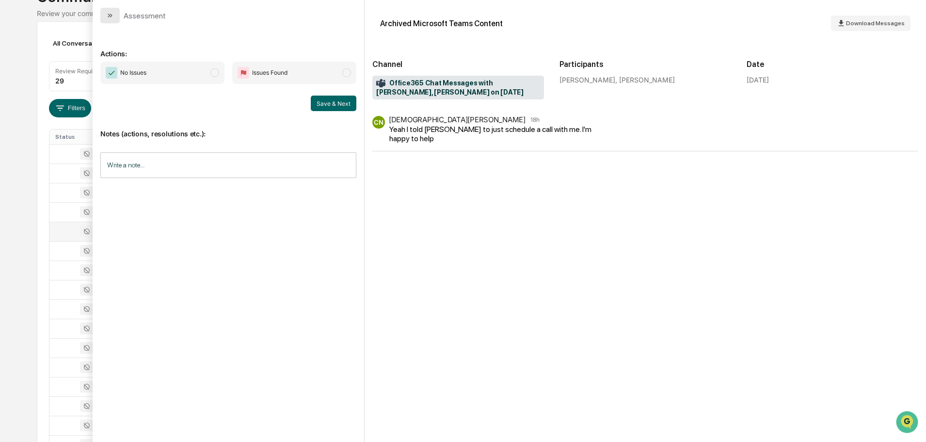
click at [113, 13] on icon "modal" at bounding box center [110, 16] width 8 height 8
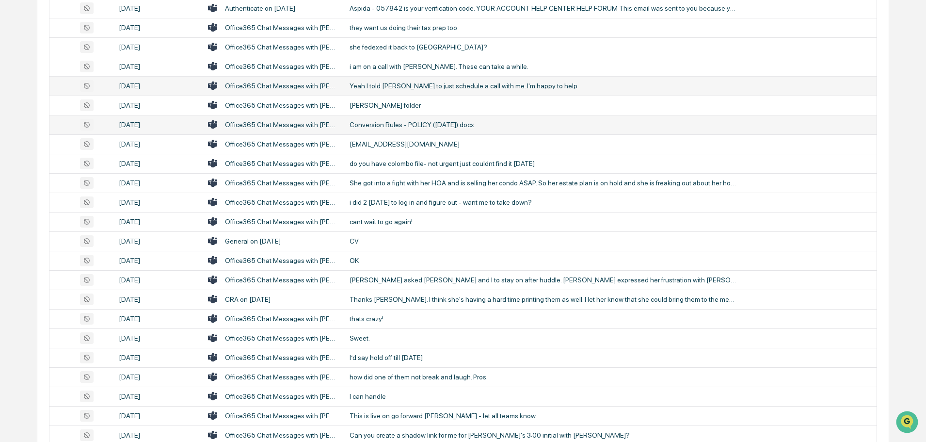
scroll to position [272, 0]
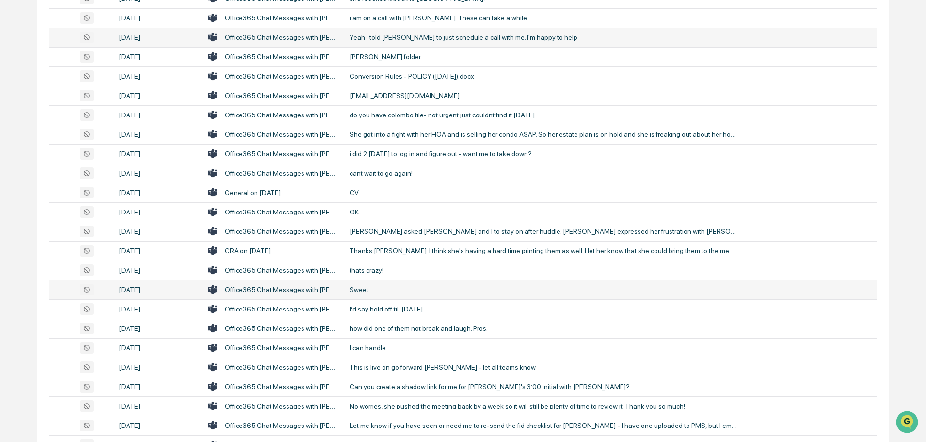
click at [379, 291] on div "Sweet." at bounding box center [544, 290] width 388 height 8
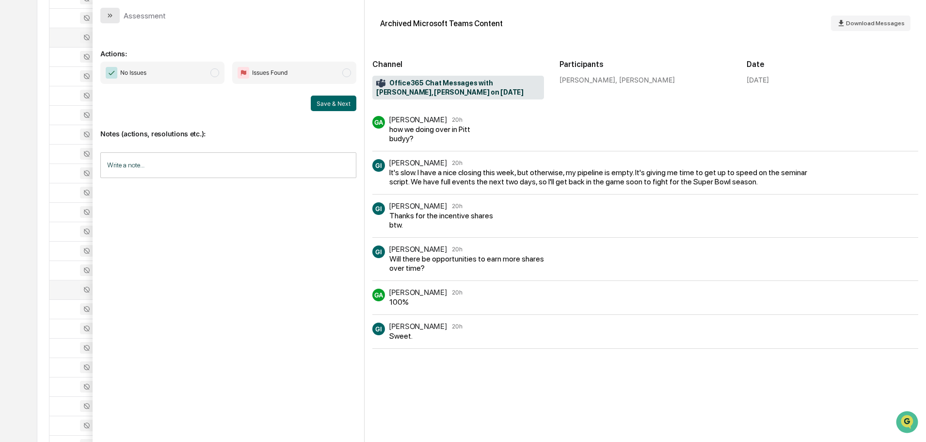
click at [112, 14] on icon "modal" at bounding box center [110, 16] width 8 height 8
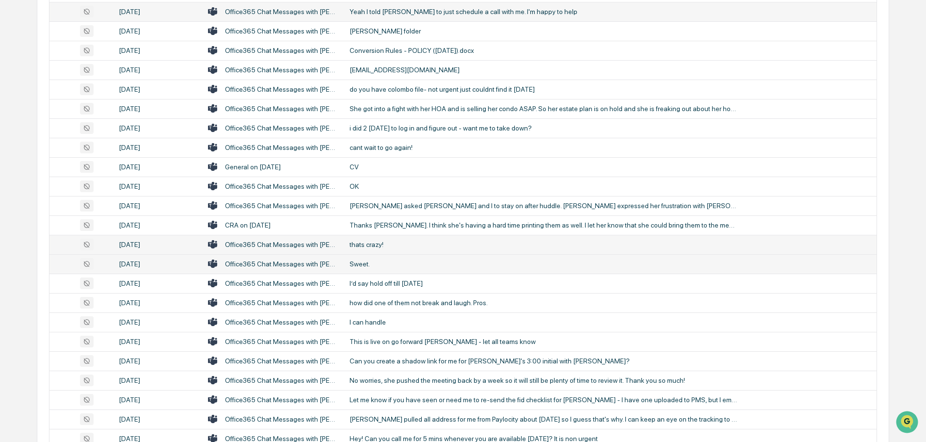
scroll to position [321, 0]
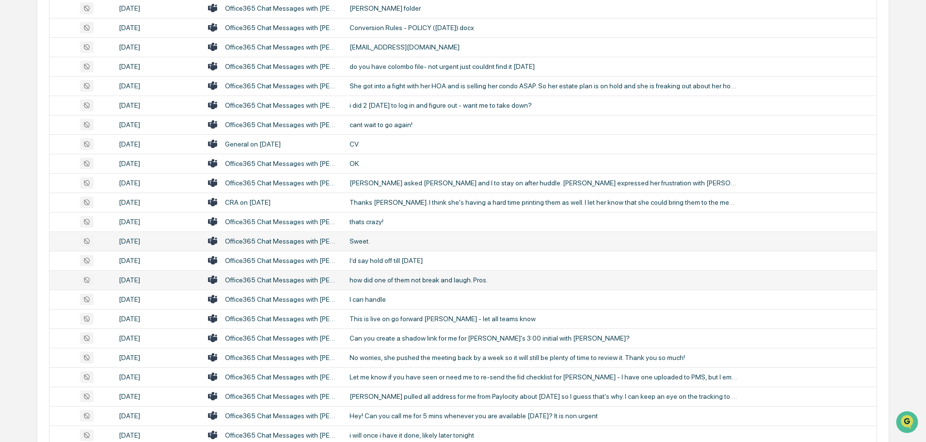
click at [417, 283] on div "how did one of them not break and laugh. Pros." at bounding box center [544, 280] width 388 height 8
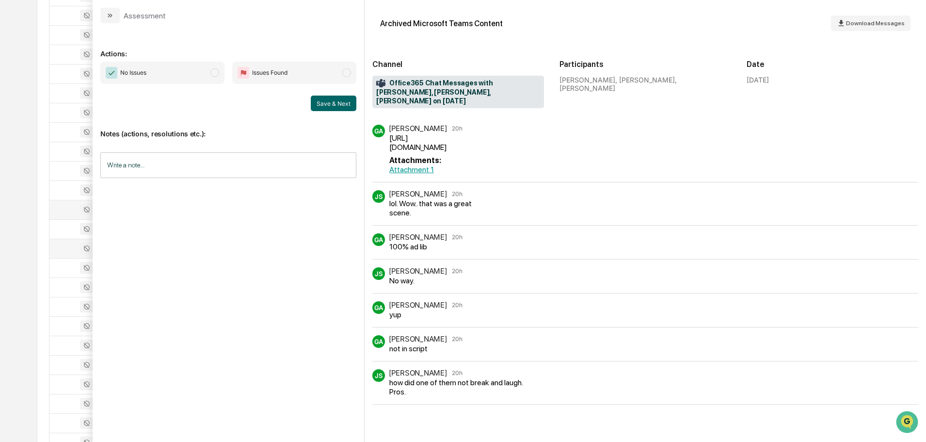
scroll to position [369, 0]
click at [112, 14] on icon "modal" at bounding box center [110, 16] width 8 height 8
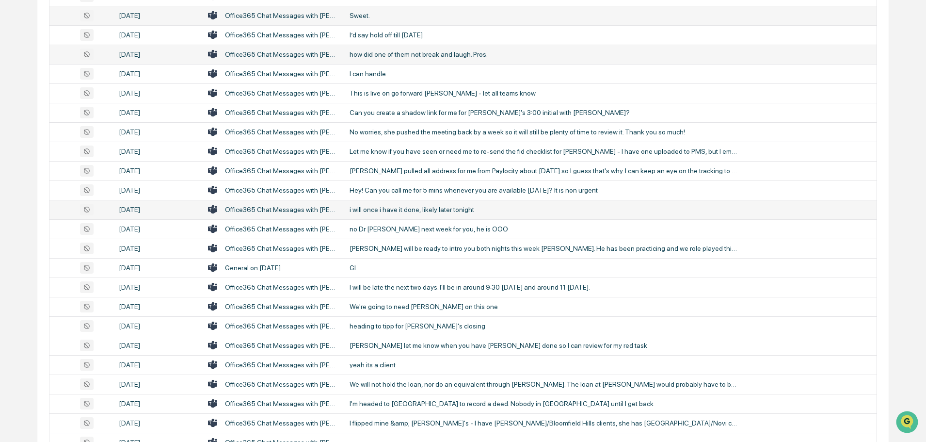
scroll to position [563, 0]
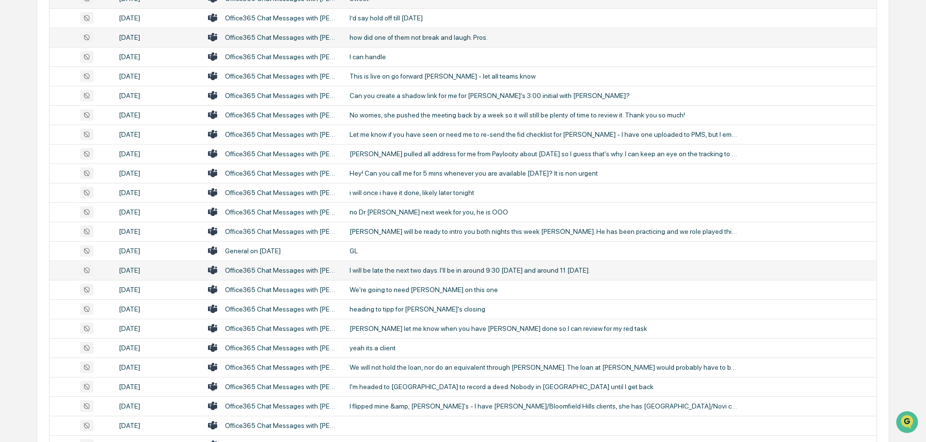
click at [416, 272] on div "I will be late the next two days. I'll be in around 9:30 [DATE] and around 11 […" at bounding box center [544, 270] width 388 height 8
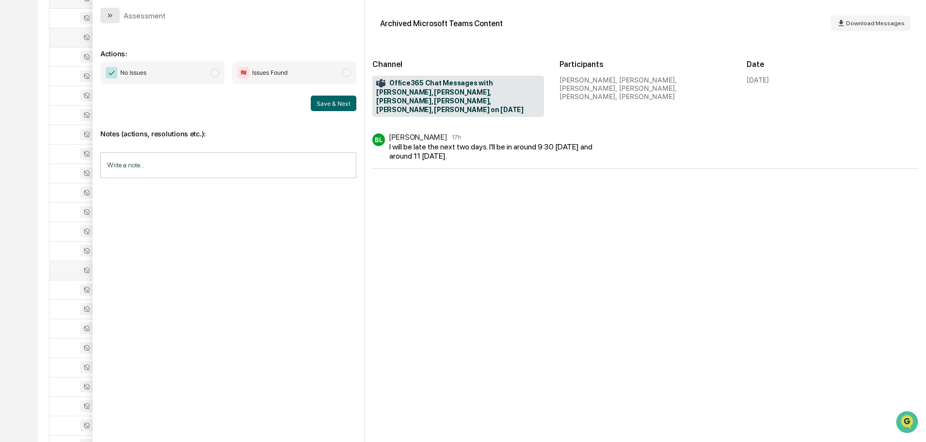
click at [112, 12] on icon "modal" at bounding box center [110, 16] width 8 height 8
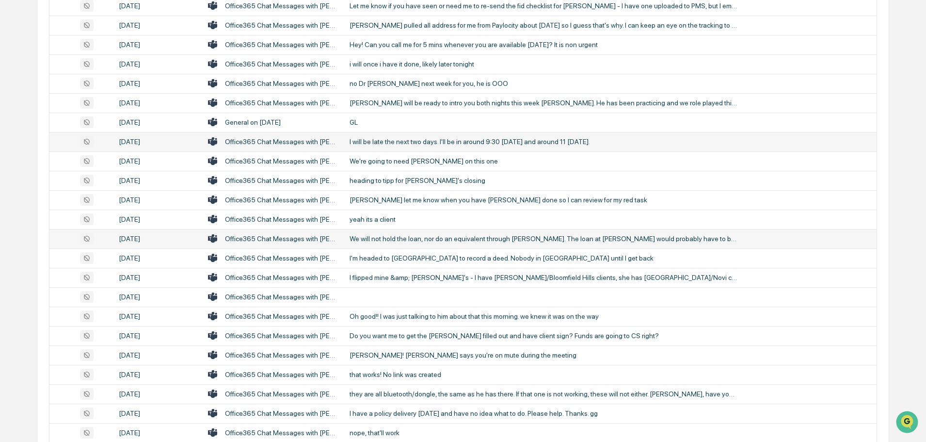
scroll to position [709, 0]
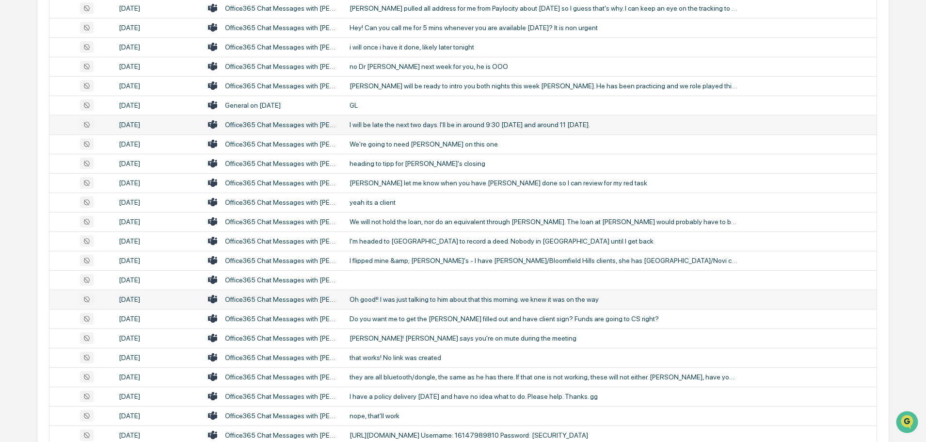
click at [423, 295] on div "Oh good!! I was just talking to him about that this morning. we knew it was on …" at bounding box center [544, 299] width 388 height 8
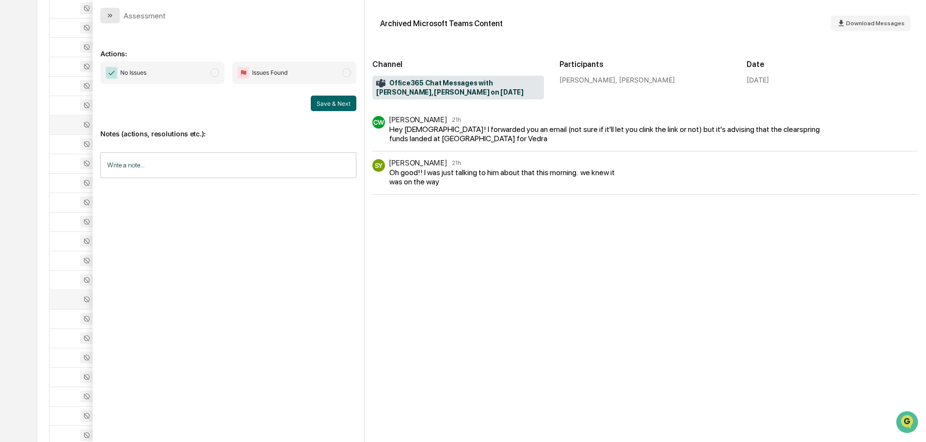
click at [111, 16] on icon "modal" at bounding box center [111, 16] width 2 height 4
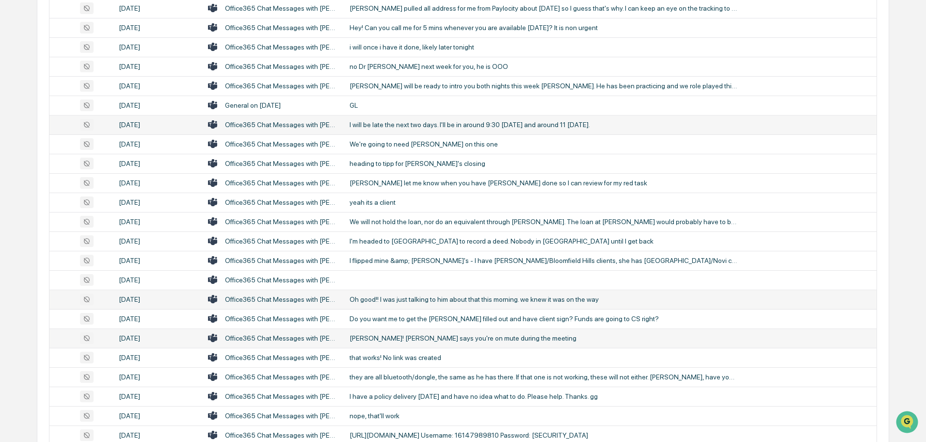
click at [405, 336] on div "[PERSON_NAME]! [PERSON_NAME] says you're on mute during the meeting" at bounding box center [544, 338] width 388 height 8
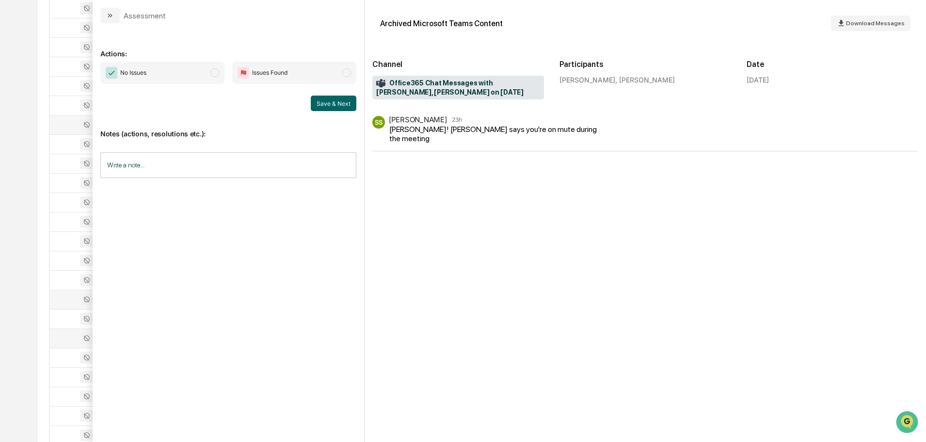
click at [112, 17] on icon "modal" at bounding box center [110, 16] width 8 height 8
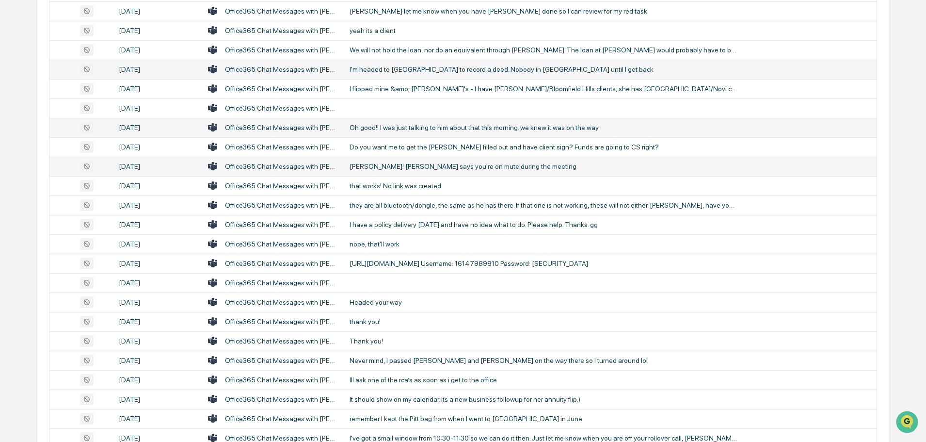
scroll to position [903, 0]
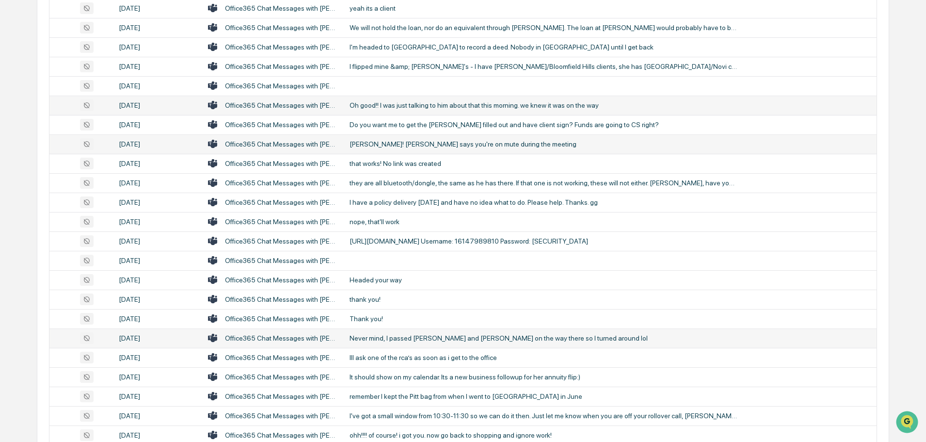
click at [416, 339] on div "Never mind, I passed [PERSON_NAME] and [PERSON_NAME] on the way there so I turn…" at bounding box center [544, 338] width 388 height 8
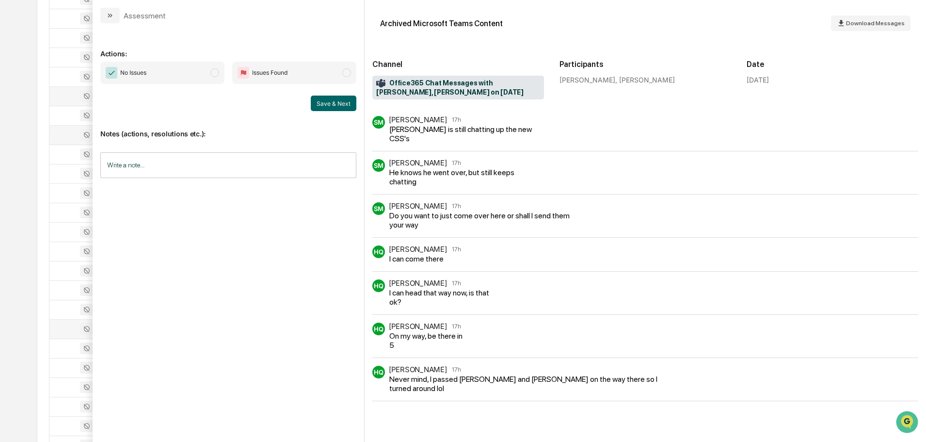
scroll to position [903, 0]
click at [110, 17] on icon "modal" at bounding box center [110, 16] width 8 height 8
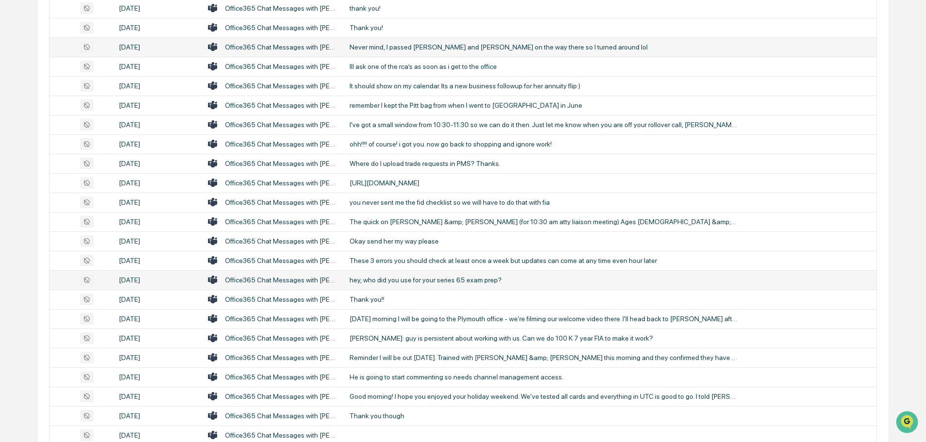
scroll to position [1242, 0]
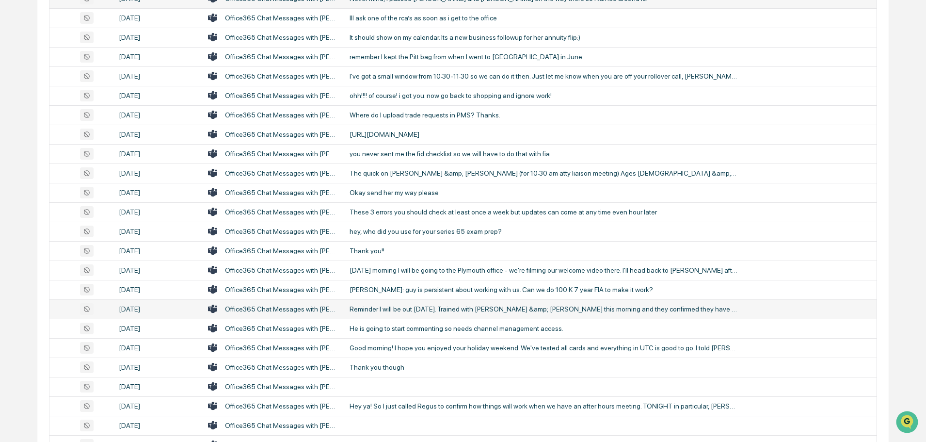
click at [432, 313] on td "Reminder I will be out [DATE]. Trained with [PERSON_NAME] &amp; [PERSON_NAME] t…" at bounding box center [610, 308] width 533 height 19
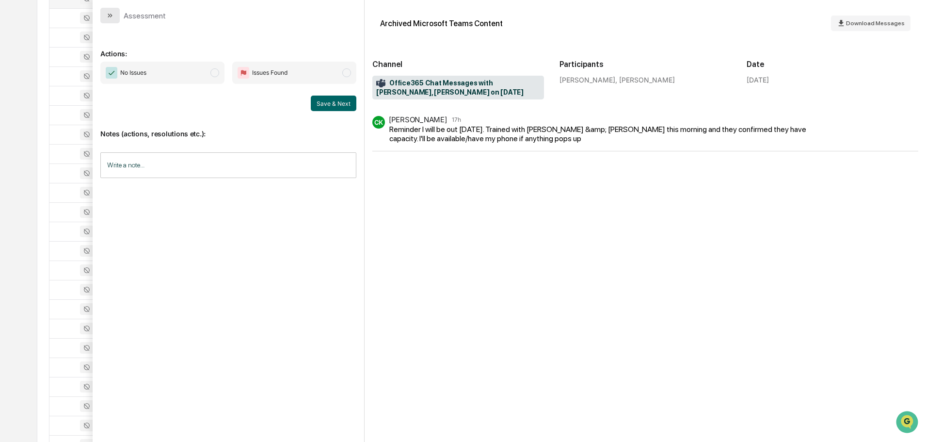
click at [104, 16] on button "modal" at bounding box center [109, 16] width 19 height 16
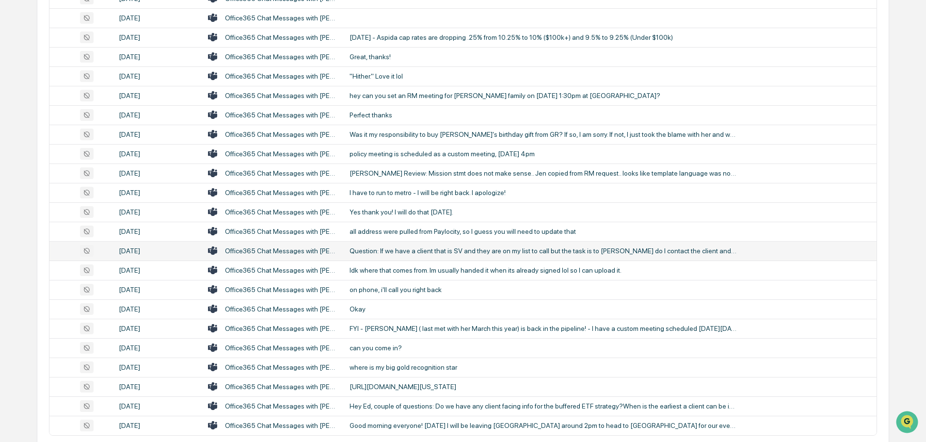
scroll to position [1776, 0]
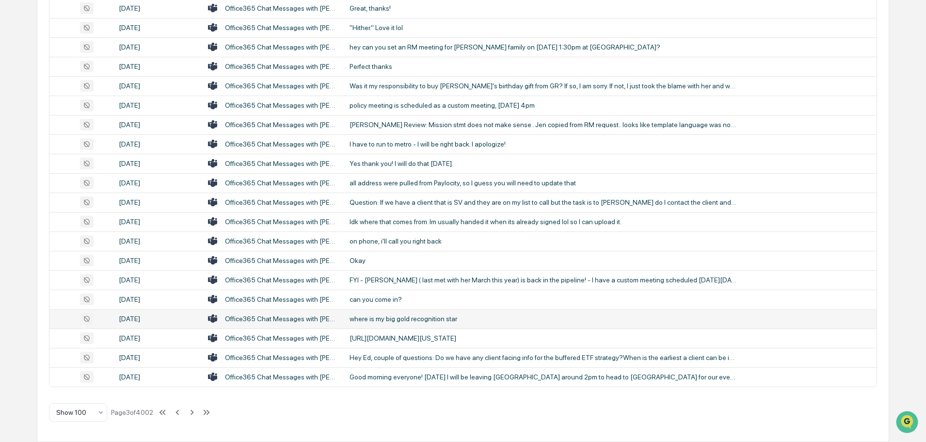
click at [415, 321] on div "where is my big gold recognition star" at bounding box center [544, 319] width 388 height 8
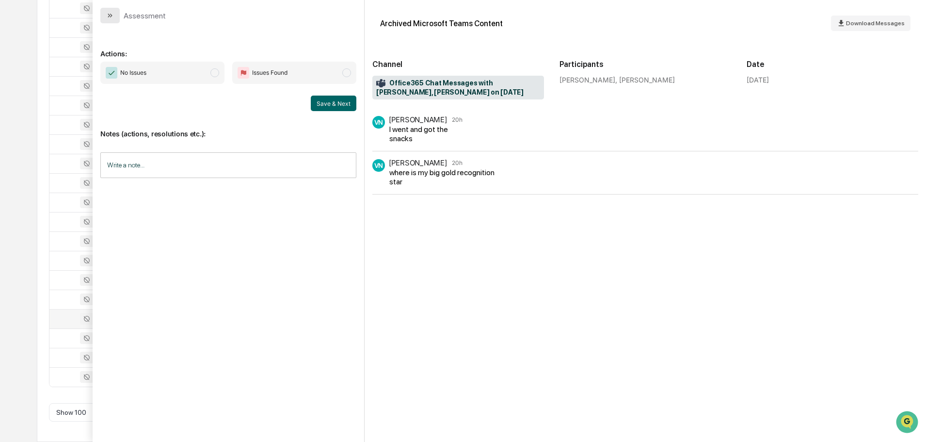
click at [111, 14] on icon "modal" at bounding box center [110, 16] width 8 height 8
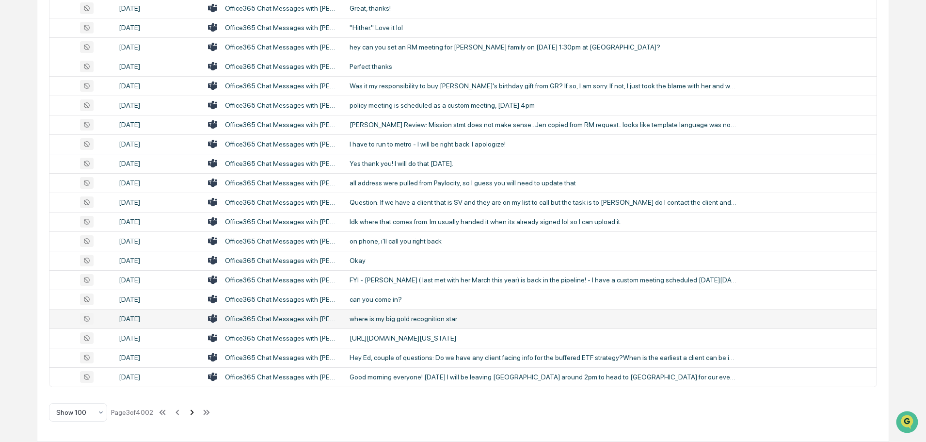
click at [195, 409] on icon at bounding box center [192, 412] width 11 height 11
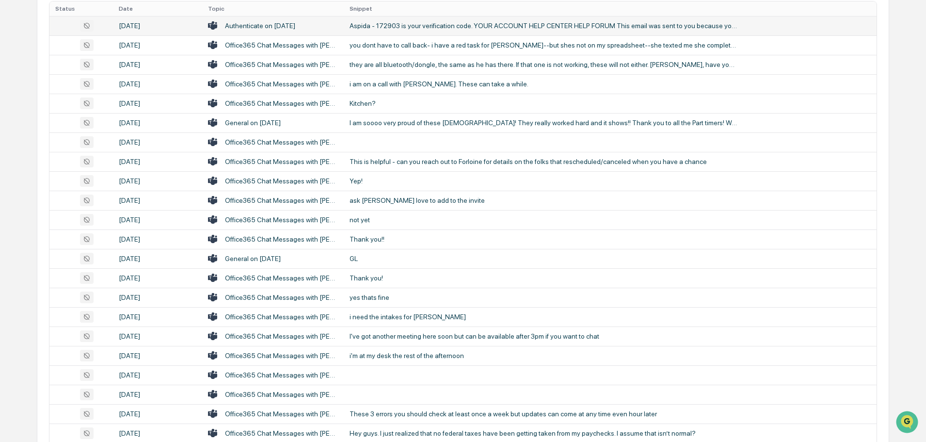
scroll to position [79, 0]
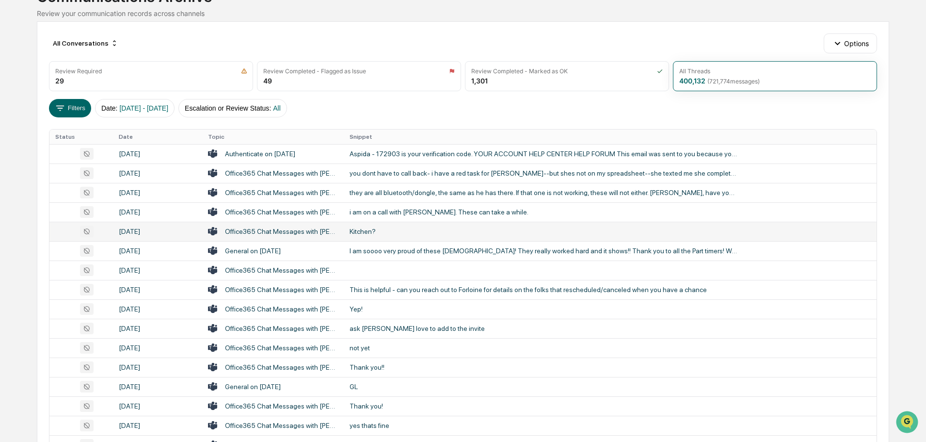
click at [376, 234] on div "Kitchen?" at bounding box center [544, 231] width 388 height 8
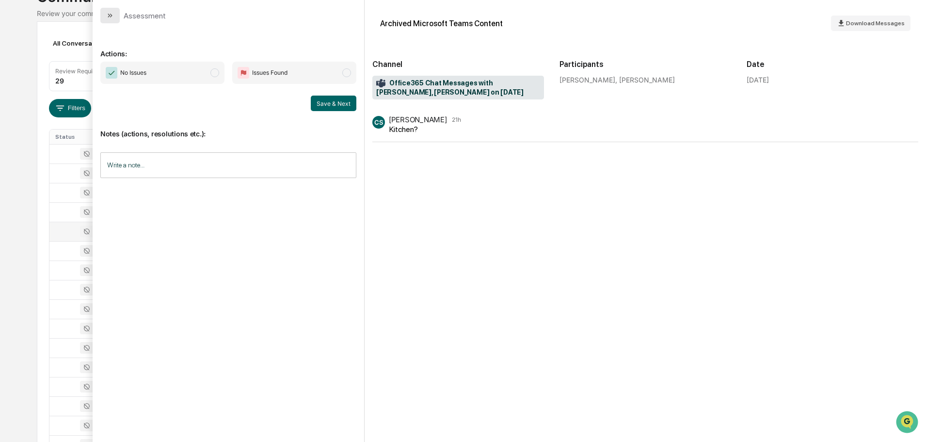
click at [113, 15] on icon "modal" at bounding box center [110, 16] width 8 height 8
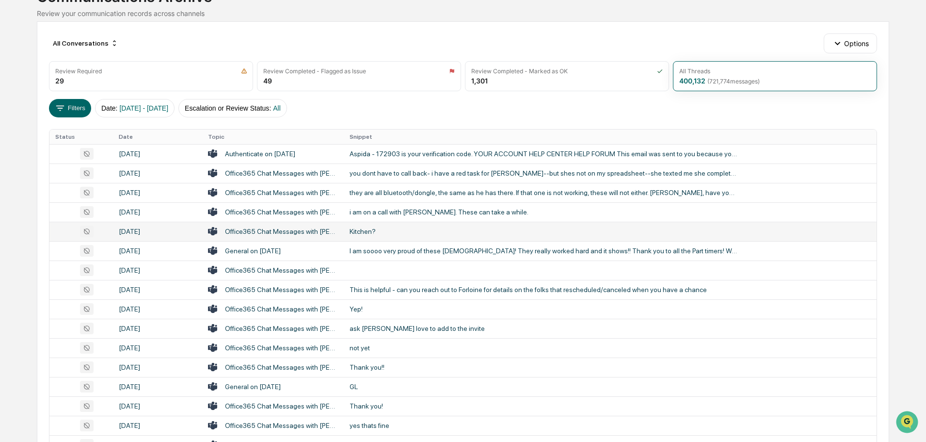
scroll to position [127, 0]
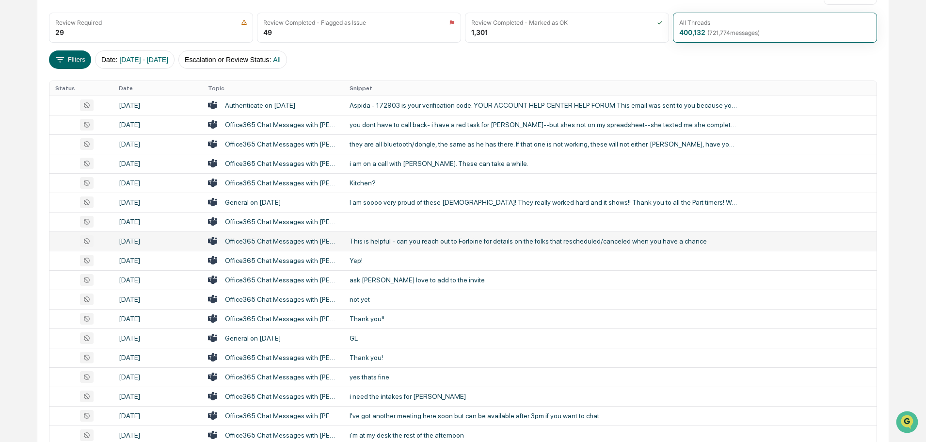
click at [423, 235] on td "This is helpful - can you reach out to Forloine for details on the folks that r…" at bounding box center [610, 240] width 533 height 19
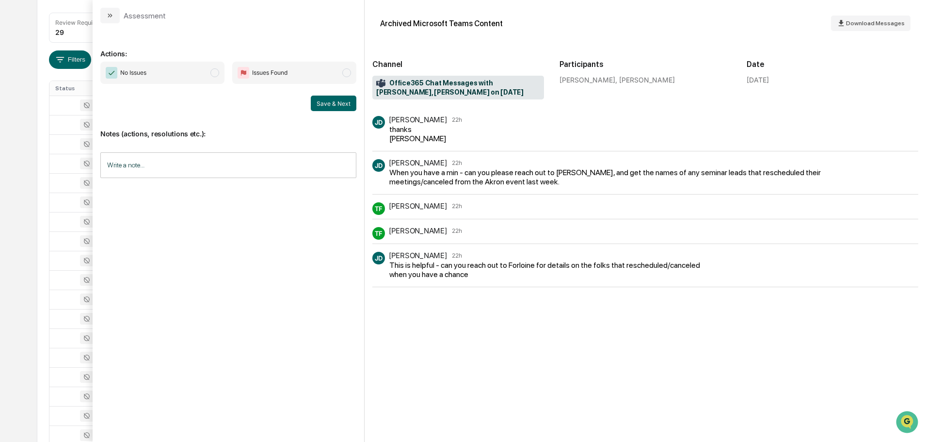
click at [109, 16] on icon "modal" at bounding box center [110, 16] width 8 height 8
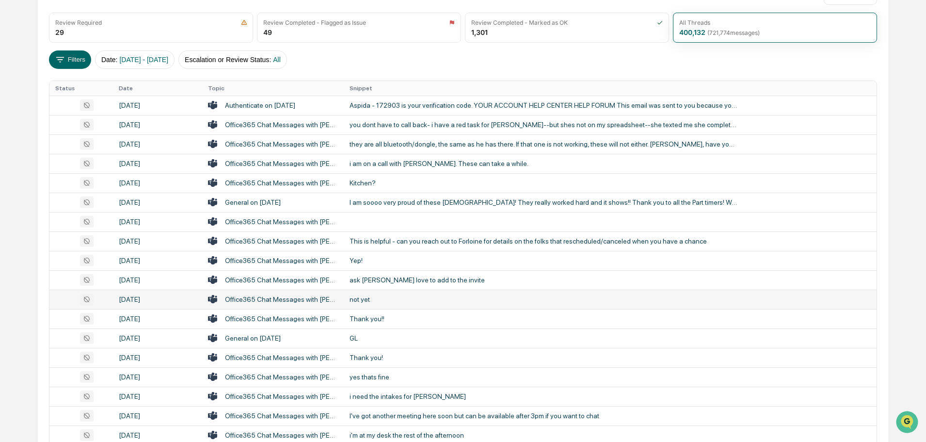
click at [365, 301] on div "not yet" at bounding box center [544, 299] width 388 height 8
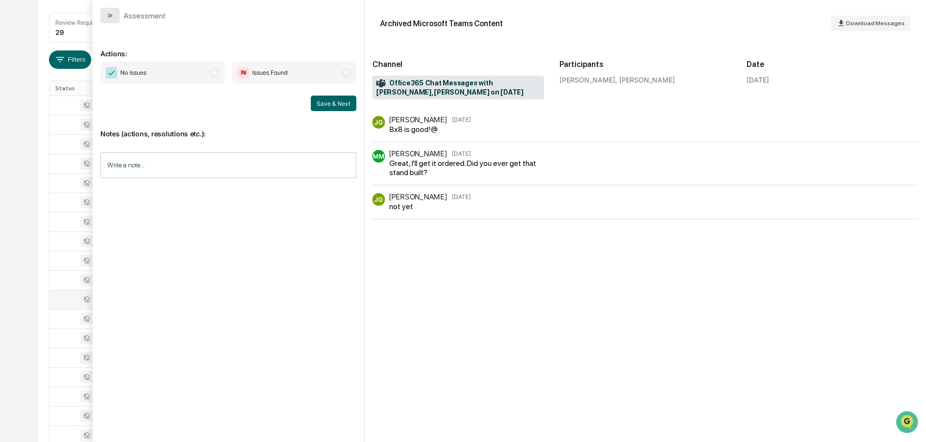
click at [108, 17] on icon "modal" at bounding box center [109, 16] width 2 height 4
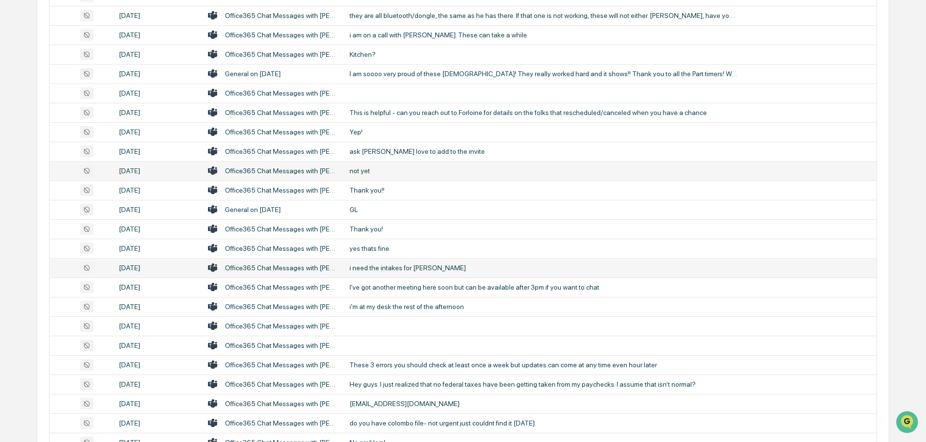
scroll to position [272, 0]
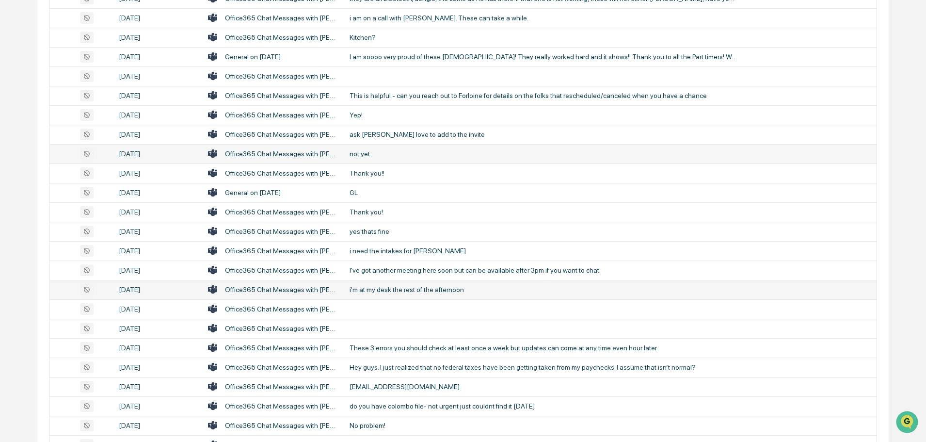
click at [407, 294] on td "i'm at my desk the rest of the afternoon" at bounding box center [610, 289] width 533 height 19
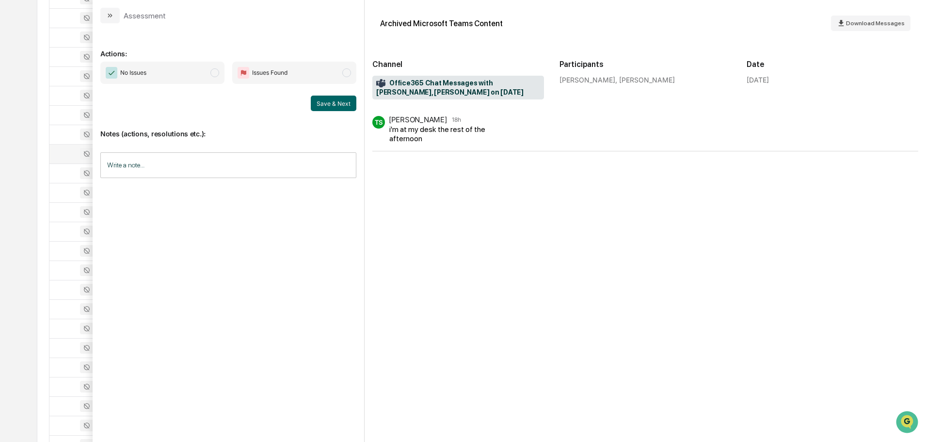
drag, startPoint x: 108, startPoint y: 17, endPoint x: 123, endPoint y: 30, distance: 19.6
click at [109, 17] on icon "modal" at bounding box center [110, 16] width 8 height 8
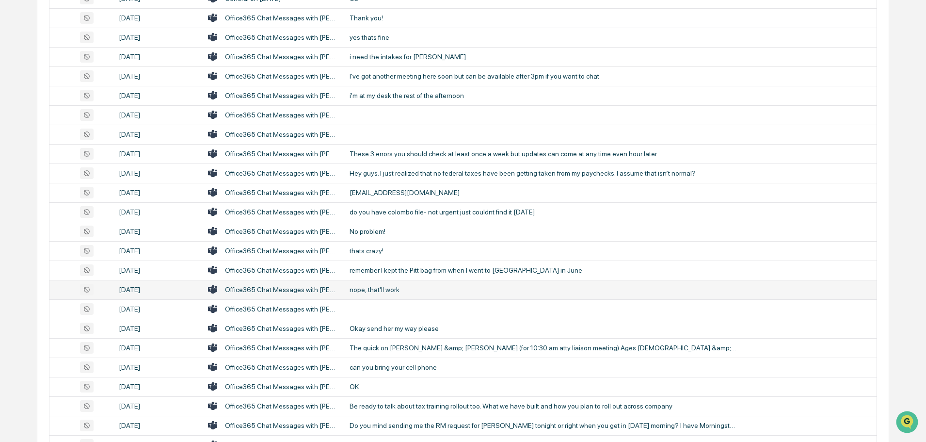
scroll to position [563, 0]
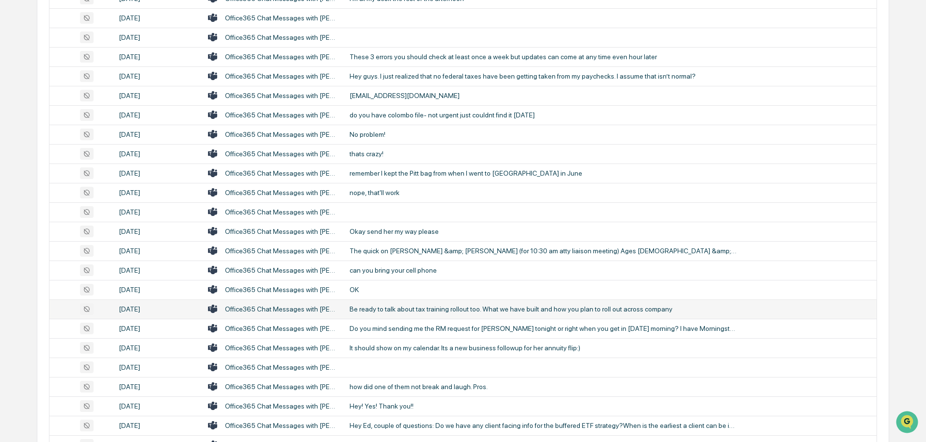
click at [438, 307] on div "Be ready to talk about tax training rollout too. What we have built and how you…" at bounding box center [544, 309] width 388 height 8
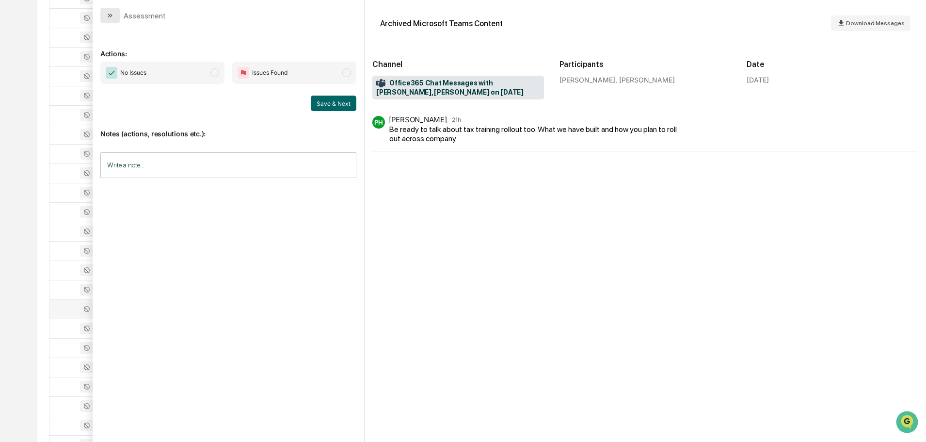
click at [110, 14] on icon "modal" at bounding box center [111, 16] width 2 height 4
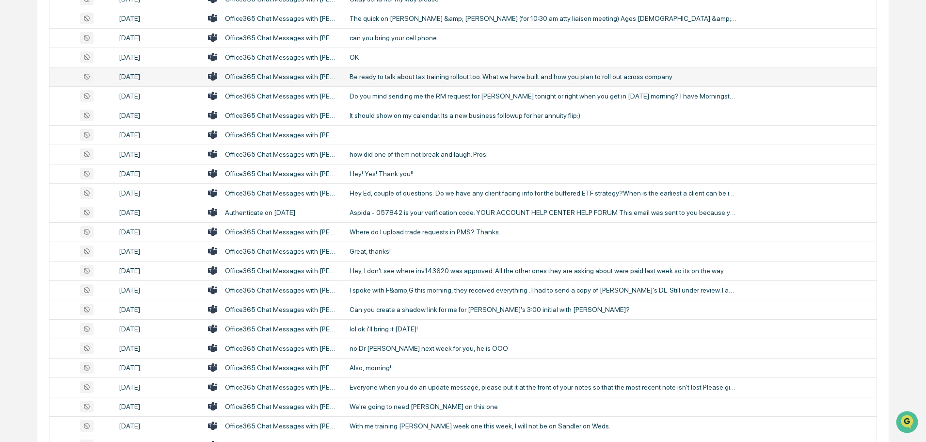
scroll to position [806, 0]
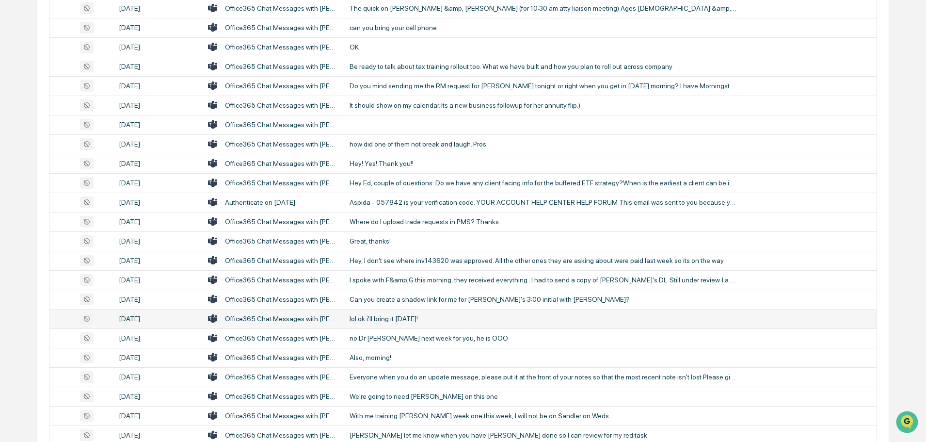
click at [395, 318] on div "lol ok i'll bring it [DATE]!" at bounding box center [544, 319] width 388 height 8
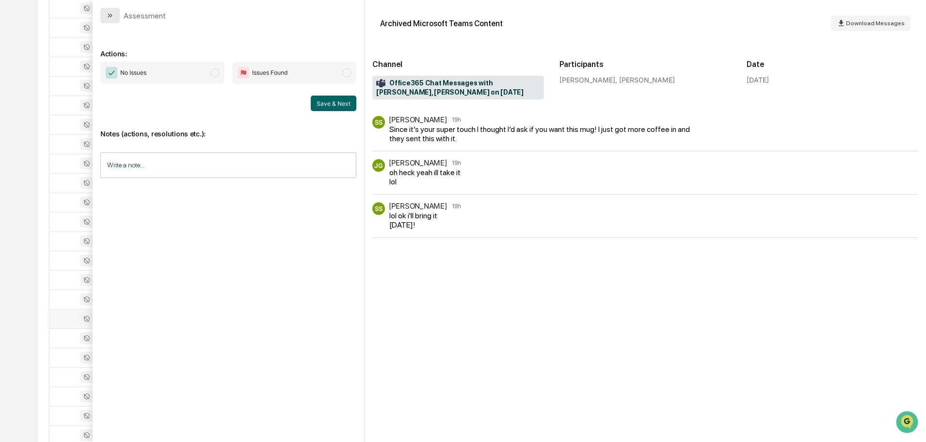
click at [111, 17] on icon "modal" at bounding box center [111, 16] width 2 height 4
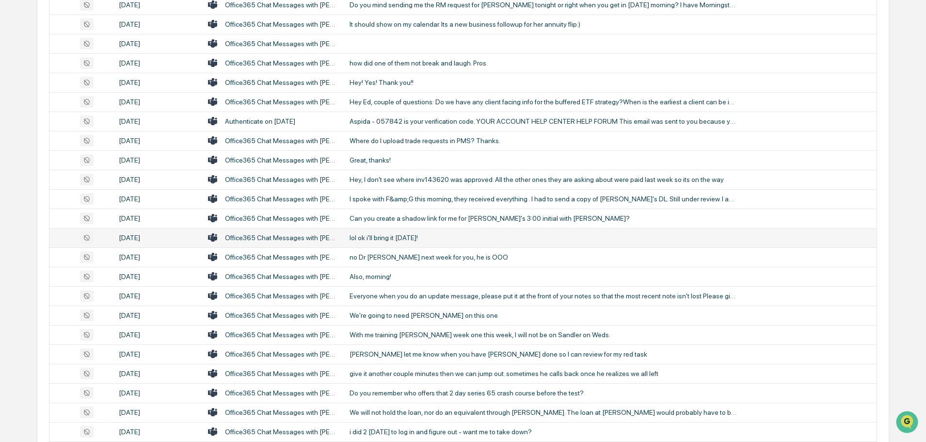
scroll to position [903, 0]
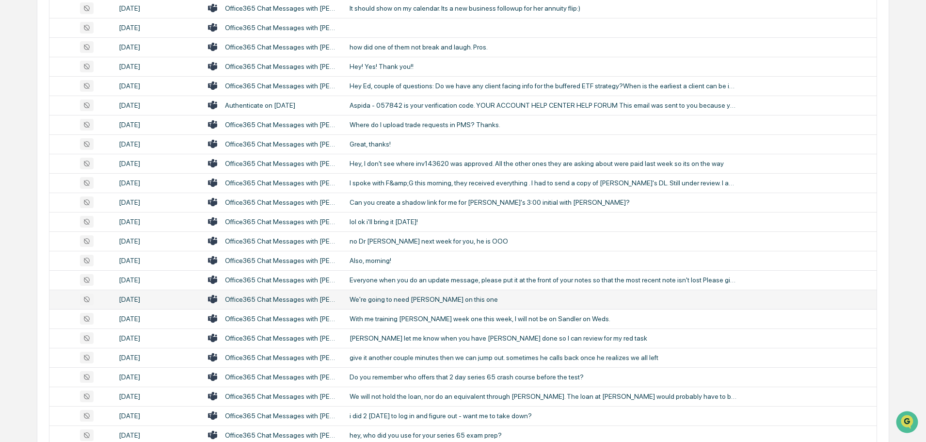
click at [399, 301] on div "We're going to need [PERSON_NAME] on this one" at bounding box center [544, 299] width 388 height 8
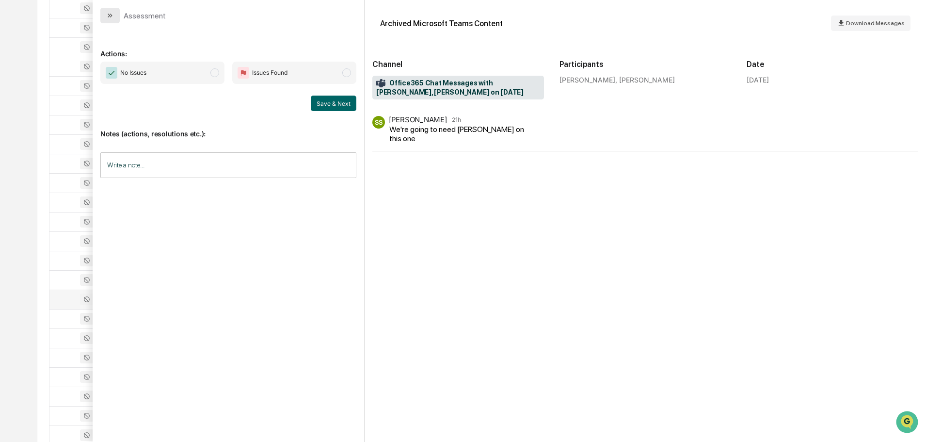
click at [115, 17] on button "modal" at bounding box center [109, 16] width 19 height 16
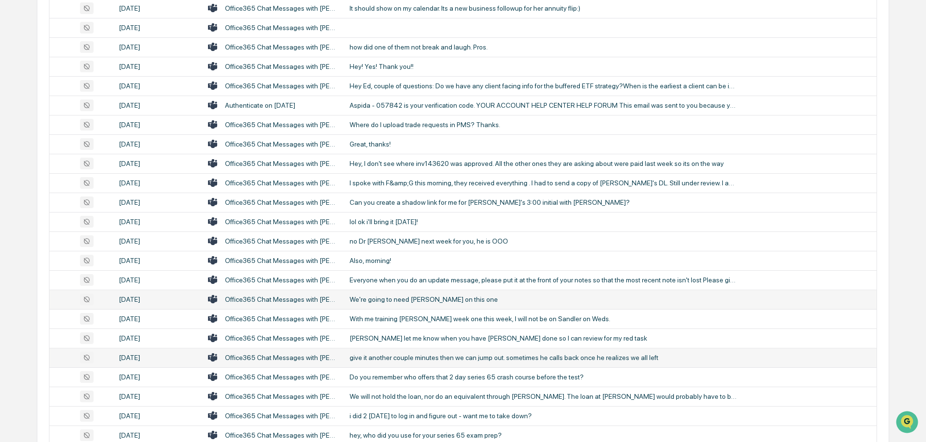
click at [412, 360] on div "give it another couple minutes then we can jump out. sometimes he calls back on…" at bounding box center [544, 357] width 388 height 8
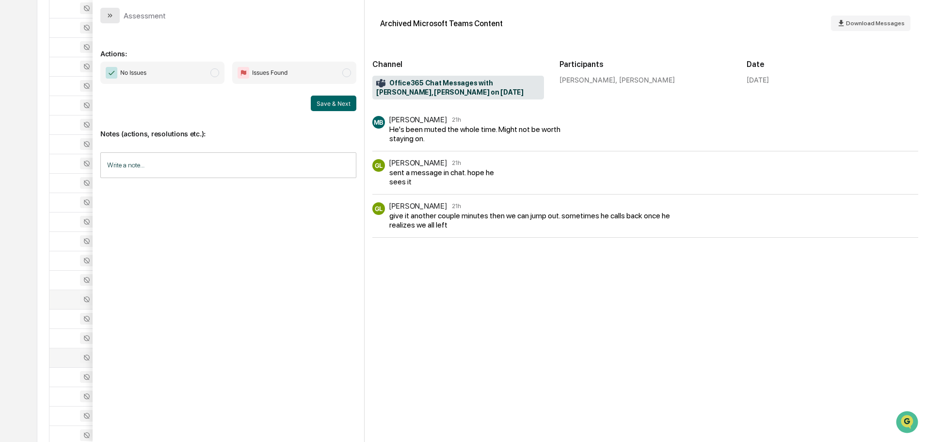
click at [106, 13] on button "modal" at bounding box center [109, 16] width 19 height 16
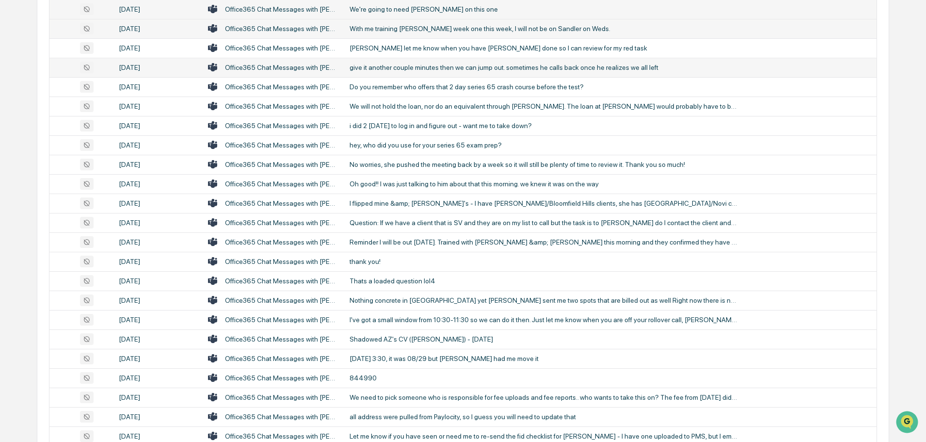
scroll to position [1194, 0]
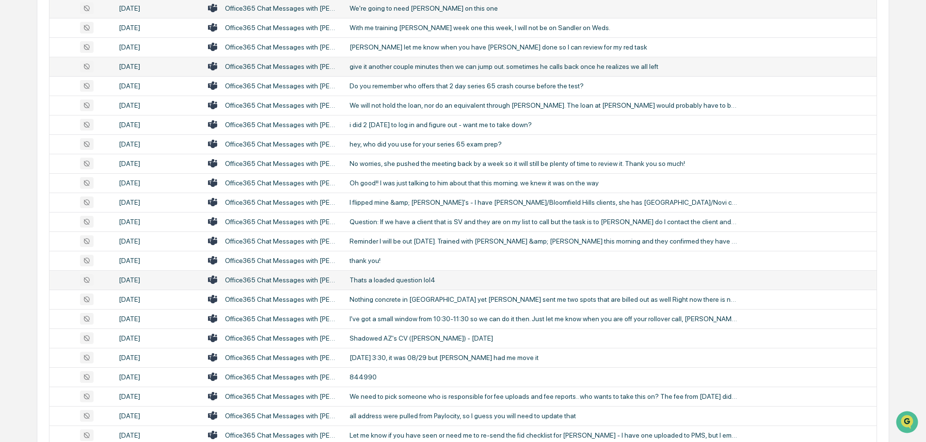
click at [406, 280] on div "Thats a loaded question lol4" at bounding box center [544, 280] width 388 height 8
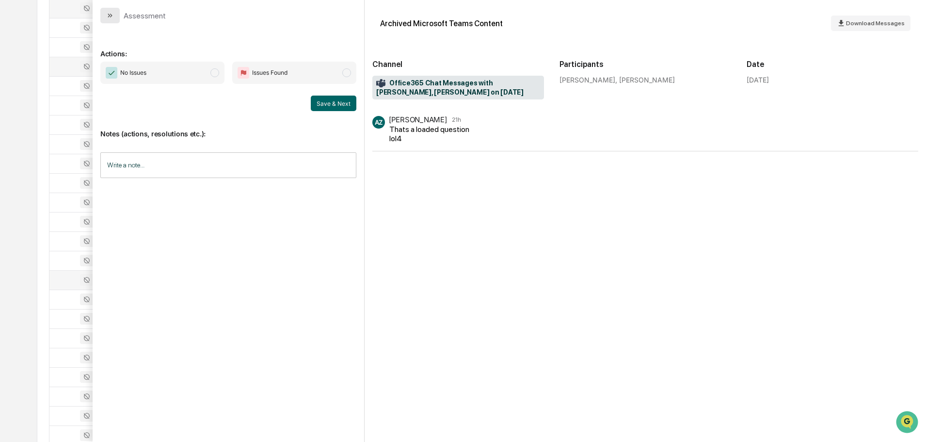
click at [114, 16] on button "modal" at bounding box center [109, 16] width 19 height 16
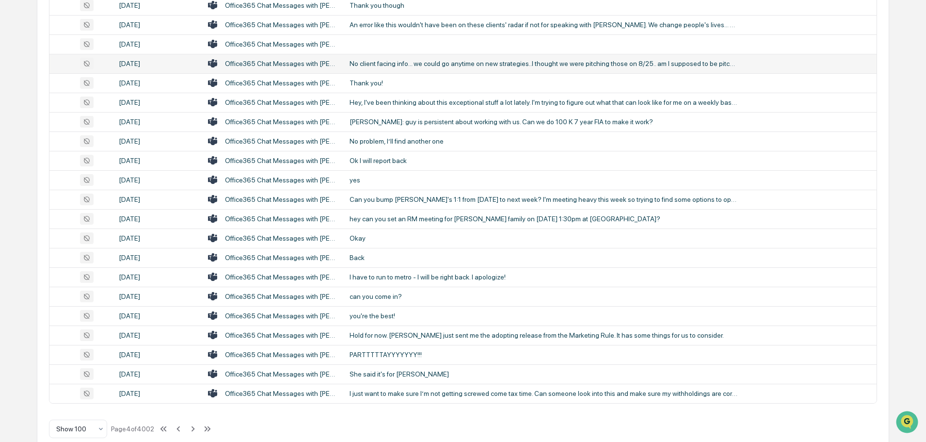
scroll to position [1776, 0]
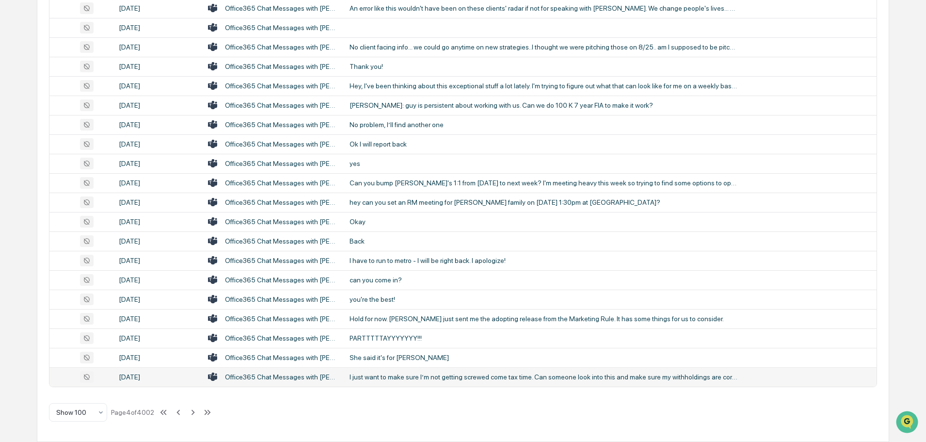
click at [422, 379] on div "I just want to make sure I’m not getting screwed come tax time. Can someone loo…" at bounding box center [544, 377] width 388 height 8
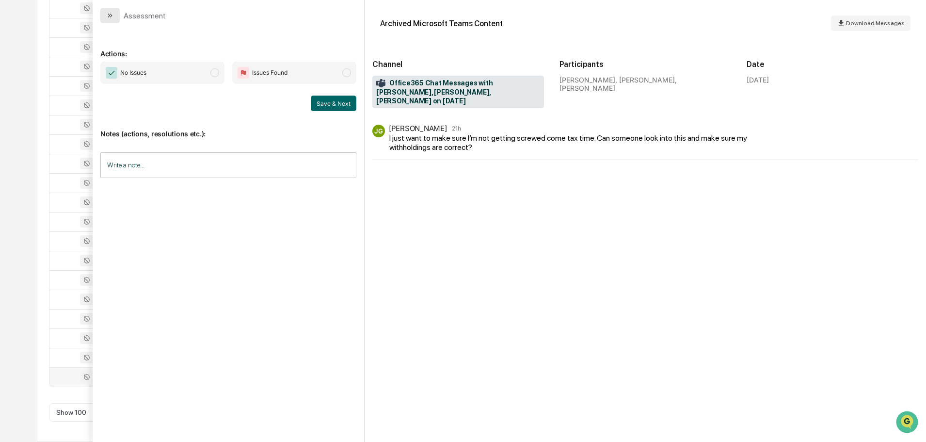
click at [111, 13] on icon "modal" at bounding box center [110, 16] width 8 height 8
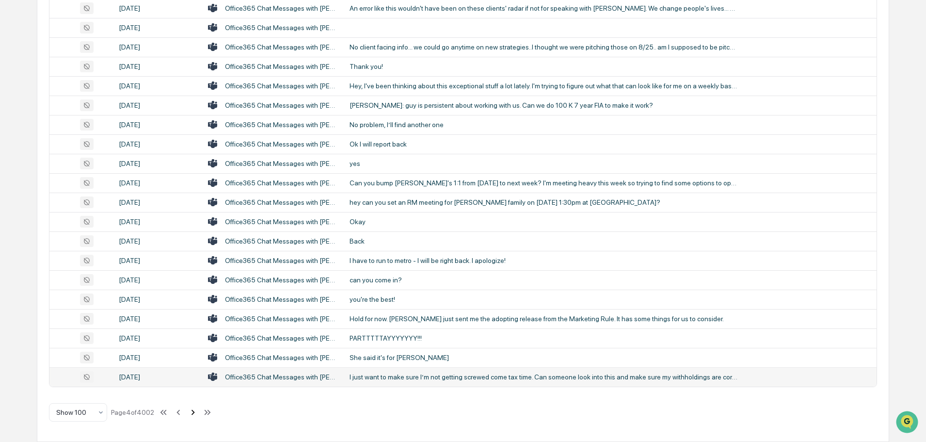
click at [192, 413] on icon at bounding box center [193, 412] width 11 height 11
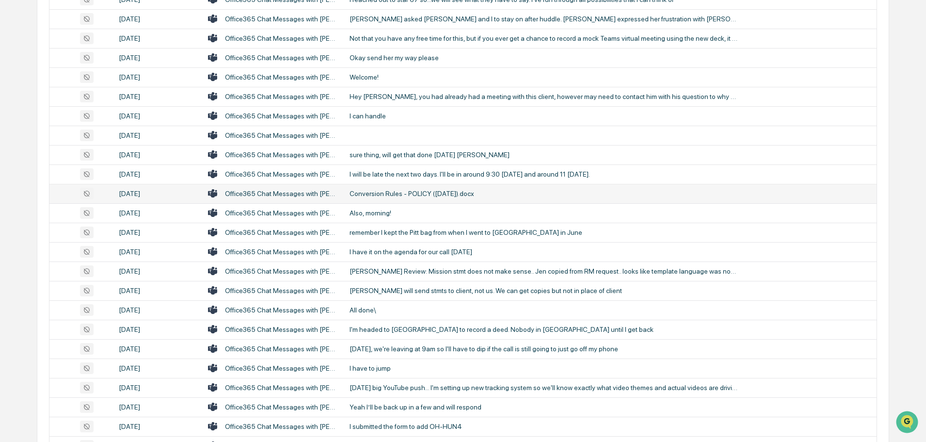
scroll to position [533, 0]
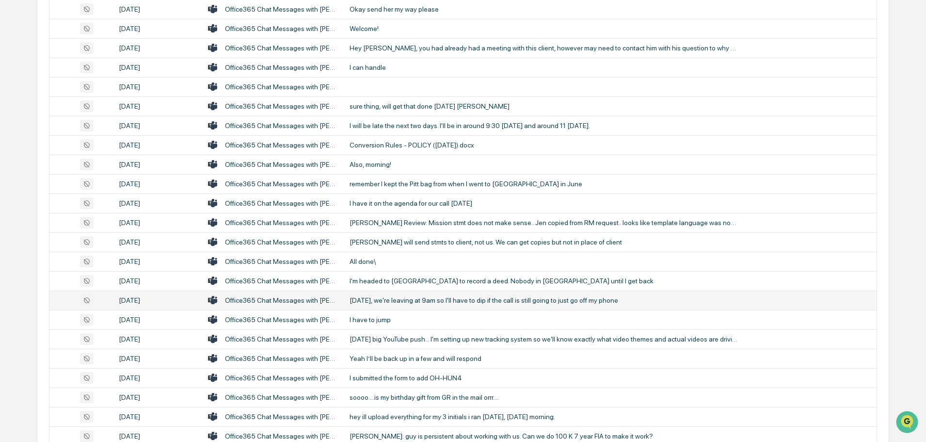
click at [424, 296] on div "[DATE], we're leaving at 9am so I'll have to dip if the call is still going to …" at bounding box center [544, 300] width 388 height 8
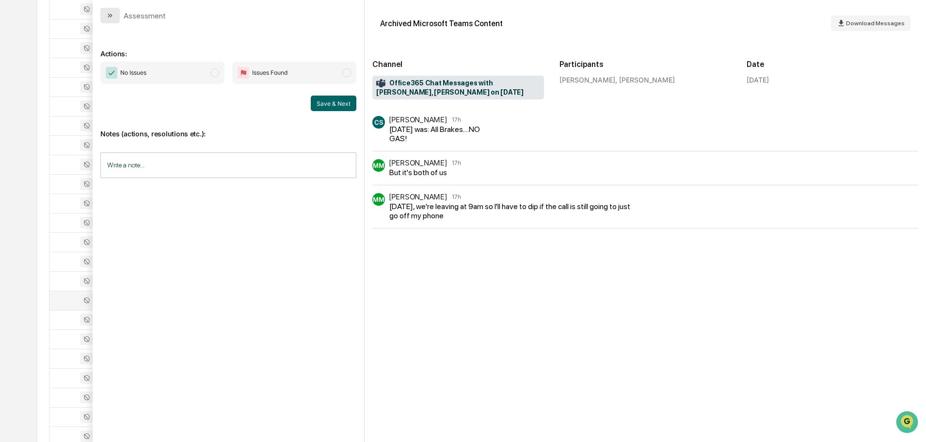
click at [116, 18] on button "modal" at bounding box center [109, 16] width 19 height 16
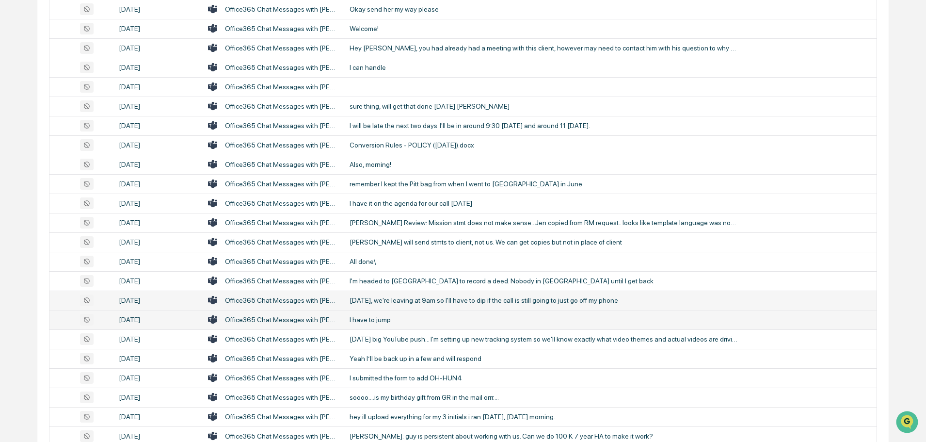
click at [386, 319] on div "I have to jump" at bounding box center [544, 320] width 388 height 8
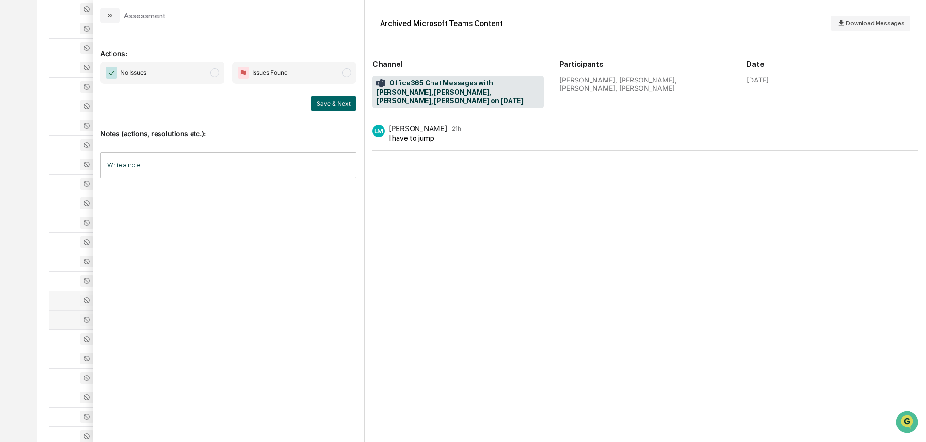
click at [104, 9] on button "modal" at bounding box center [109, 16] width 19 height 16
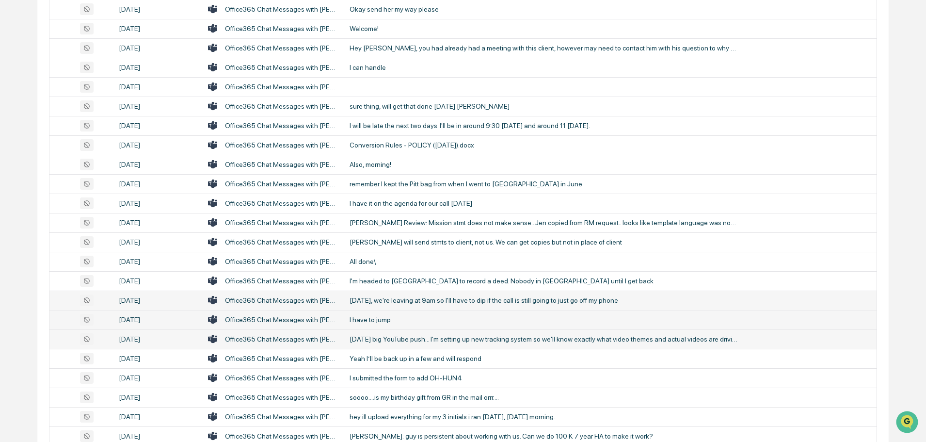
click at [457, 342] on div "[DATE] big YouTube push... I'm setting up new tracking system so we'll know exa…" at bounding box center [544, 339] width 388 height 8
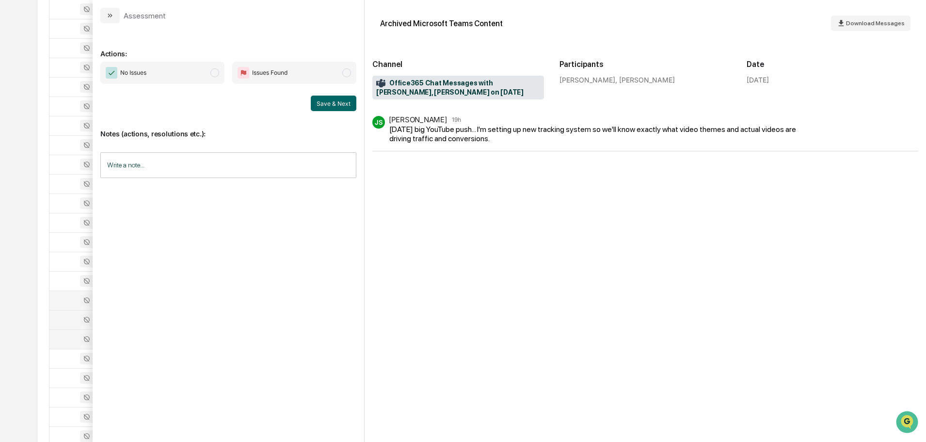
click at [109, 18] on icon "modal" at bounding box center [110, 16] width 8 height 8
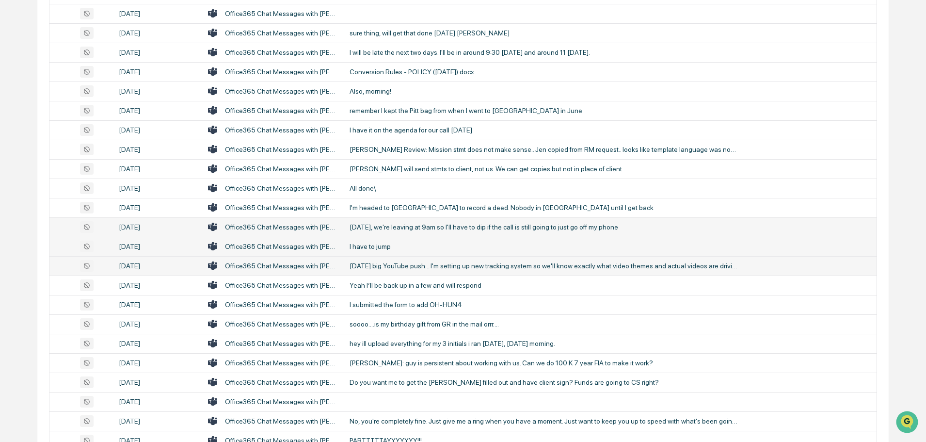
scroll to position [630, 0]
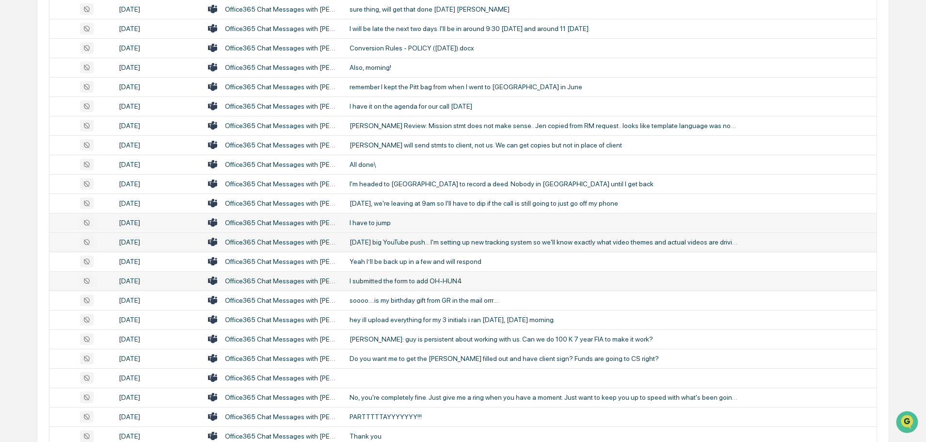
click at [405, 281] on div "I submitted the form to add OH-HUN4" at bounding box center [544, 281] width 388 height 8
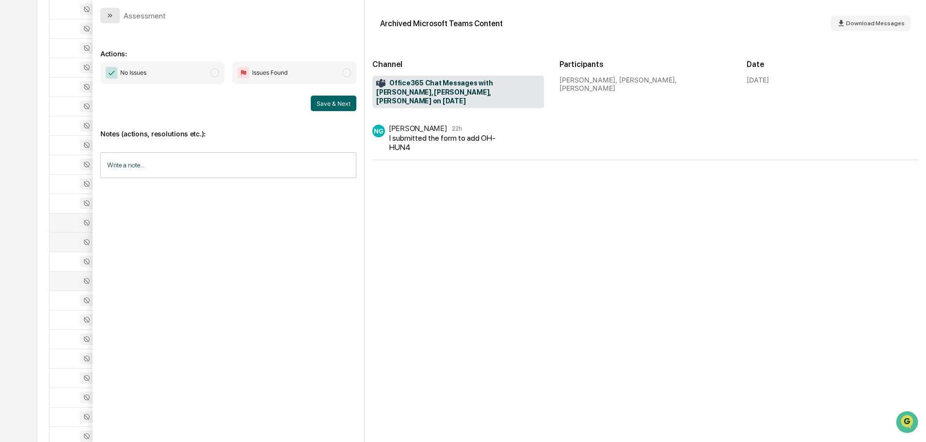
click at [113, 15] on icon "modal" at bounding box center [110, 16] width 8 height 8
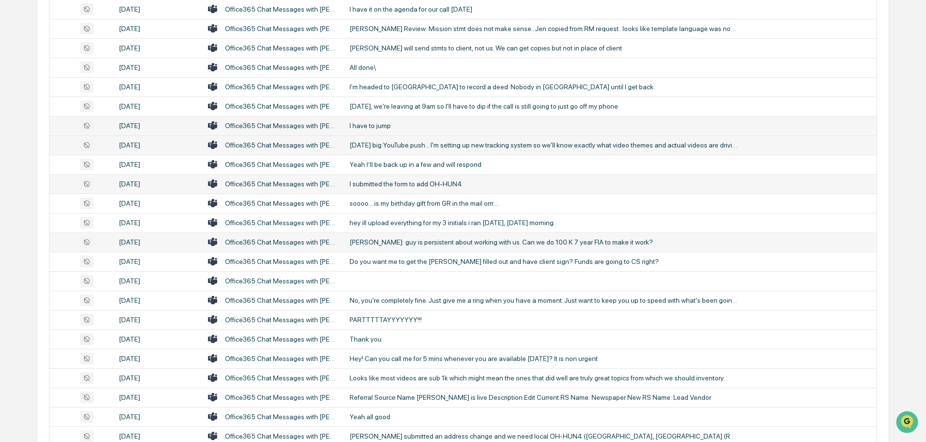
scroll to position [776, 0]
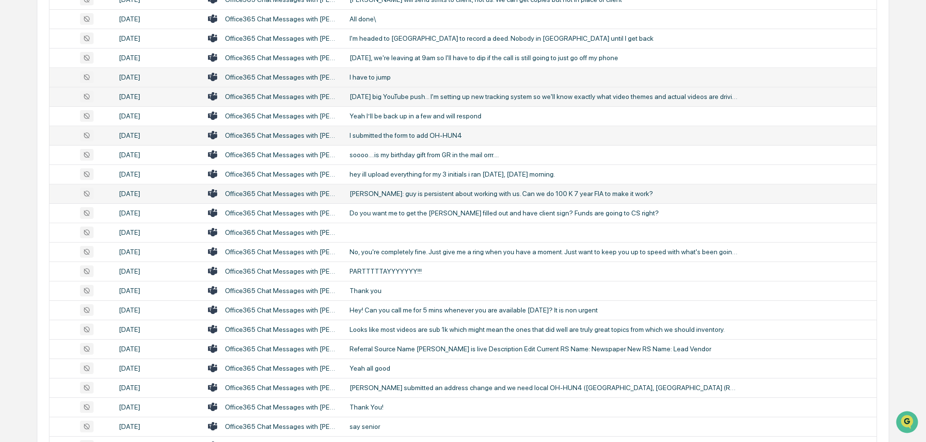
click at [410, 251] on div "No, you're completely fine. Just give me a ring when you have a moment. Just wa…" at bounding box center [544, 252] width 388 height 8
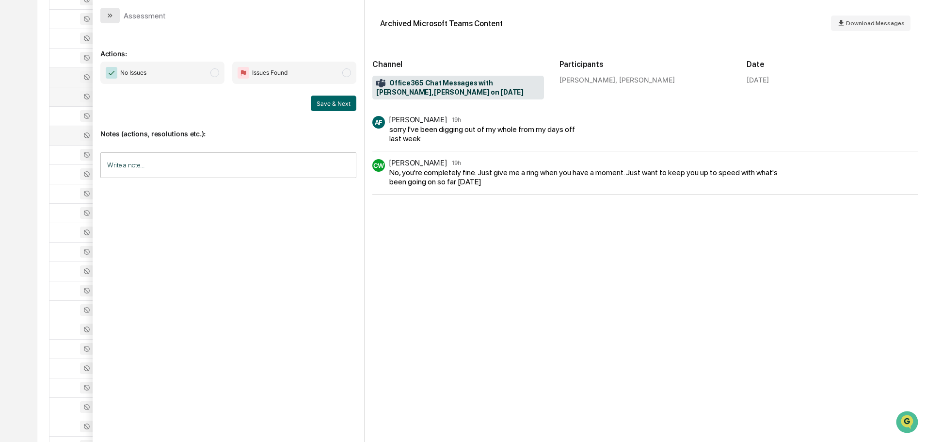
click at [105, 11] on button "modal" at bounding box center [109, 16] width 19 height 16
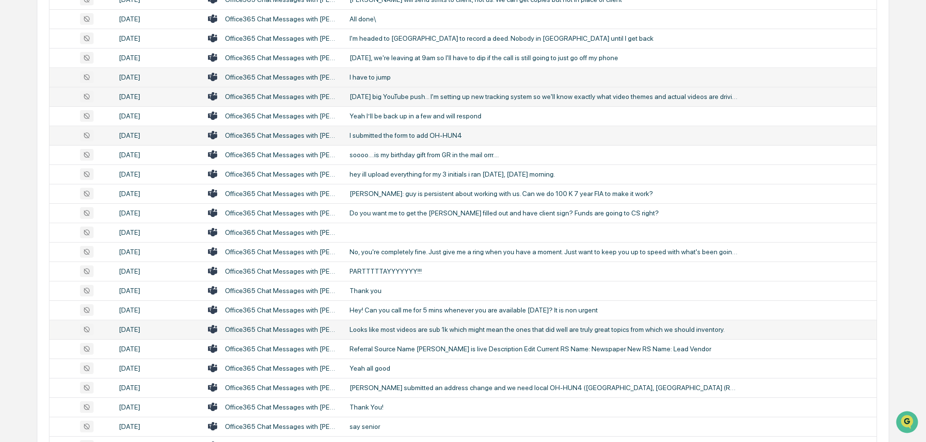
click at [407, 328] on div "Looks like most videos are sub 1k which might mean the ones that did well are t…" at bounding box center [544, 329] width 388 height 8
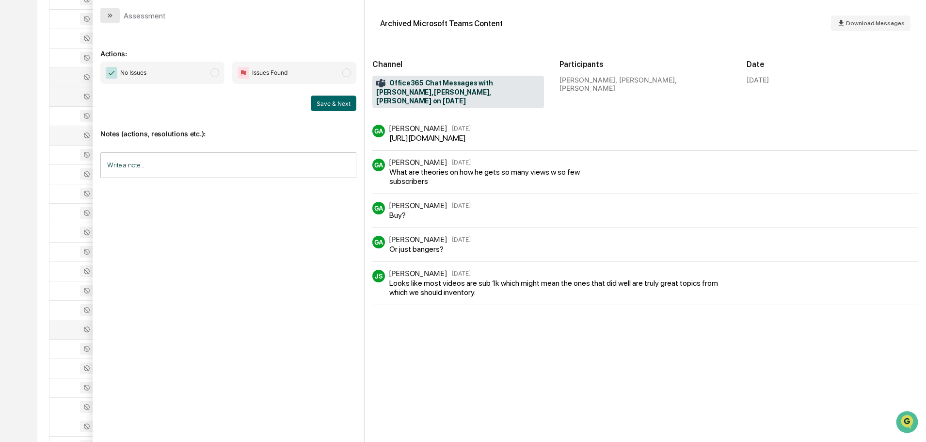
click at [106, 13] on icon "modal" at bounding box center [110, 16] width 8 height 8
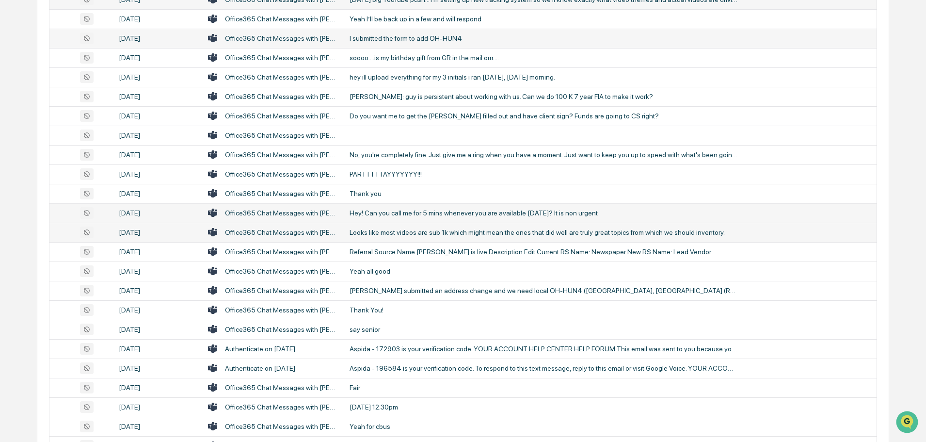
scroll to position [921, 0]
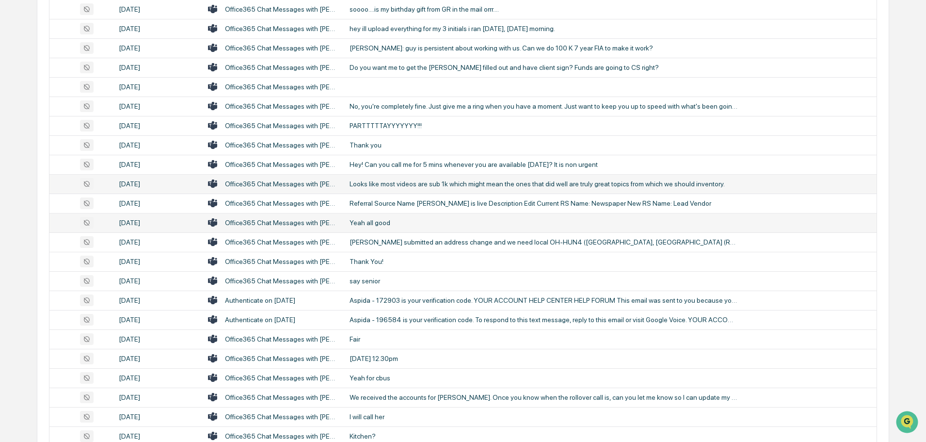
click at [393, 224] on div "Yeah all good" at bounding box center [544, 223] width 388 height 8
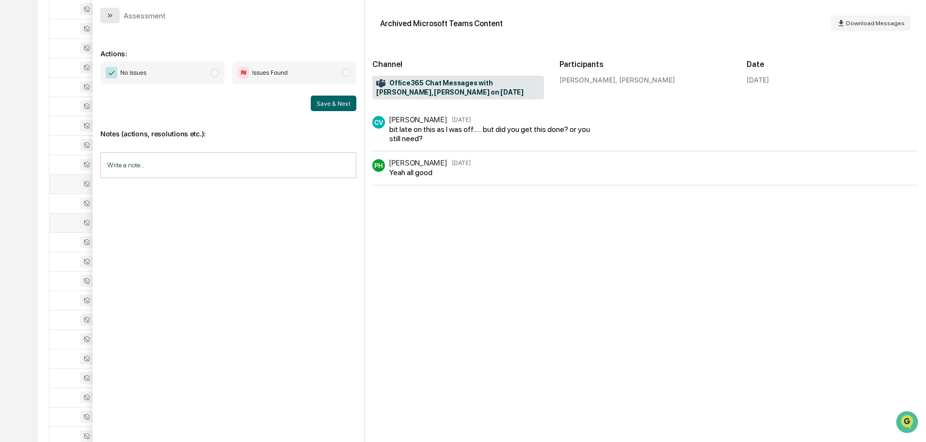
click at [110, 13] on icon "modal" at bounding box center [110, 16] width 8 height 8
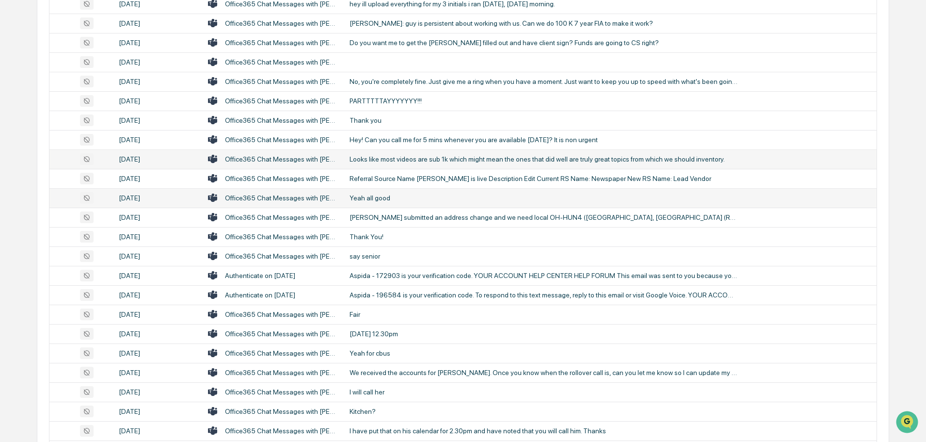
scroll to position [970, 0]
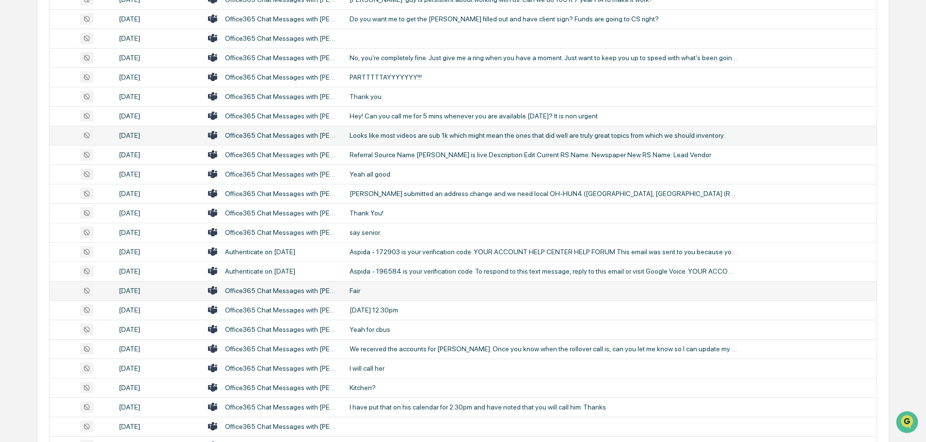
click at [373, 289] on div "Fair" at bounding box center [544, 291] width 388 height 8
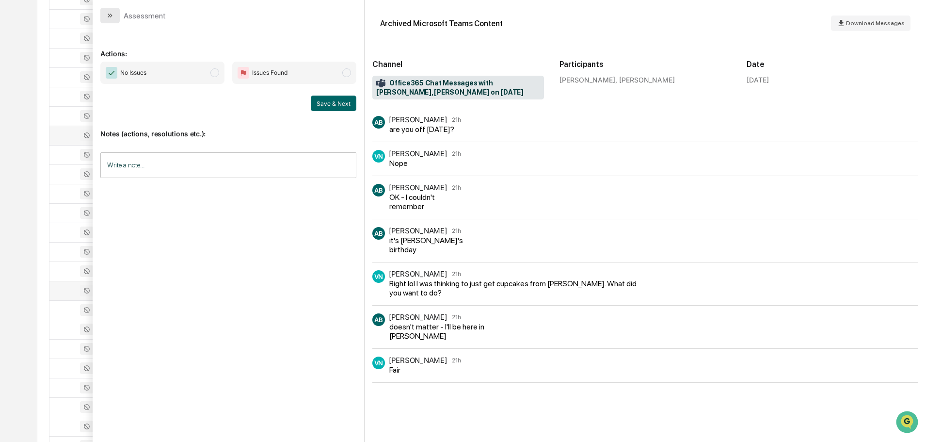
click at [113, 16] on icon "modal" at bounding box center [110, 16] width 8 height 8
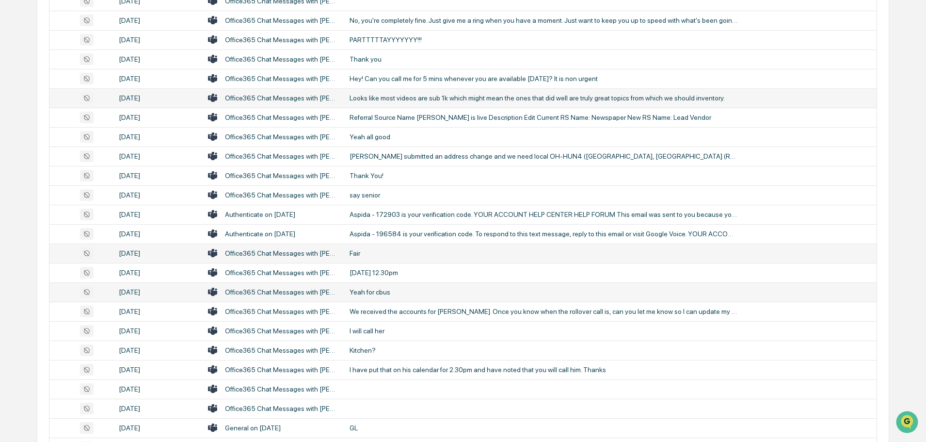
scroll to position [1018, 0]
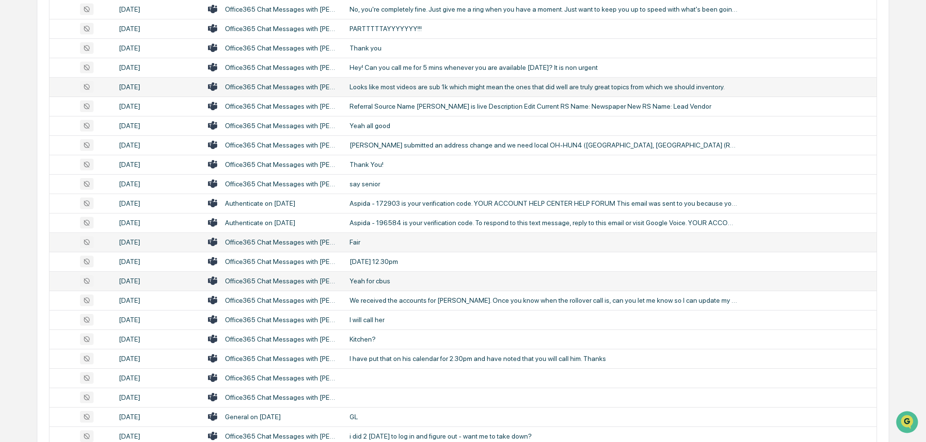
click at [376, 279] on div "Yeah for cbus" at bounding box center [544, 281] width 388 height 8
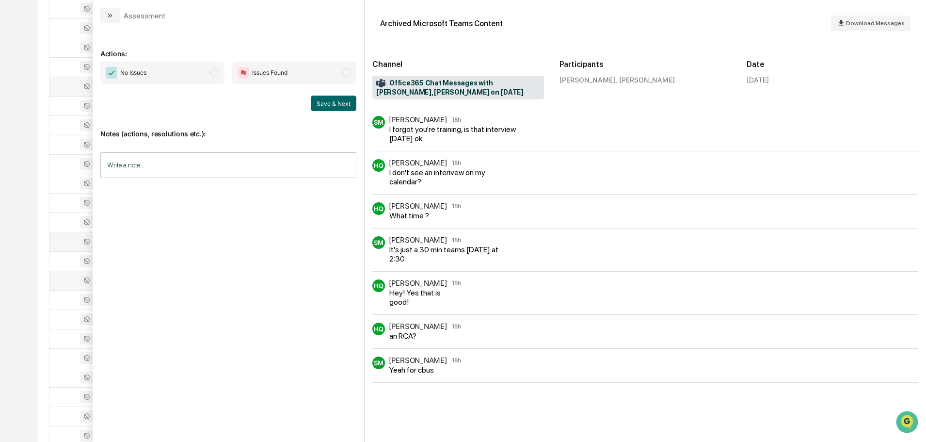
scroll to position [1018, 0]
click at [111, 18] on icon "modal" at bounding box center [110, 16] width 8 height 8
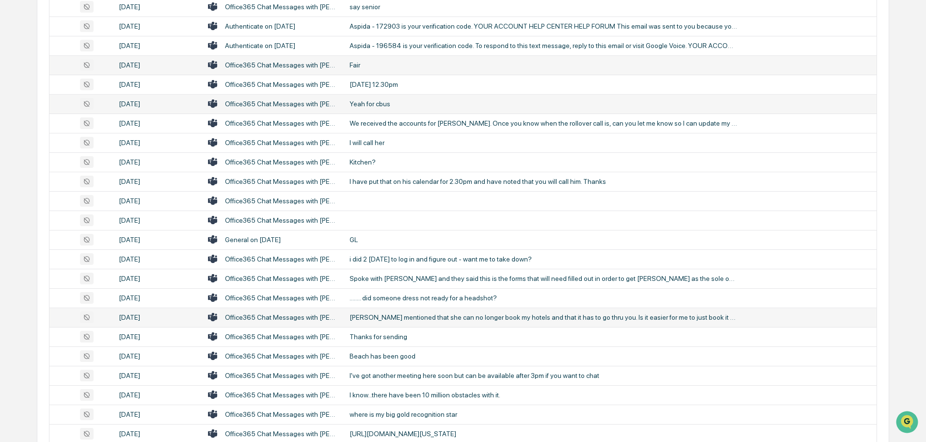
scroll to position [1212, 0]
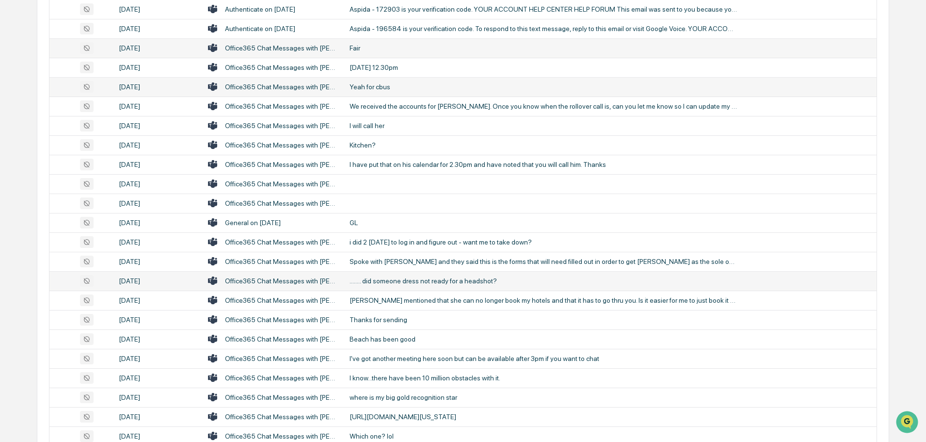
click at [417, 277] on div "........ did someone dress not ready for a headshot?" at bounding box center [544, 281] width 388 height 8
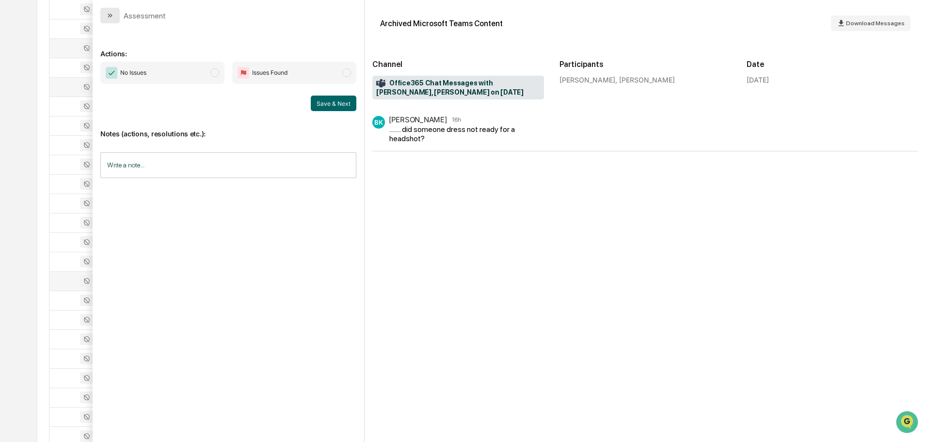
click at [111, 16] on icon "modal" at bounding box center [110, 16] width 8 height 8
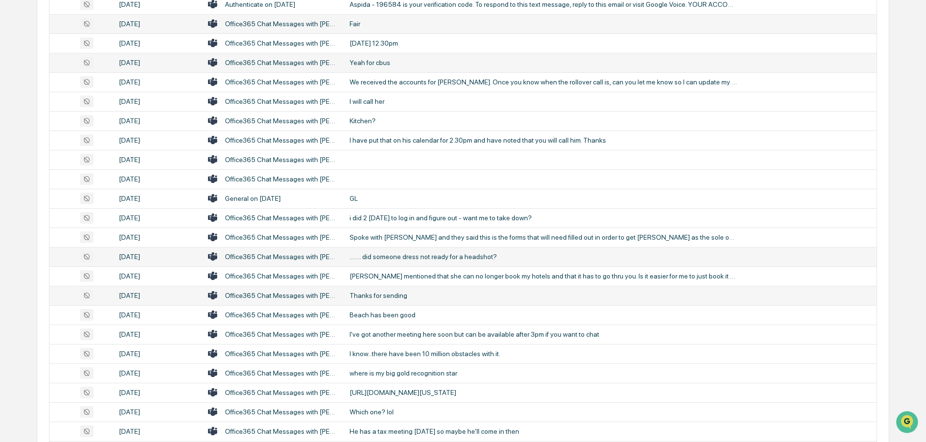
scroll to position [1261, 0]
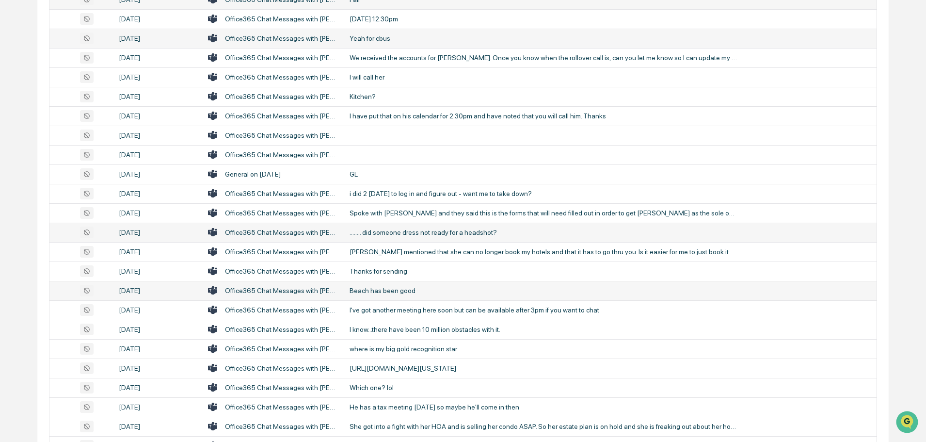
click at [379, 288] on div "Beach has been good" at bounding box center [544, 291] width 388 height 8
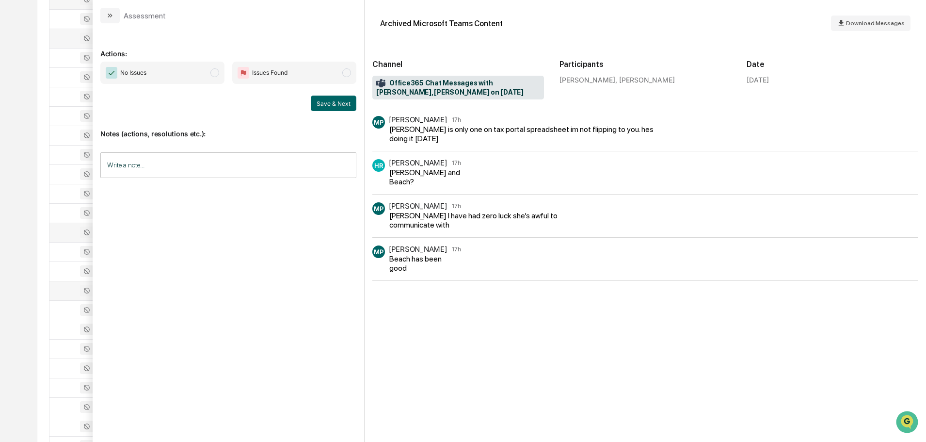
click at [110, 21] on button "modal" at bounding box center [109, 16] width 19 height 16
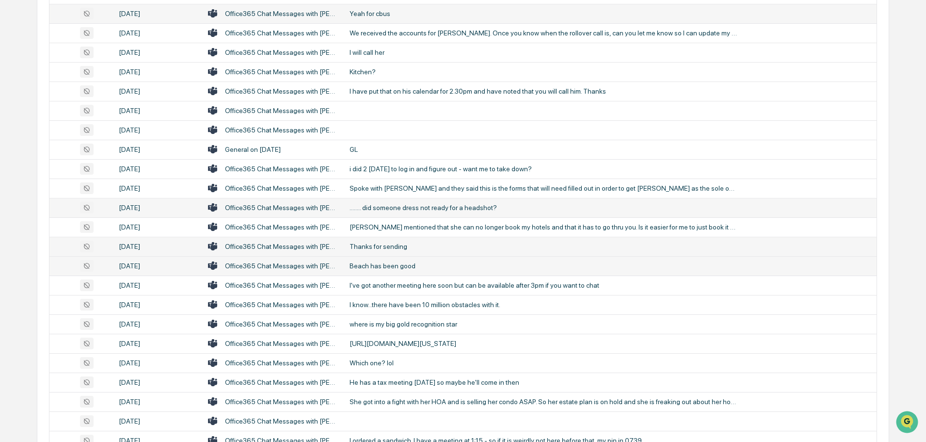
scroll to position [1309, 0]
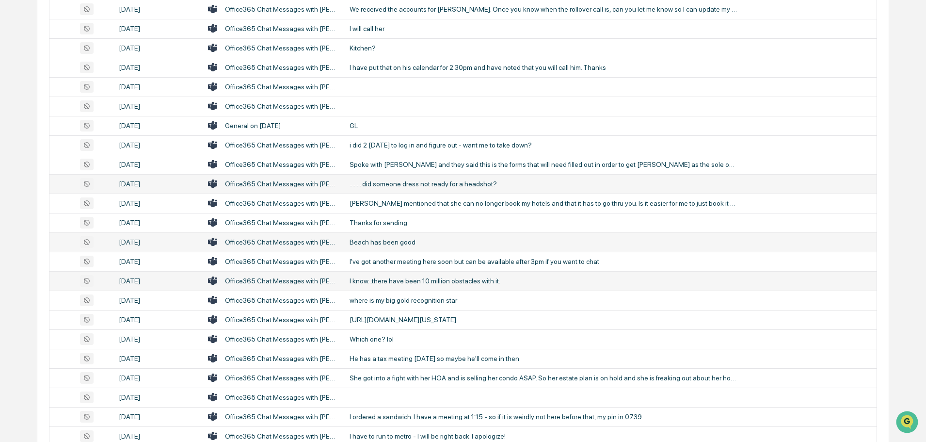
click at [418, 279] on div "I know...there have been 10 million obstacles with it." at bounding box center [544, 281] width 388 height 8
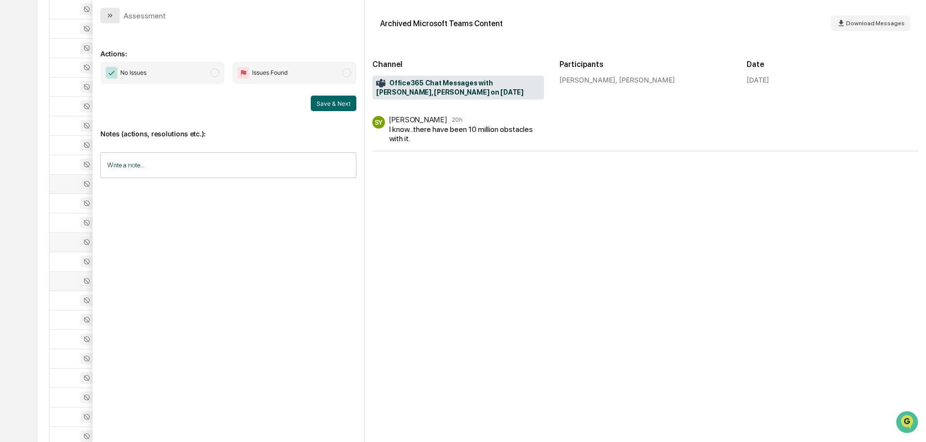
click at [114, 16] on button "modal" at bounding box center [109, 16] width 19 height 16
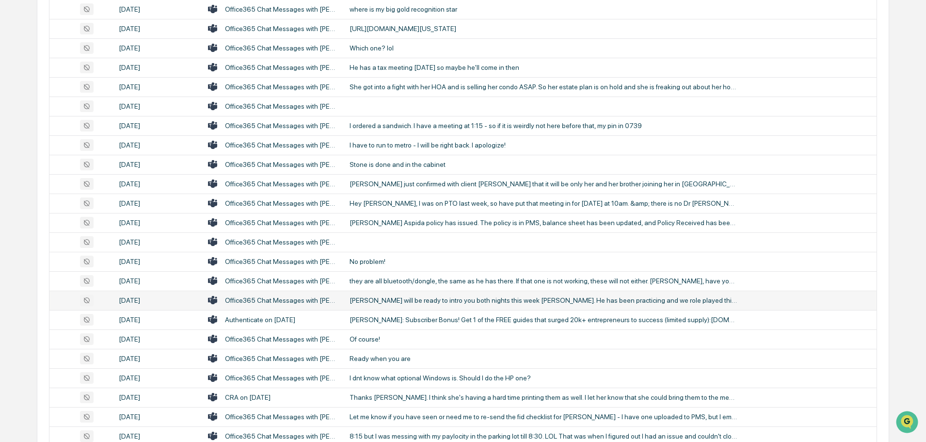
scroll to position [1648, 0]
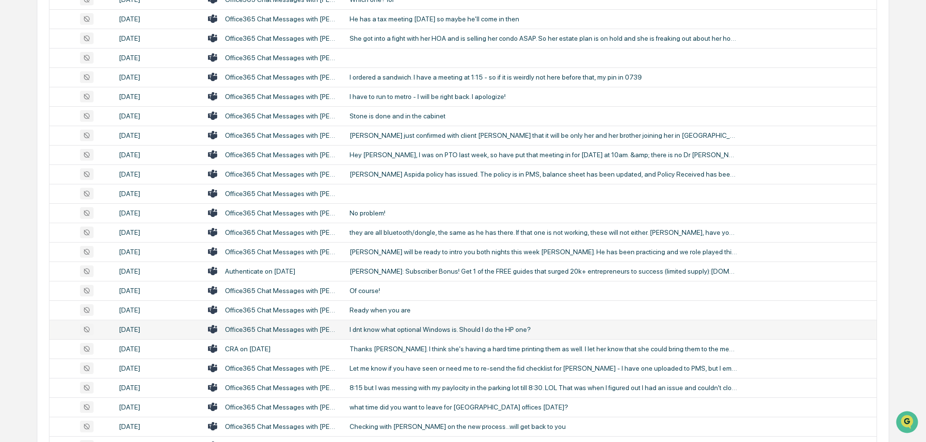
click at [397, 330] on div "I dnt know what optional Windows is. Should I do the HP one?" at bounding box center [544, 329] width 388 height 8
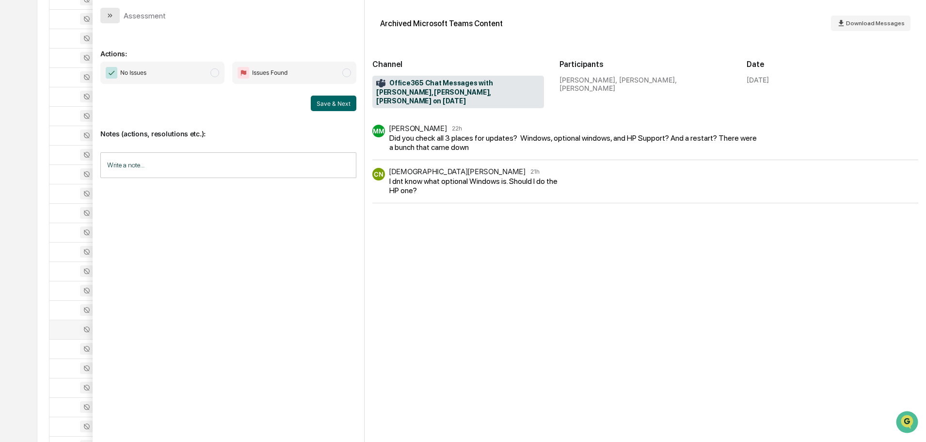
click at [107, 15] on icon "modal" at bounding box center [110, 16] width 8 height 8
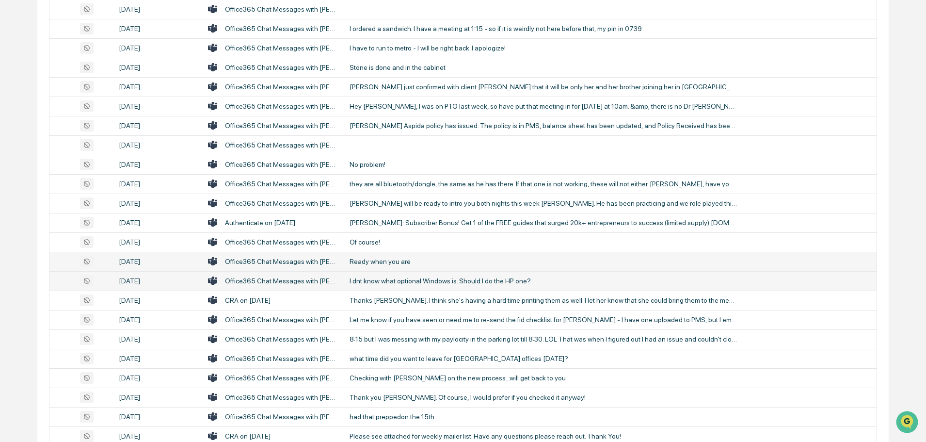
scroll to position [1745, 0]
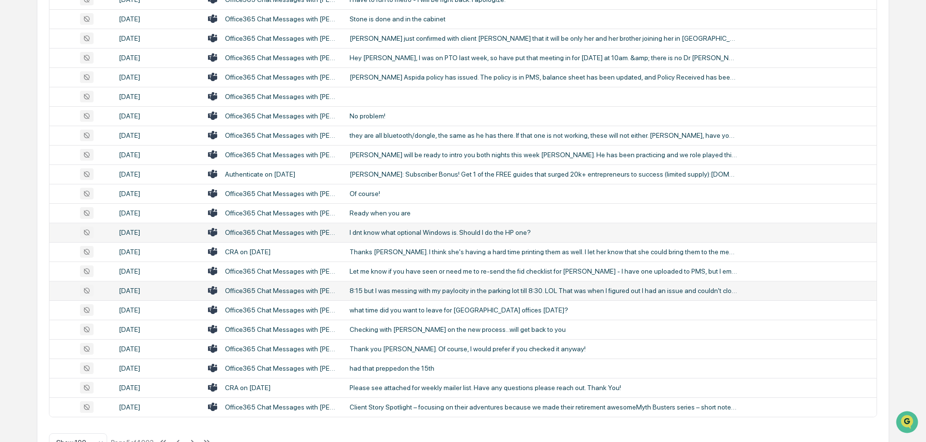
click at [391, 293] on div "8:15 but I was messing with my paylocity in the parking lot till 8:30. LOL That…" at bounding box center [544, 291] width 388 height 8
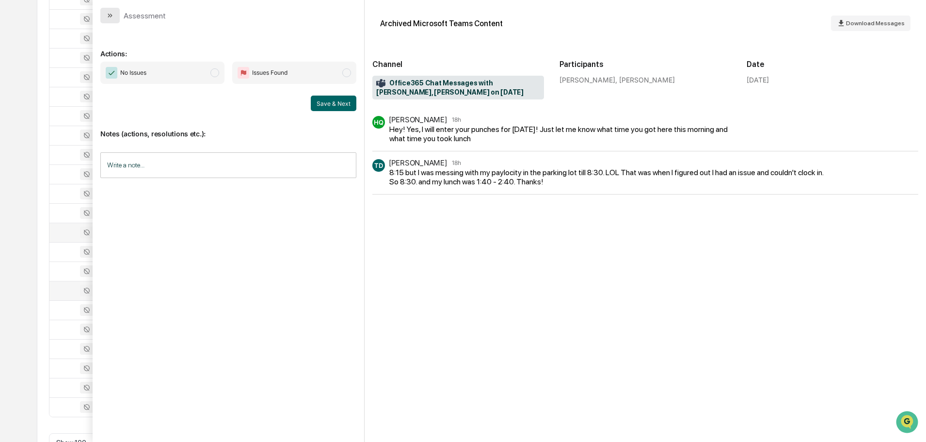
click at [109, 16] on icon "modal" at bounding box center [110, 16] width 8 height 8
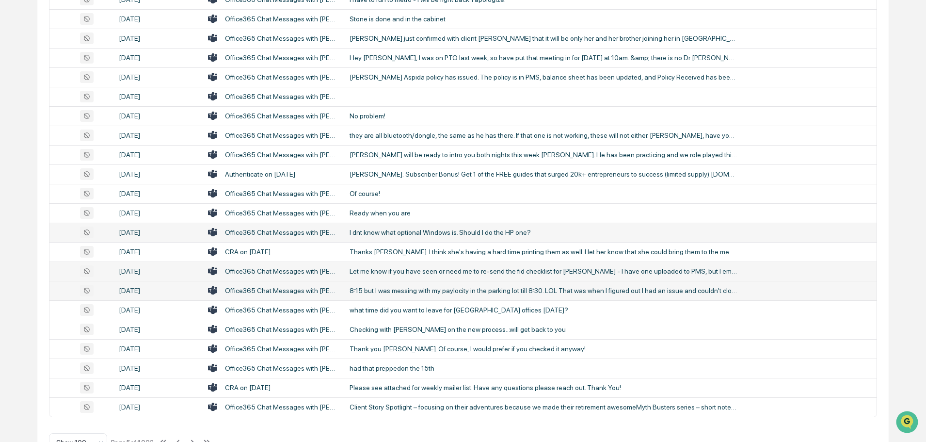
scroll to position [1776, 0]
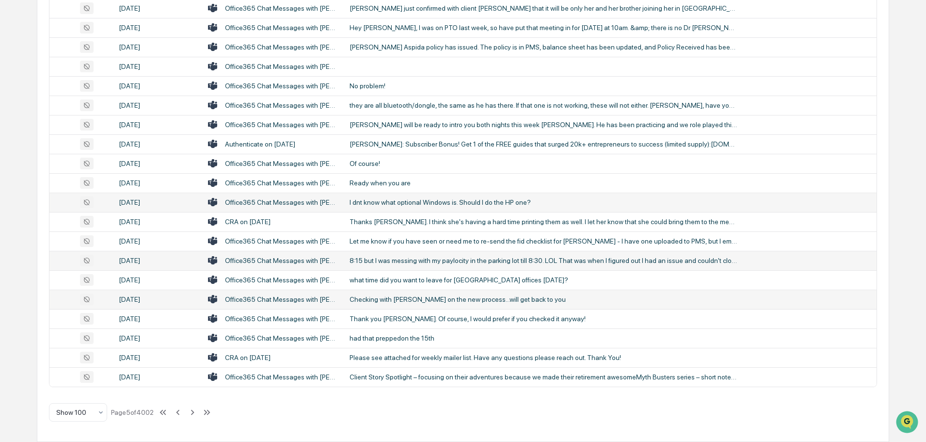
click at [384, 301] on div "Checking with [PERSON_NAME] on the new process...will get back to you" at bounding box center [544, 299] width 388 height 8
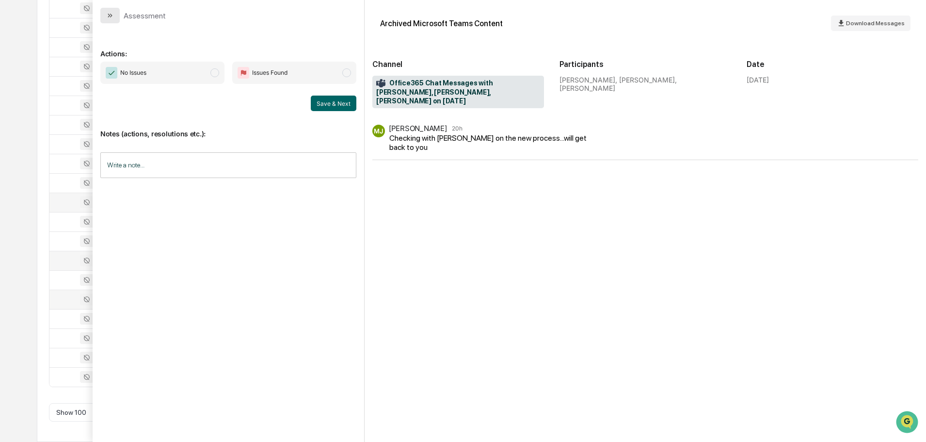
click at [109, 14] on icon "modal" at bounding box center [110, 16] width 8 height 8
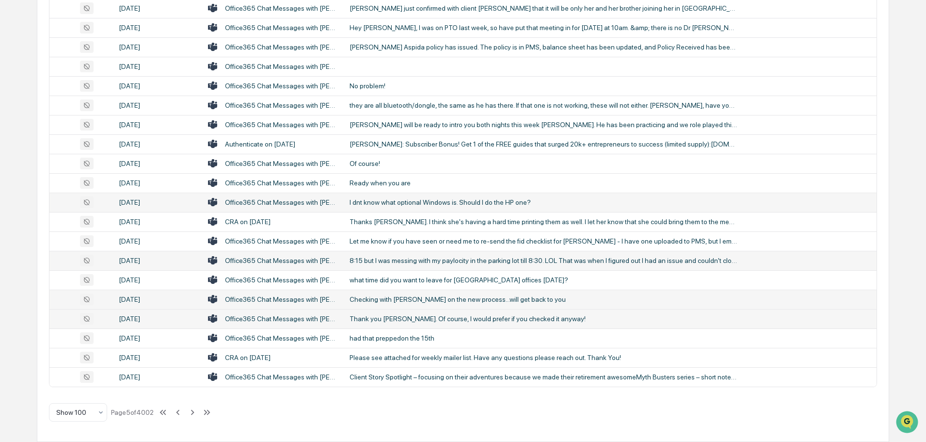
click at [398, 319] on div "Thank you [PERSON_NAME]. Of course, I would prefer if you checked it anyway!" at bounding box center [544, 319] width 388 height 8
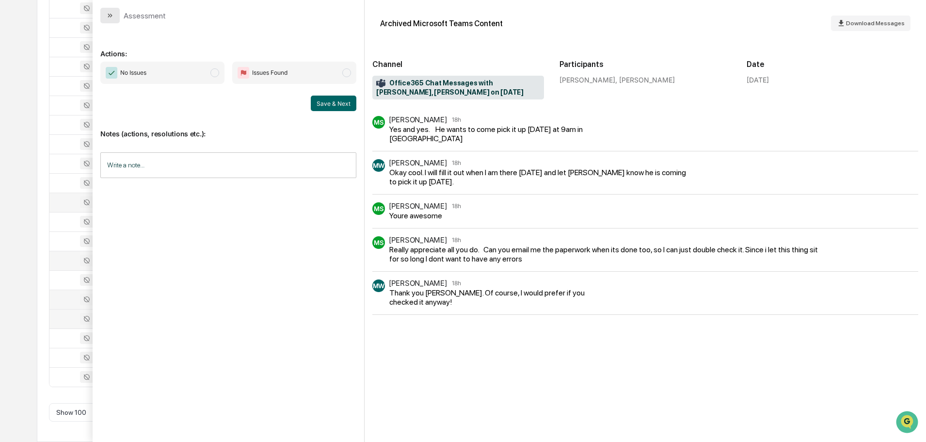
click at [110, 17] on icon "modal" at bounding box center [111, 16] width 2 height 4
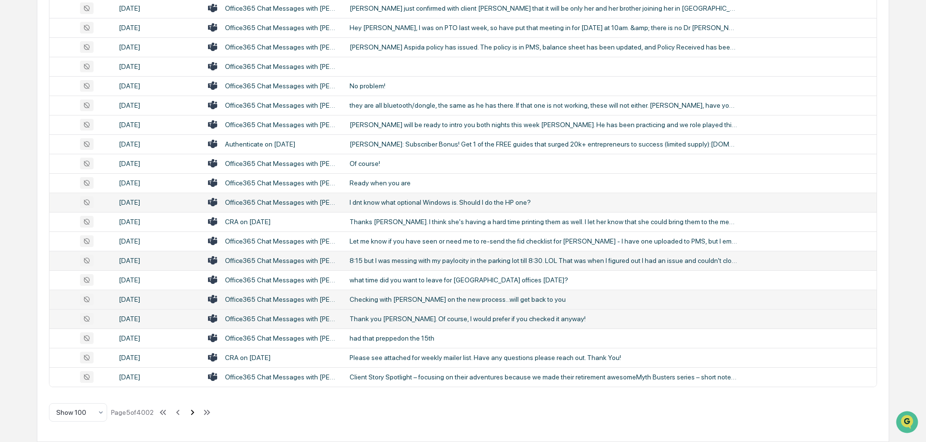
click at [194, 413] on icon at bounding box center [192, 411] width 3 height 5
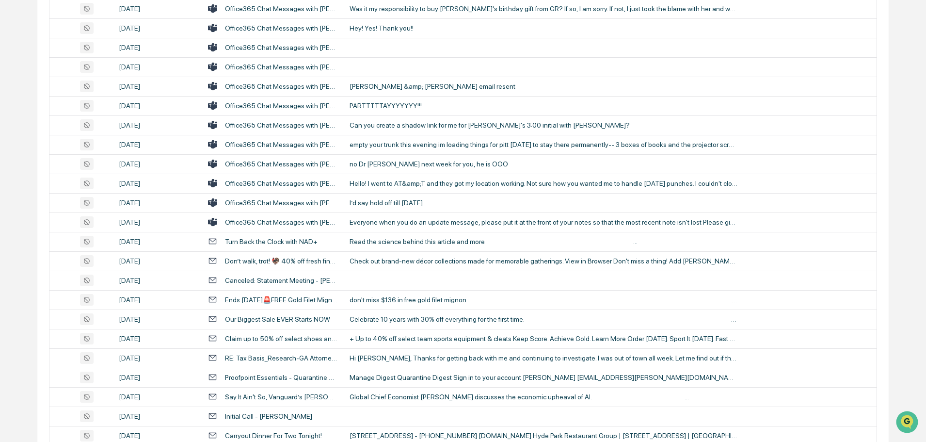
scroll to position [563, 0]
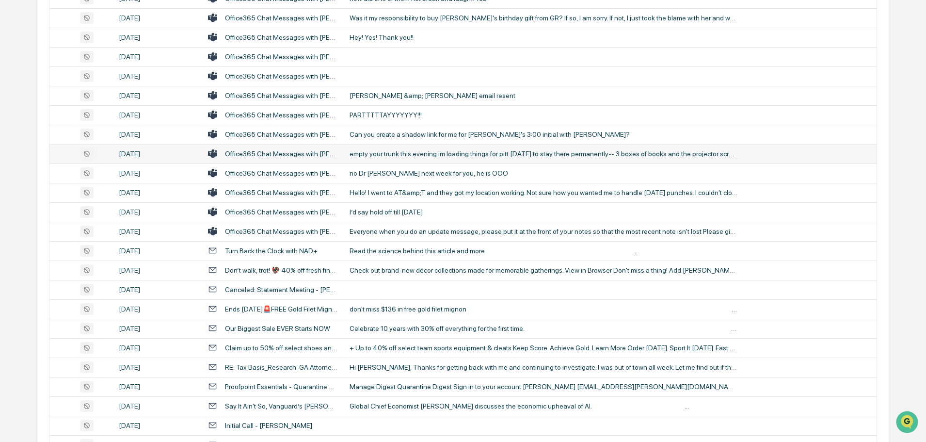
click at [421, 155] on div "empty your trunk this evening im loading things for pitt [DATE] to stay there p…" at bounding box center [544, 154] width 388 height 8
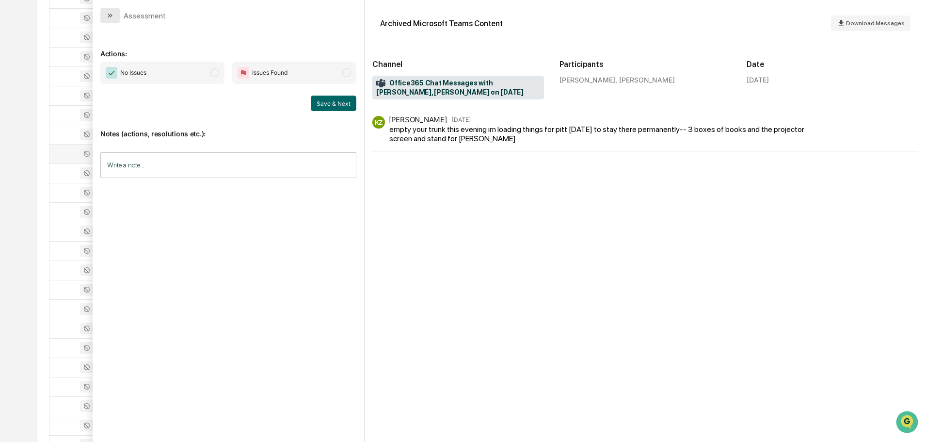
click at [107, 13] on icon "modal" at bounding box center [110, 16] width 8 height 8
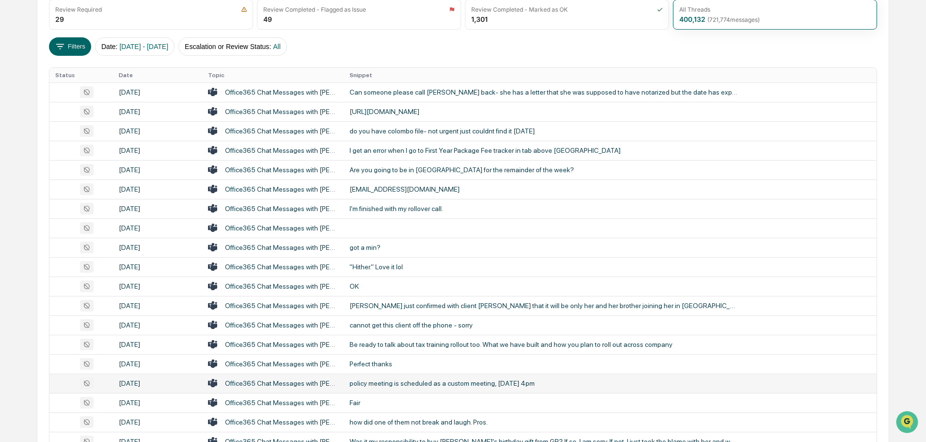
scroll to position [127, 0]
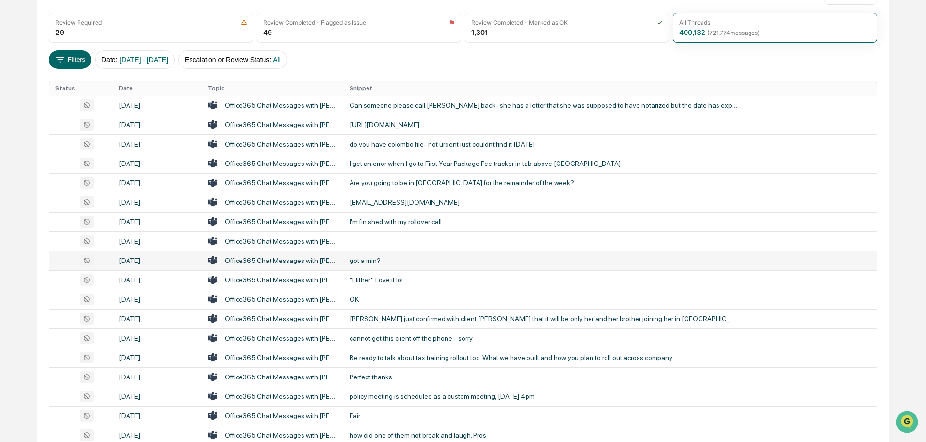
click at [393, 257] on div "got a min?" at bounding box center [544, 260] width 388 height 8
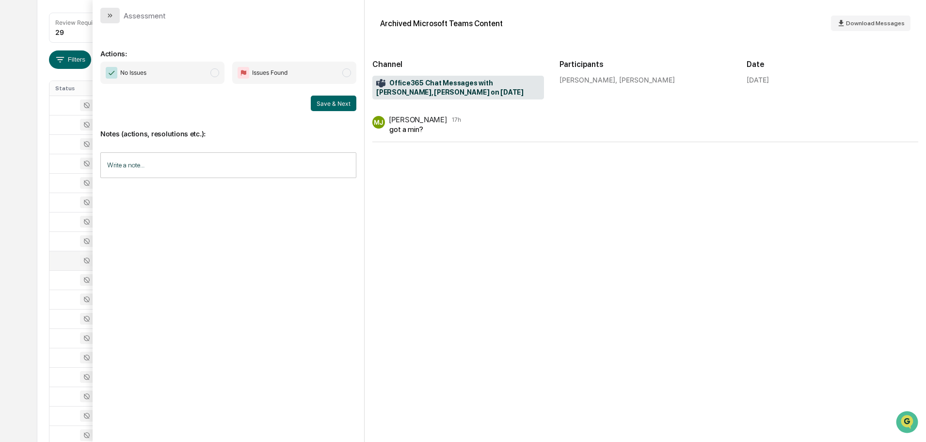
click at [112, 16] on icon "modal" at bounding box center [110, 16] width 8 height 8
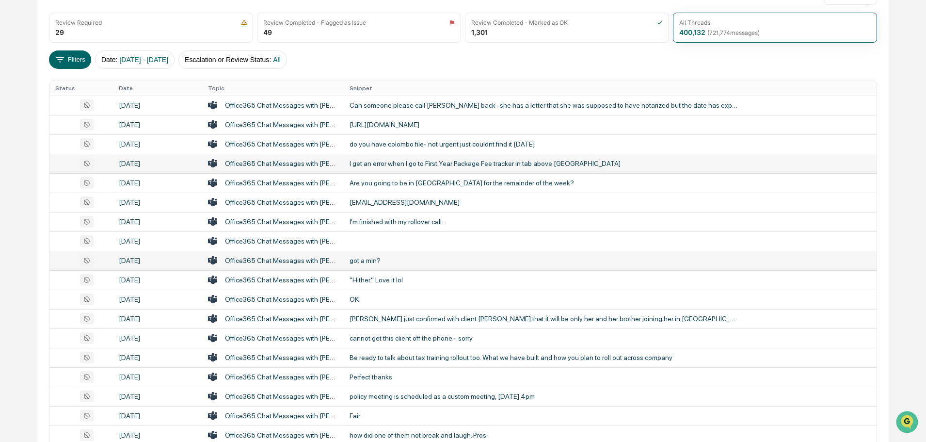
click at [423, 161] on div "I get an error when I go to First Year Package Fee tracker in tab above [GEOGRA…" at bounding box center [544, 164] width 388 height 8
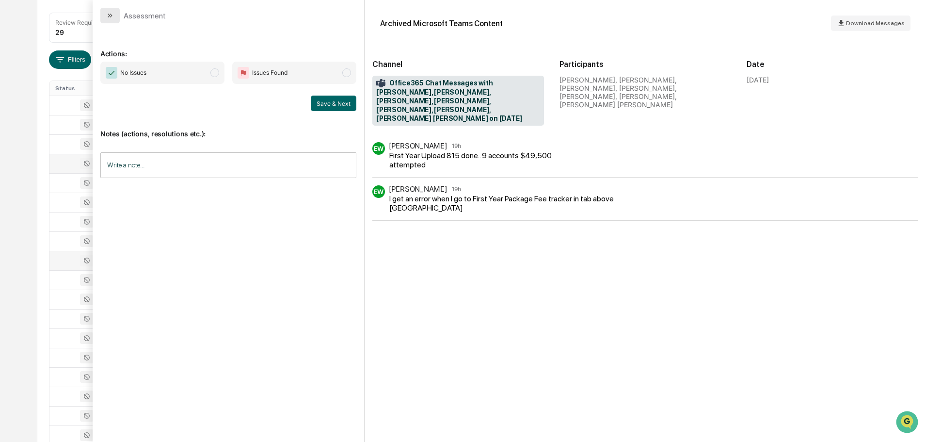
click at [110, 12] on icon "modal" at bounding box center [110, 16] width 8 height 8
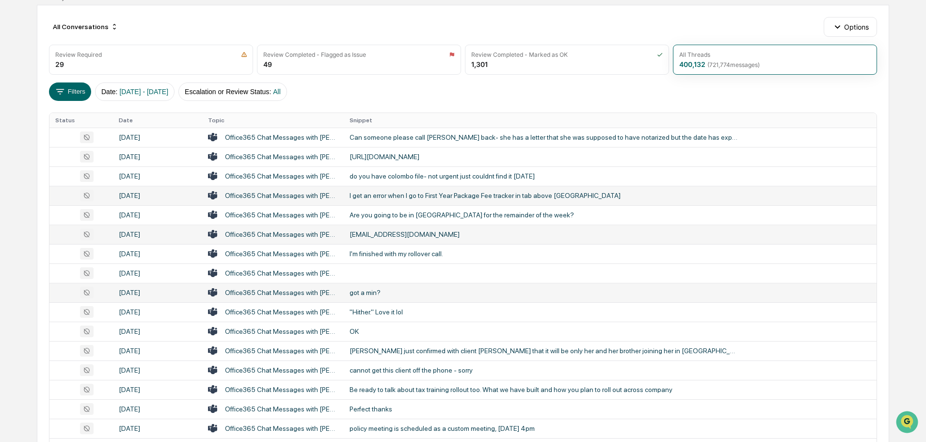
scroll to position [79, 0]
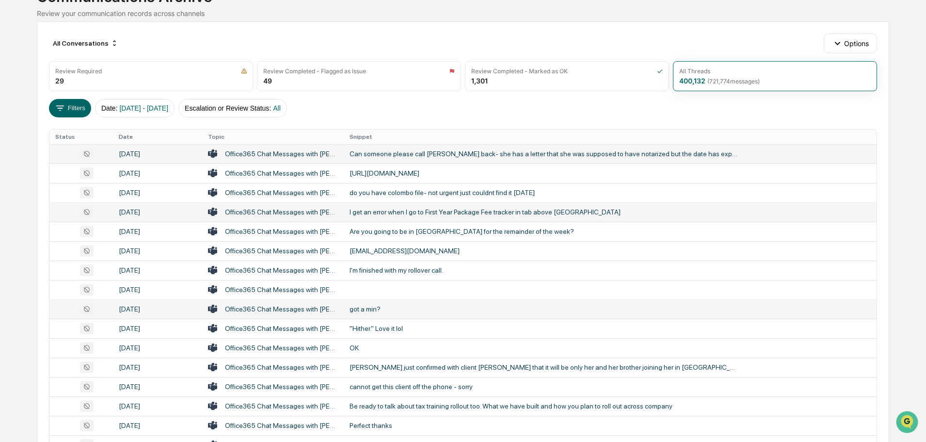
click at [451, 154] on div "Can someone please call [PERSON_NAME] back- she has a letter that she was suppo…" at bounding box center [544, 154] width 388 height 8
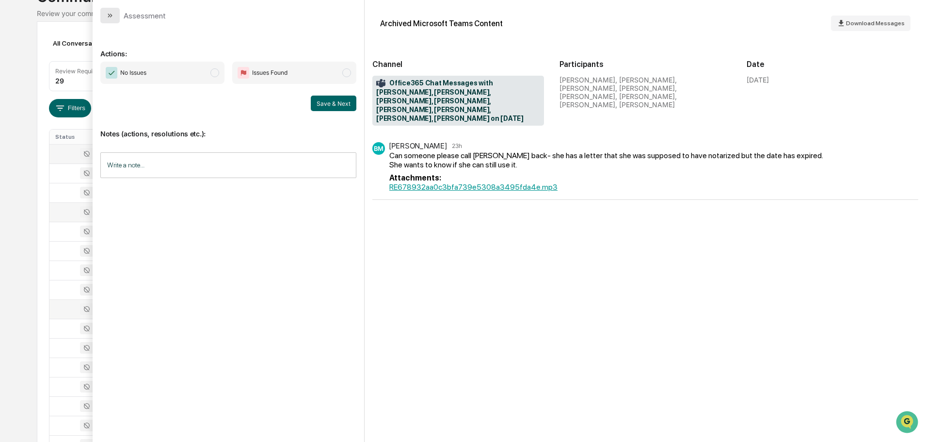
click at [103, 19] on button "modal" at bounding box center [109, 16] width 19 height 16
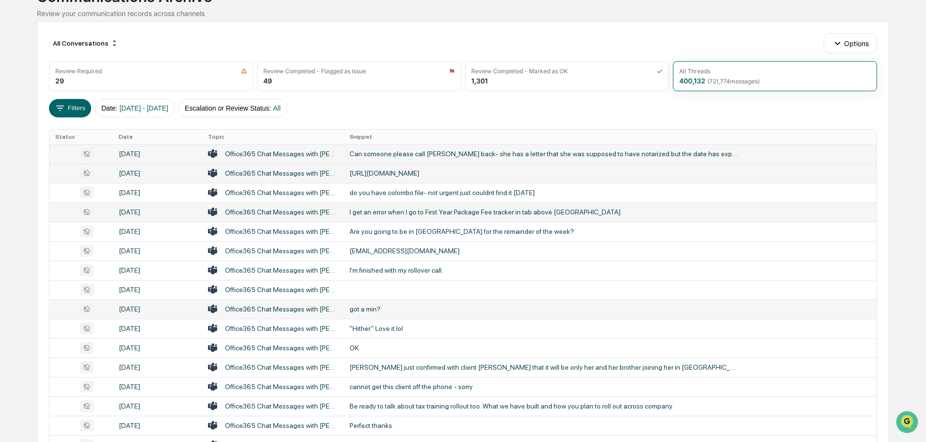
click at [439, 176] on div "[URL][DOMAIN_NAME]" at bounding box center [544, 173] width 388 height 8
